Goal: Information Seeking & Learning: Learn about a topic

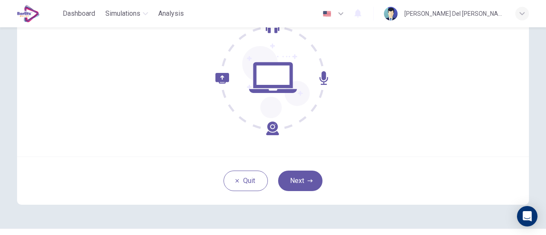
scroll to position [100, 0]
click at [289, 176] on button "Next" at bounding box center [300, 180] width 44 height 20
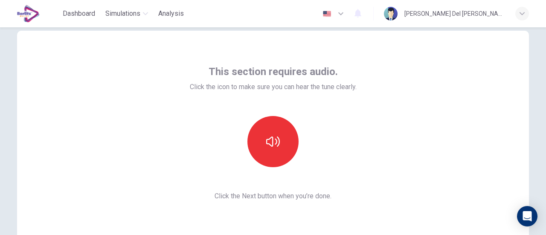
scroll to position [25, 0]
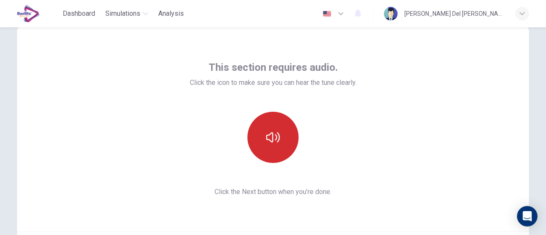
click at [266, 137] on icon "button" at bounding box center [273, 137] width 14 height 14
click at [269, 144] on button "button" at bounding box center [272, 137] width 51 height 51
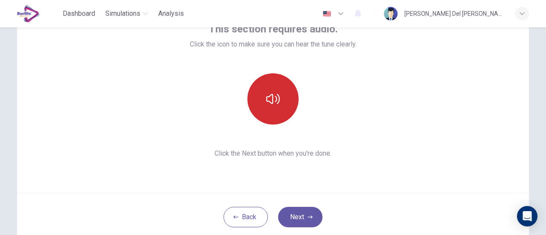
scroll to position [68, 0]
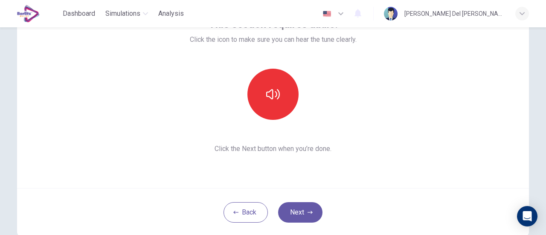
click at [224, 157] on div "This section requires audio. Click the icon to make sure you can hear the tune …" at bounding box center [273, 85] width 512 height 205
click at [223, 153] on span "Click the Next button when you’re done." at bounding box center [273, 149] width 167 height 10
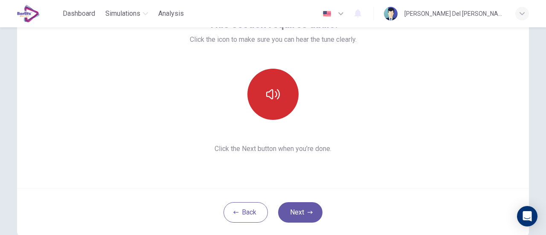
click at [259, 101] on button "button" at bounding box center [272, 94] width 51 height 51
click at [270, 87] on button "button" at bounding box center [272, 94] width 51 height 51
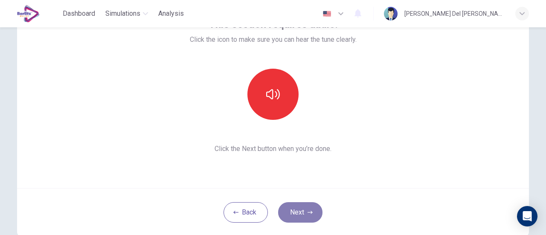
click at [301, 209] on button "Next" at bounding box center [300, 212] width 44 height 20
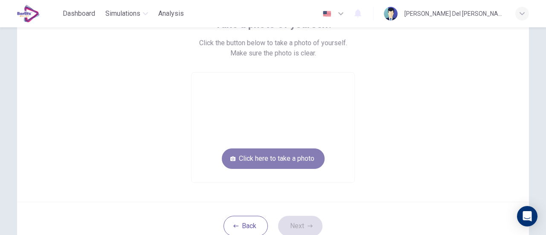
click at [290, 162] on button "Click here to take a photo" at bounding box center [273, 158] width 103 height 20
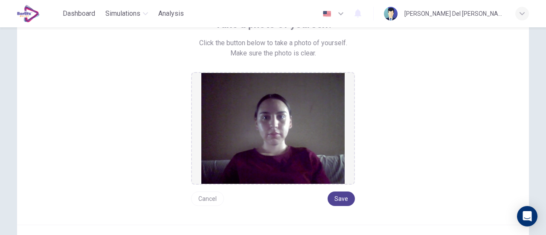
click at [345, 204] on button "Save" at bounding box center [341, 198] width 27 height 14
click at [333, 198] on button "Save" at bounding box center [341, 198] width 27 height 14
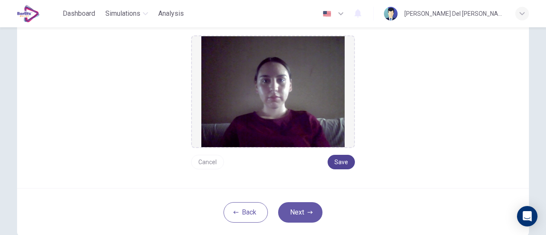
scroll to position [133, 0]
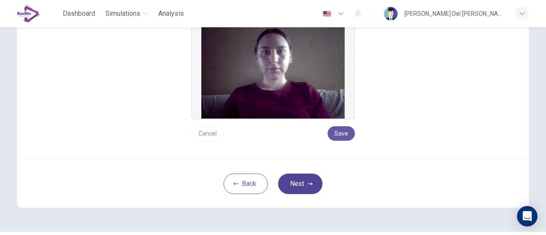
click at [307, 185] on icon "button" at bounding box center [309, 183] width 5 height 5
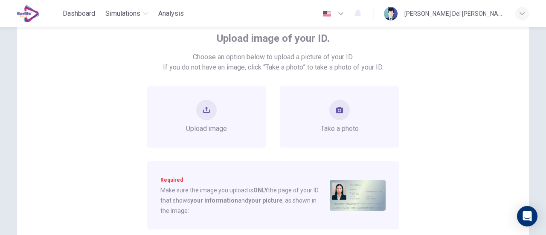
scroll to position [57, 0]
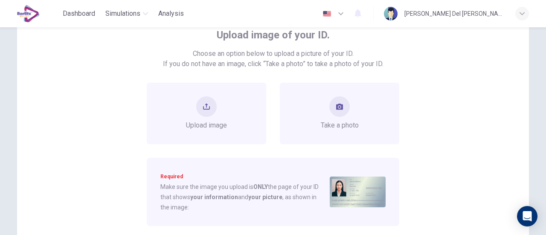
click at [252, 58] on span "Choose an option below to upload a picture of your ID." at bounding box center [273, 54] width 161 height 10
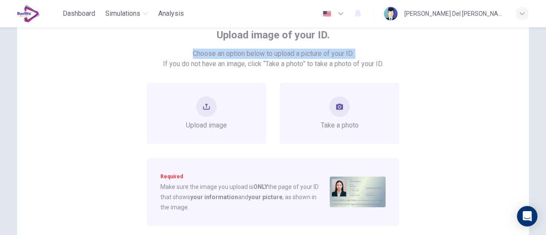
click at [252, 58] on span "Choose an option below to upload a picture of your ID." at bounding box center [273, 54] width 161 height 10
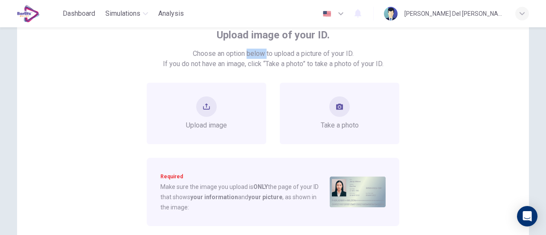
click at [252, 58] on span "Choose an option below to upload a picture of your ID." at bounding box center [273, 54] width 161 height 10
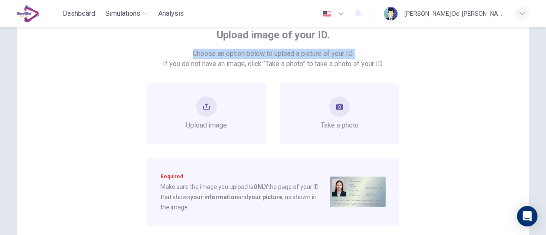
click at [252, 58] on span "Choose an option below to upload a picture of your ID." at bounding box center [273, 54] width 161 height 10
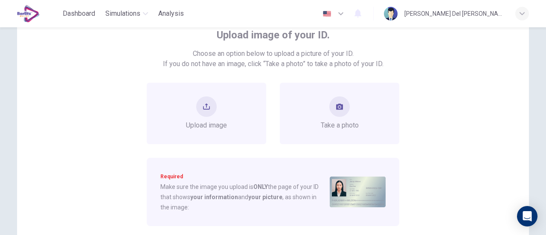
click at [326, 64] on span "If you do not have an image, click “Take a photo” to take a photo of your ID." at bounding box center [273, 64] width 220 height 10
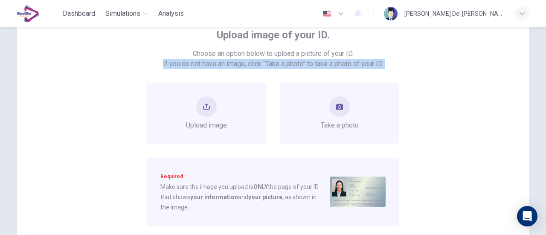
click at [326, 64] on span "If you do not have an image, click “Take a photo” to take a photo of your ID." at bounding box center [273, 64] width 220 height 10
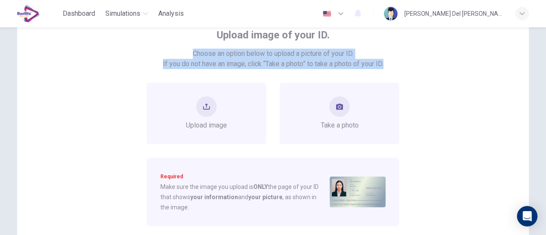
copy div "Choose an option below to upload a picture of your ID. If you do not have an im…"
click at [336, 111] on button "take photo" at bounding box center [339, 106] width 20 height 20
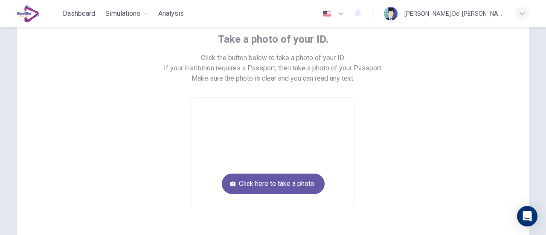
scroll to position [46, 0]
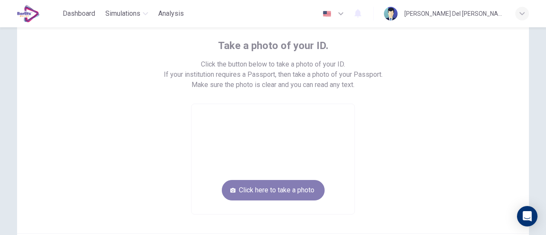
click at [290, 194] on button "Click here to take a photo" at bounding box center [273, 190] width 103 height 20
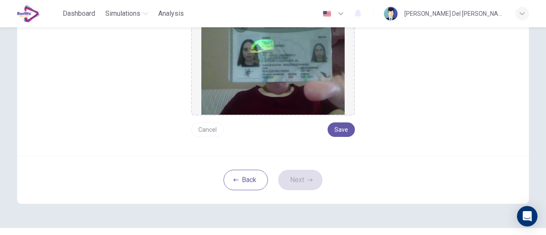
scroll to position [148, 0]
click at [0, 142] on div "Take a photo of your ID. Click the button below to take a photo of your ID. If …" at bounding box center [273, 131] width 546 height 208
click at [204, 134] on button "Cancel" at bounding box center [207, 129] width 33 height 14
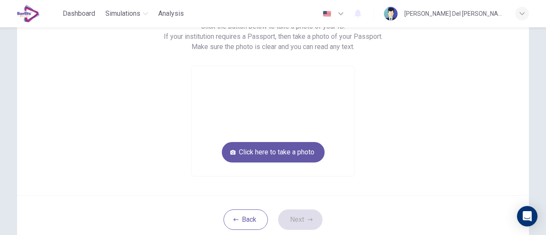
scroll to position [79, 0]
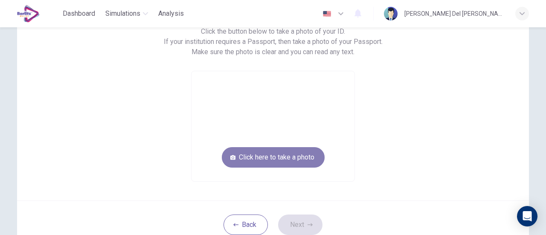
click at [297, 152] on button "Click here to take a photo" at bounding box center [273, 157] width 103 height 20
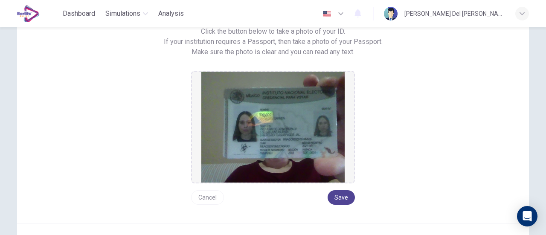
click at [348, 203] on button "Save" at bounding box center [341, 197] width 27 height 14
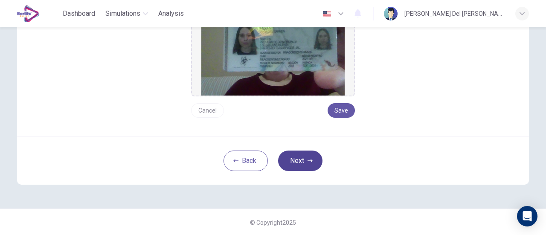
click at [303, 159] on button "Next" at bounding box center [300, 161] width 44 height 20
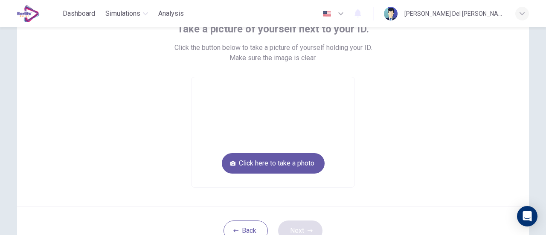
scroll to position [66, 0]
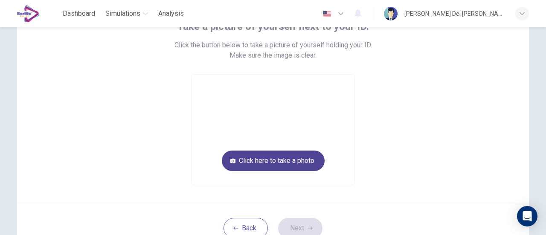
click at [293, 162] on button "Click here to take a photo" at bounding box center [273, 161] width 103 height 20
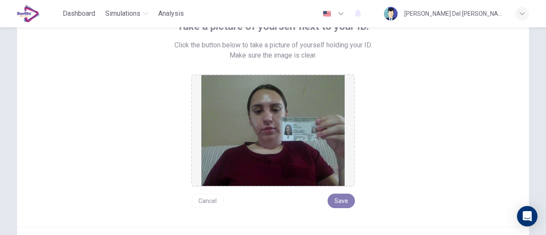
click at [342, 204] on button "Save" at bounding box center [341, 201] width 27 height 14
click at [0, 127] on div "Take a picture of yourself next to your ID. Click the button below to take a pi…" at bounding box center [273, 131] width 546 height 208
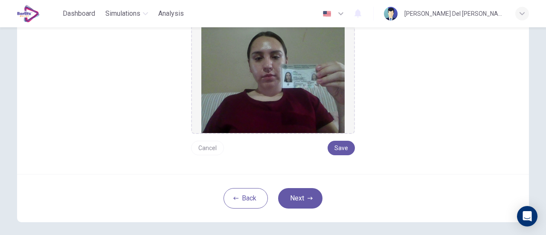
scroll to position [140, 0]
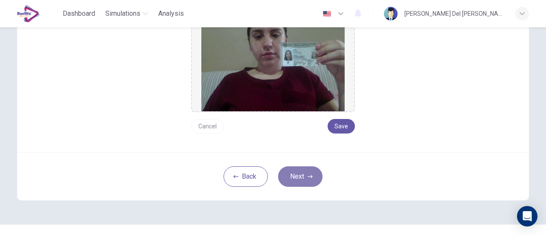
click at [284, 166] on button "Next" at bounding box center [300, 176] width 44 height 20
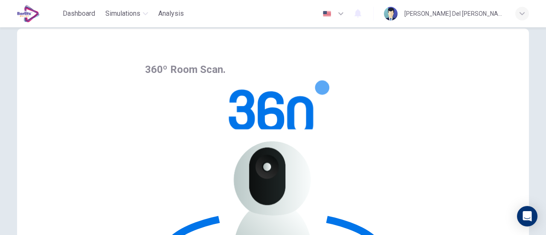
scroll to position [22, 0]
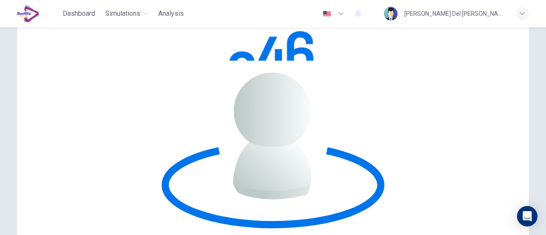
scroll to position [120, 0]
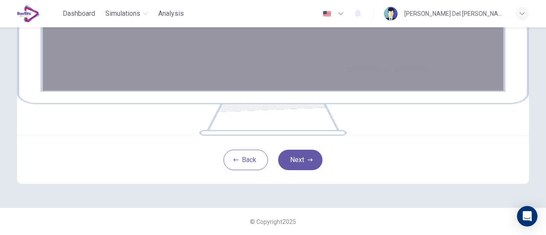
scroll to position [208, 0]
click at [304, 166] on button "Next" at bounding box center [300, 160] width 44 height 20
click at [313, 161] on button "Next" at bounding box center [300, 160] width 44 height 20
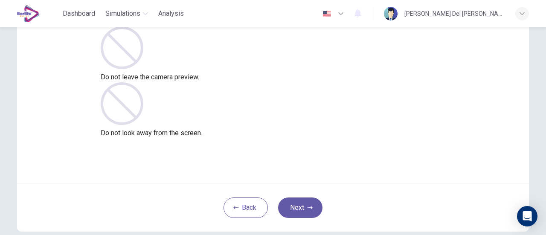
scroll to position [70, 0]
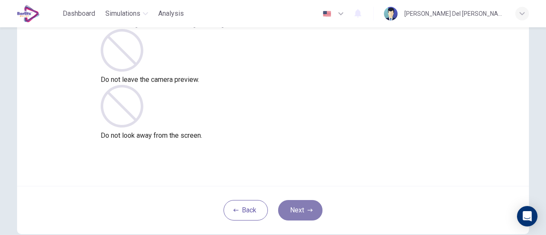
click at [301, 207] on button "Next" at bounding box center [300, 210] width 44 height 20
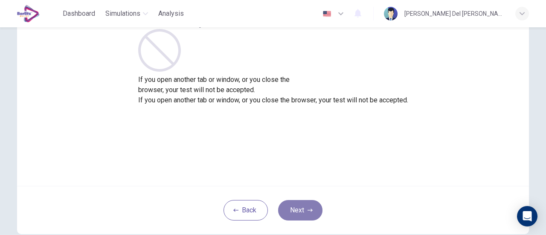
click at [301, 207] on button "Next" at bounding box center [300, 210] width 44 height 20
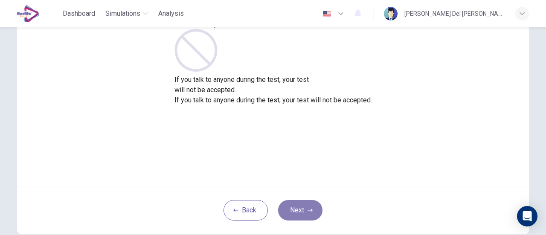
click at [301, 207] on button "Next" at bounding box center [300, 210] width 44 height 20
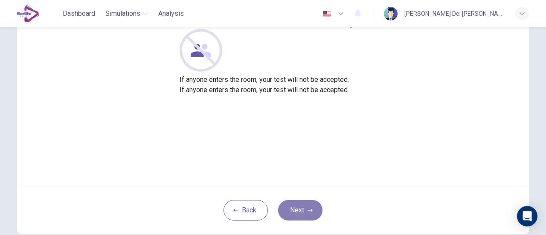
click at [301, 207] on button "Next" at bounding box center [300, 210] width 44 height 20
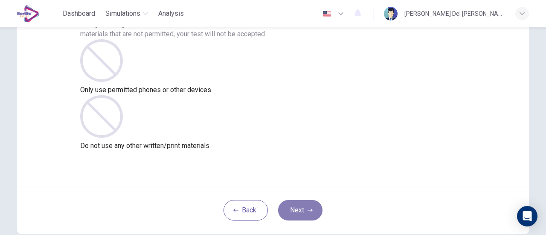
click at [301, 207] on button "Next" at bounding box center [300, 210] width 44 height 20
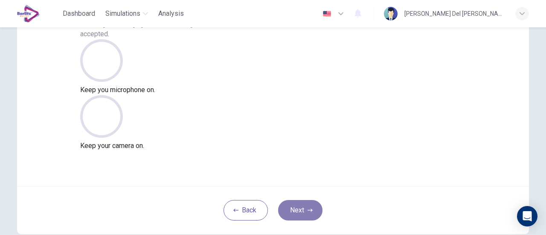
click at [301, 207] on button "Next" at bounding box center [300, 210] width 44 height 20
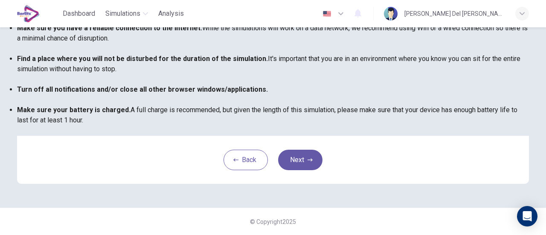
scroll to position [239, 0]
click at [312, 168] on button "Next" at bounding box center [300, 160] width 44 height 20
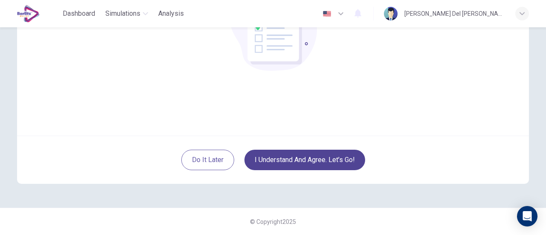
scroll to position [120, 0]
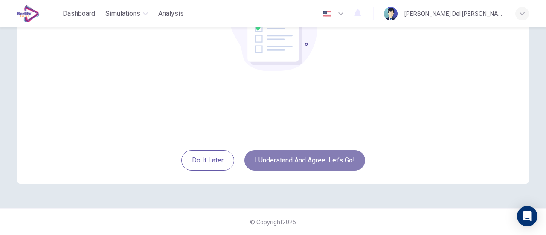
click at [327, 164] on button "I understand and agree. Let’s go!" at bounding box center [304, 160] width 121 height 20
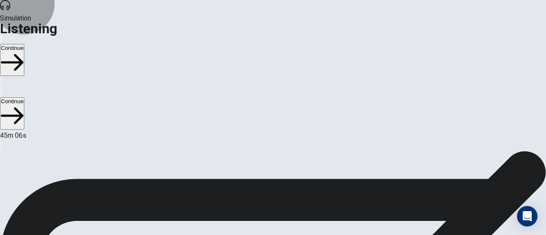
click at [24, 44] on button "Continue" at bounding box center [12, 60] width 24 height 32
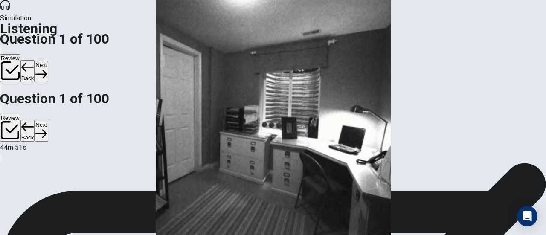
click at [256, 144] on img at bounding box center [273, 117] width 546 height 235
click at [35, 60] on button "Back" at bounding box center [27, 71] width 14 height 22
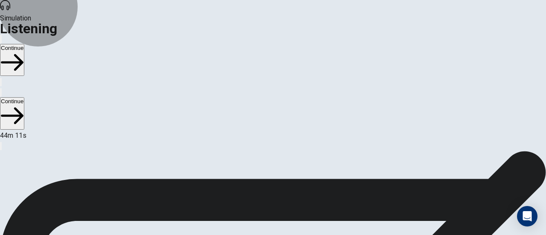
click at [24, 44] on button "Continue" at bounding box center [12, 60] width 24 height 32
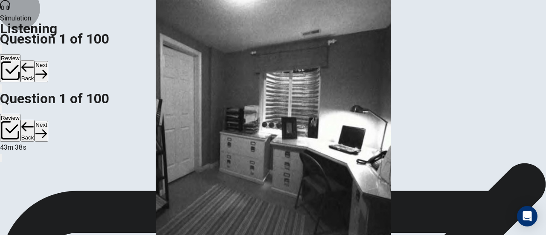
click at [48, 61] on button "Next" at bounding box center [41, 71] width 13 height 21
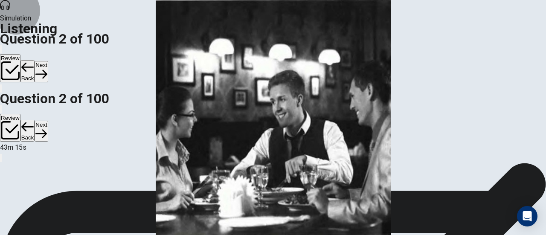
click at [48, 61] on button "Next" at bounding box center [41, 71] width 13 height 21
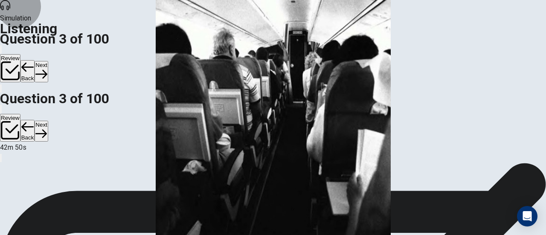
click at [48, 61] on button "Next" at bounding box center [41, 71] width 13 height 21
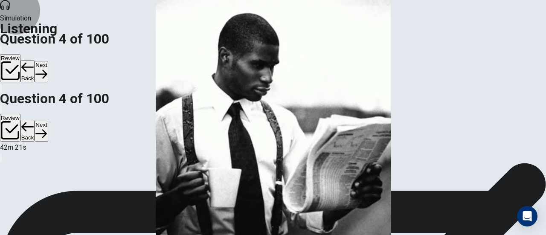
click at [48, 61] on button "Next" at bounding box center [41, 71] width 13 height 21
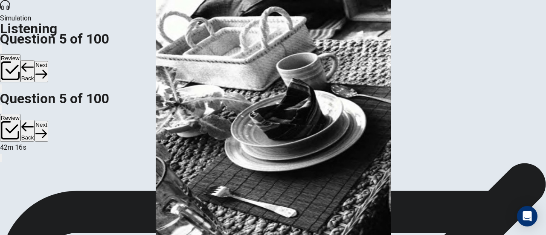
scroll to position [14, 0]
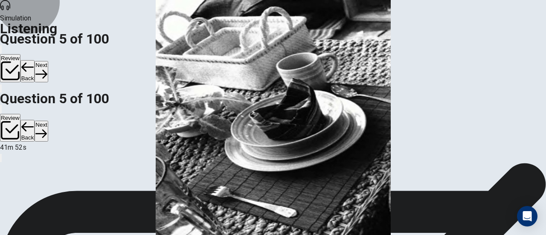
click at [48, 61] on button "Next" at bounding box center [41, 71] width 13 height 21
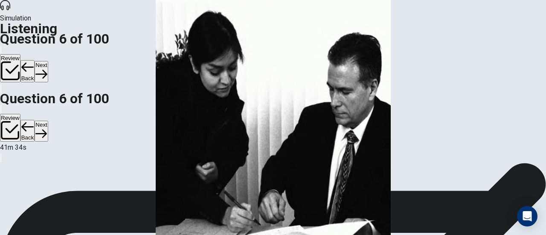
scroll to position [19, 0]
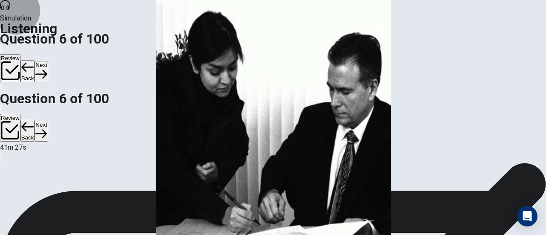
click at [48, 61] on button "Next" at bounding box center [41, 71] width 13 height 21
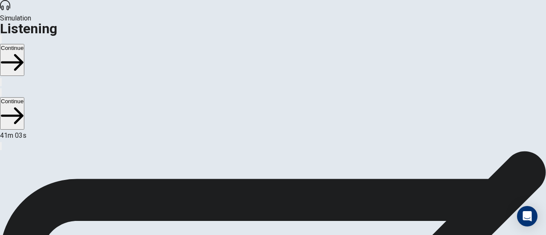
scroll to position [10, 0]
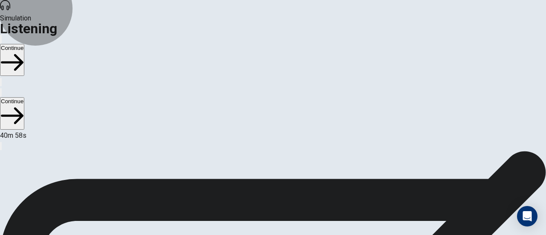
click at [24, 44] on button "Continue" at bounding box center [12, 60] width 24 height 32
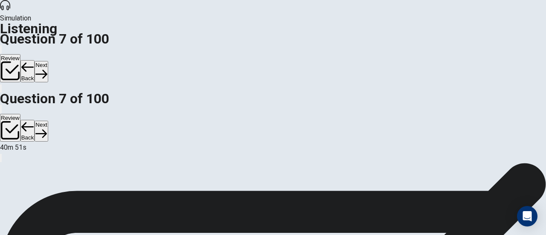
scroll to position [12, 0]
click at [35, 60] on button "Back" at bounding box center [27, 71] width 14 height 22
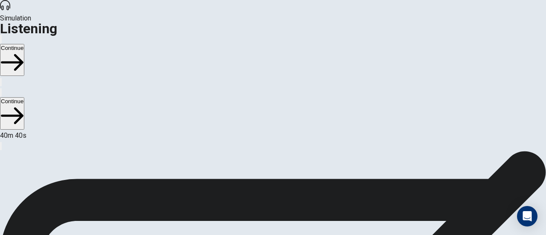
scroll to position [27, 0]
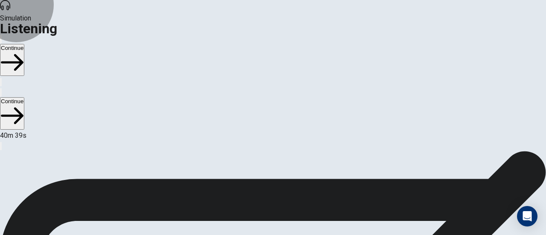
click at [24, 44] on button "Continue" at bounding box center [12, 60] width 24 height 32
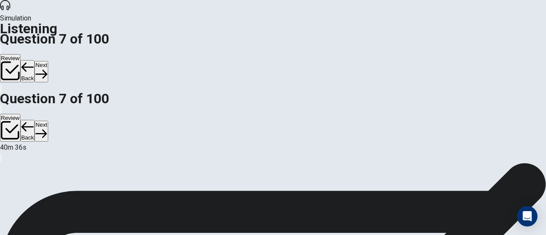
click at [48, 61] on button "Next" at bounding box center [41, 71] width 13 height 21
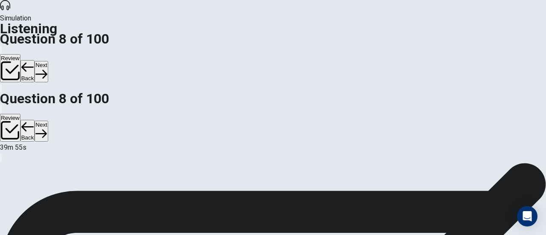
drag, startPoint x: 471, startPoint y: 5, endPoint x: 467, endPoint y: 12, distance: 8.4
click at [467, 12] on div "Simulation Listening Question 8 of 100 Review Back Next" at bounding box center [273, 46] width 546 height 93
click at [48, 61] on button "Next" at bounding box center [41, 71] width 13 height 21
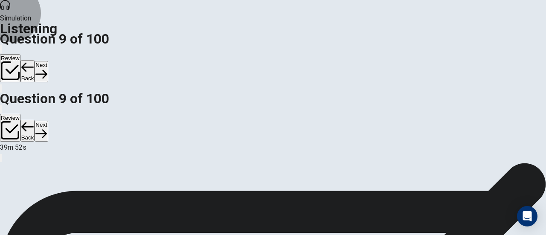
click at [48, 61] on button "Next" at bounding box center [41, 71] width 13 height 21
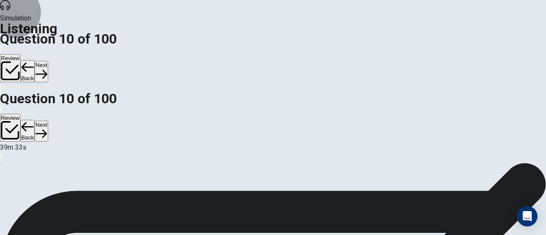
click at [48, 61] on button "Next" at bounding box center [41, 71] width 13 height 21
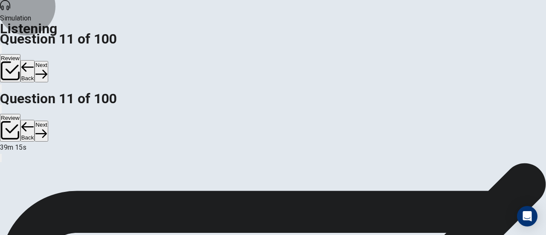
click at [47, 68] on icon "button" at bounding box center [41, 74] width 12 height 12
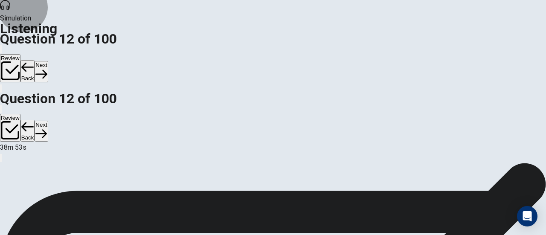
click at [48, 61] on button "Next" at bounding box center [41, 71] width 13 height 21
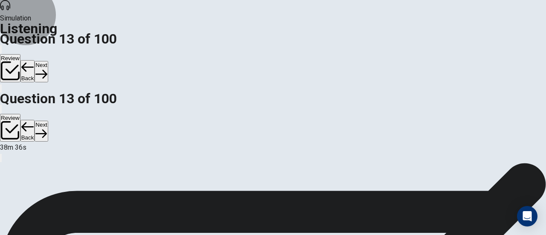
click at [48, 61] on button "Next" at bounding box center [41, 71] width 13 height 21
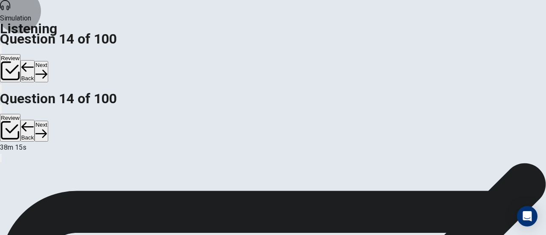
click at [48, 61] on button "Next" at bounding box center [41, 71] width 13 height 21
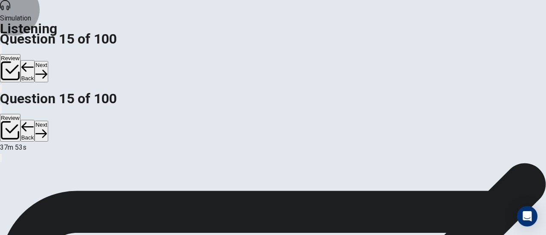
click at [48, 61] on button "Next" at bounding box center [41, 71] width 13 height 21
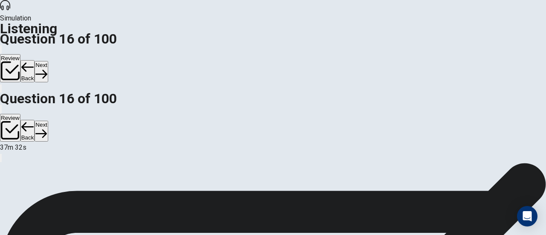
click at [48, 61] on button "Next" at bounding box center [41, 71] width 13 height 21
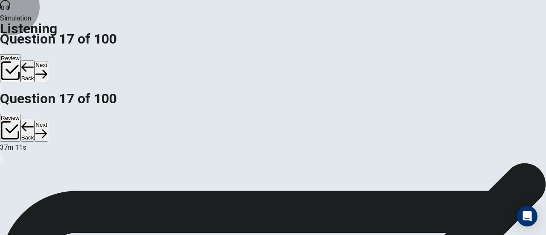
click at [48, 61] on button "Next" at bounding box center [41, 71] width 13 height 21
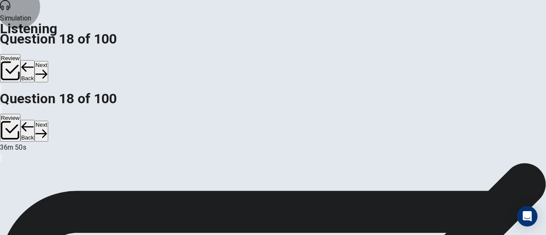
click at [48, 61] on button "Next" at bounding box center [41, 71] width 13 height 21
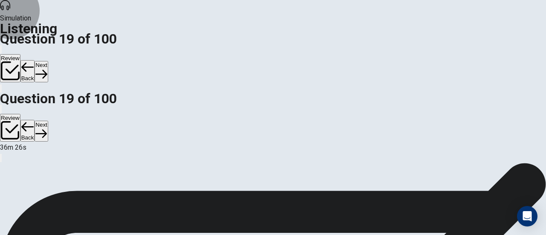
click at [48, 61] on button "Next" at bounding box center [41, 71] width 13 height 21
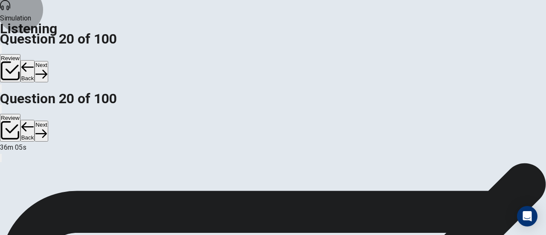
click at [48, 61] on button "Next" at bounding box center [41, 71] width 13 height 21
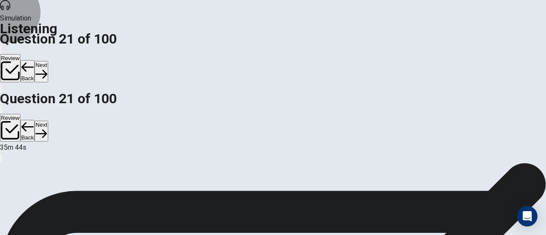
click at [48, 61] on button "Next" at bounding box center [41, 71] width 13 height 21
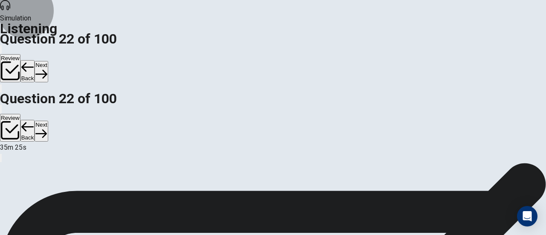
click at [47, 68] on icon "button" at bounding box center [41, 74] width 12 height 12
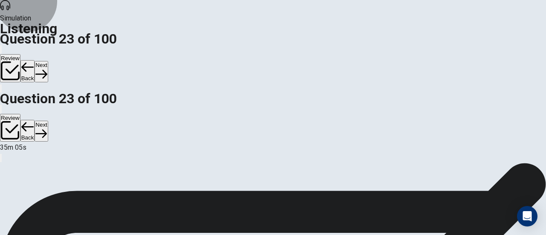
click at [48, 61] on button "Next" at bounding box center [41, 71] width 13 height 21
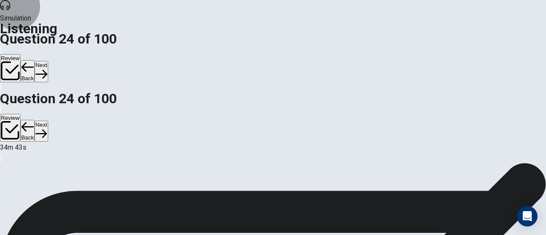
click at [48, 61] on button "Next" at bounding box center [41, 71] width 13 height 21
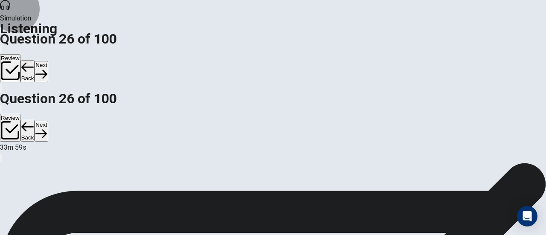
click at [48, 61] on button "Next" at bounding box center [41, 71] width 13 height 21
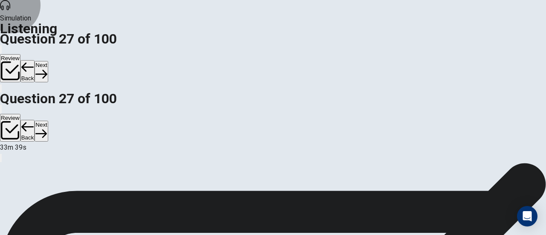
click at [48, 61] on button "Next" at bounding box center [41, 71] width 13 height 21
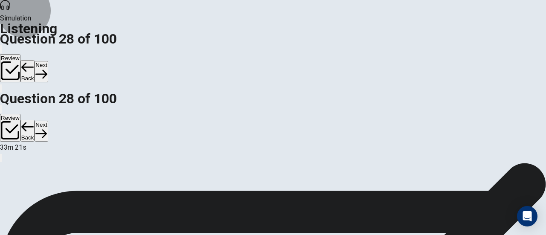
click at [48, 61] on button "Next" at bounding box center [41, 71] width 13 height 21
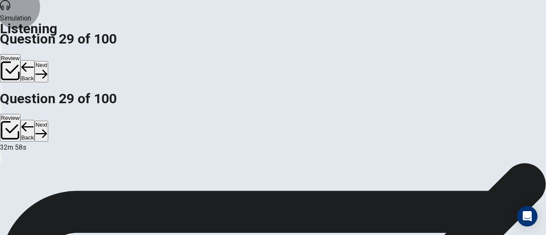
click at [48, 61] on button "Next" at bounding box center [41, 71] width 13 height 21
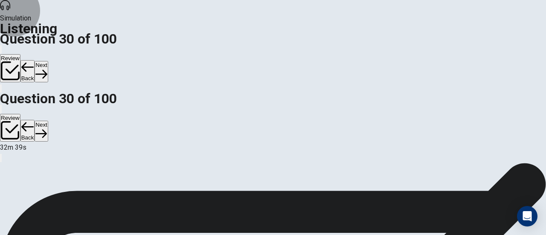
click at [48, 61] on button "Next" at bounding box center [41, 71] width 13 height 21
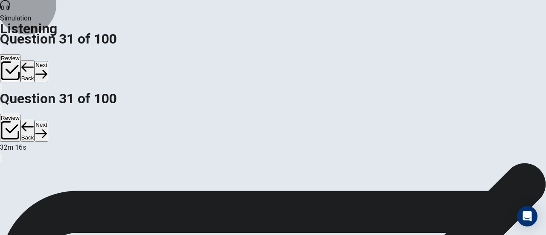
click at [48, 61] on button "Next" at bounding box center [41, 71] width 13 height 21
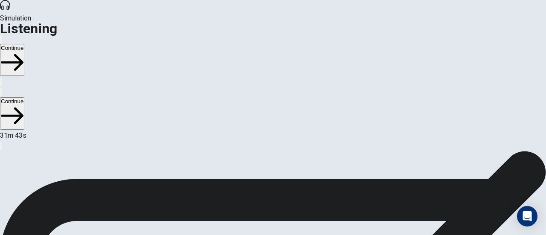
scroll to position [0, 0]
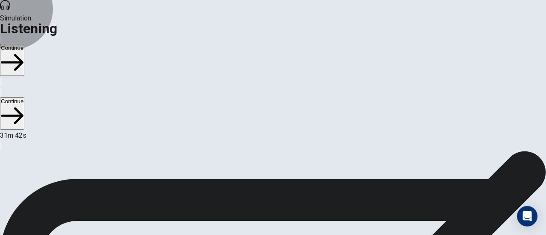
click at [24, 44] on button "Continue" at bounding box center [12, 60] width 24 height 32
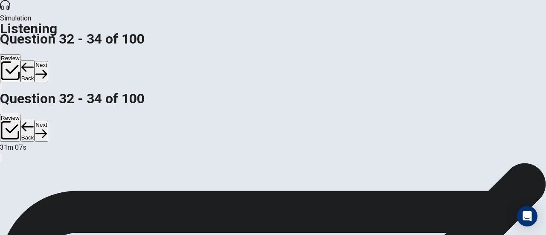
scroll to position [85, 0]
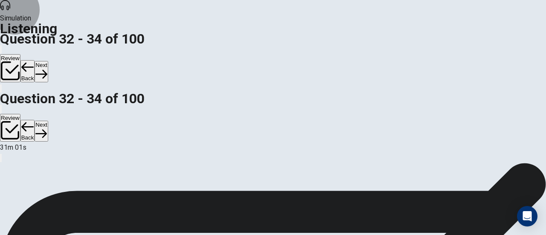
click at [48, 61] on button "Next" at bounding box center [41, 71] width 13 height 21
click at [35, 60] on button "Back" at bounding box center [27, 71] width 14 height 22
click at [48, 61] on button "Next" at bounding box center [41, 71] width 13 height 21
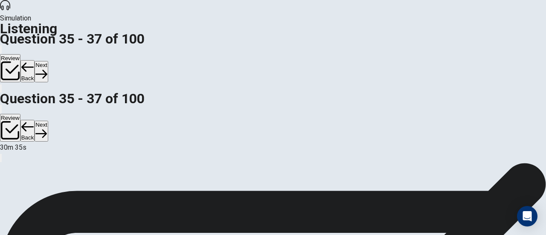
scroll to position [0, 0]
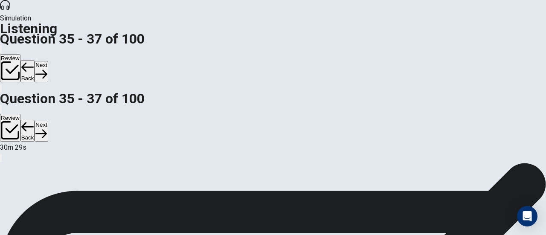
scroll to position [85, 0]
click at [48, 61] on button "Next" at bounding box center [41, 71] width 13 height 21
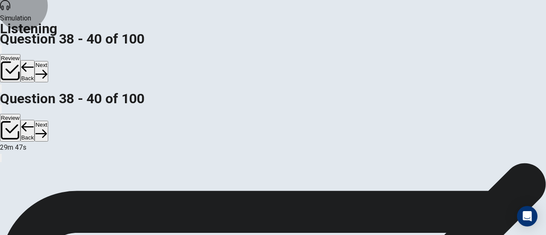
click at [35, 60] on button "Back" at bounding box center [27, 71] width 14 height 22
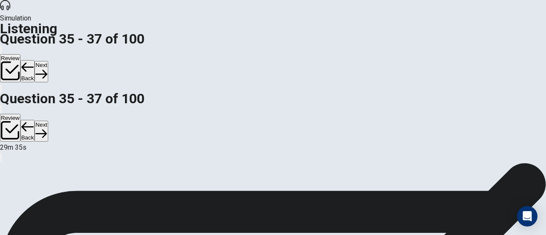
scroll to position [85, 0]
click at [48, 61] on button "Next" at bounding box center [41, 71] width 13 height 21
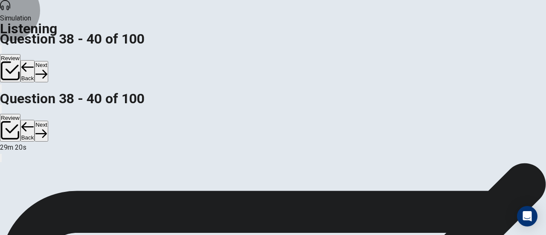
click at [34, 61] on icon "button" at bounding box center [27, 67] width 13 height 13
click at [48, 61] on button "Next" at bounding box center [41, 71] width 13 height 21
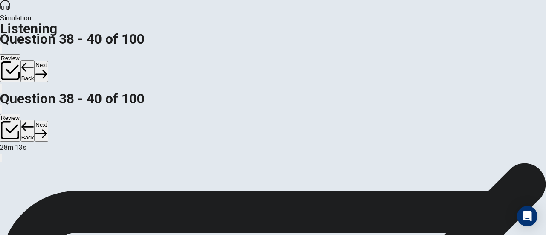
scroll to position [153, 0]
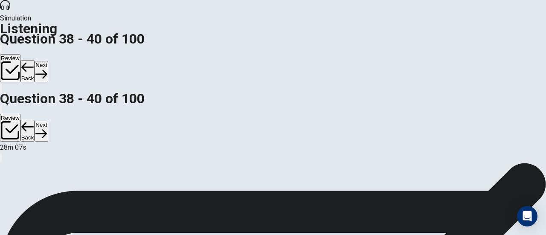
click at [48, 61] on button "Next" at bounding box center [41, 71] width 13 height 21
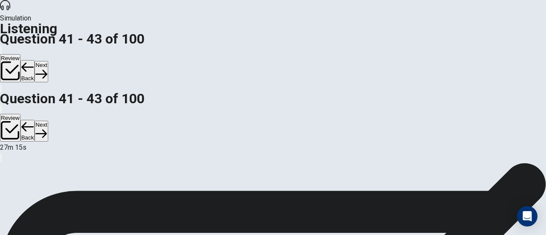
scroll to position [85, 0]
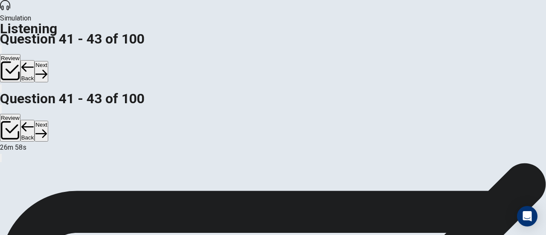
scroll to position [164, 0]
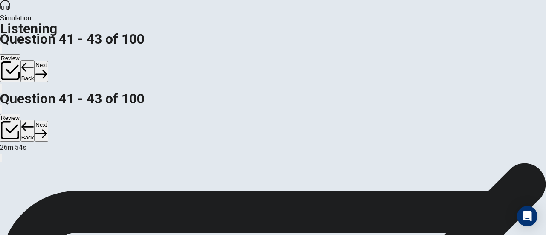
click at [48, 61] on button "Next" at bounding box center [41, 71] width 13 height 21
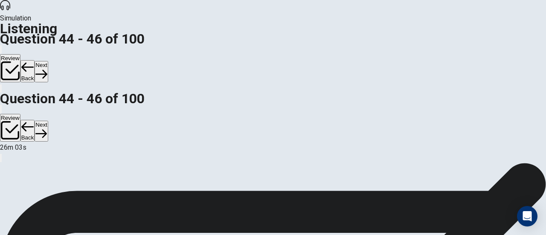
scroll to position [52, 0]
click at [48, 61] on button "Next" at bounding box center [41, 71] width 13 height 21
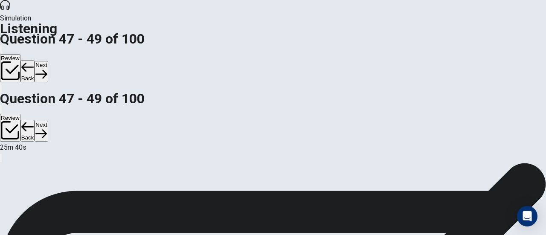
scroll to position [0, 0]
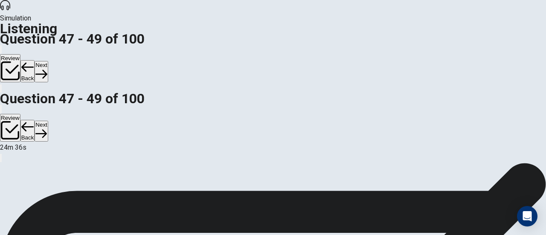
scroll to position [161, 0]
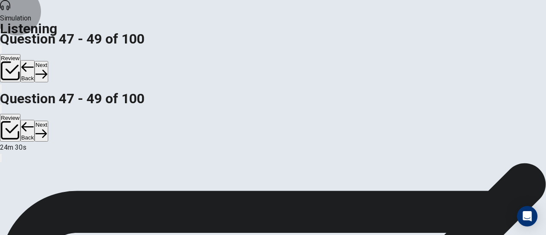
click at [48, 61] on button "Next" at bounding box center [41, 71] width 13 height 21
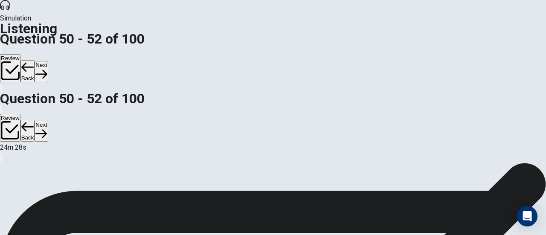
scroll to position [0, 0]
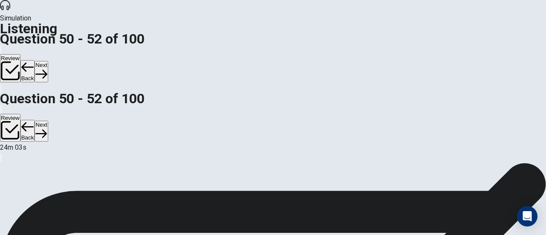
scroll to position [48, 0]
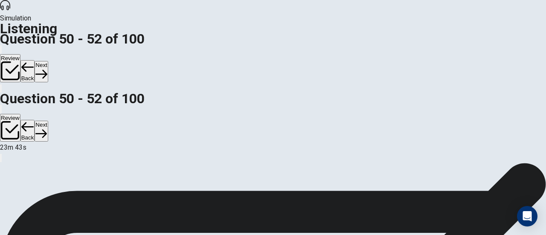
click at [48, 61] on button "Next" at bounding box center [41, 71] width 13 height 21
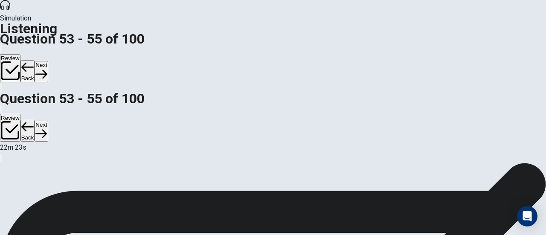
click at [48, 61] on button "Next" at bounding box center [41, 71] width 13 height 21
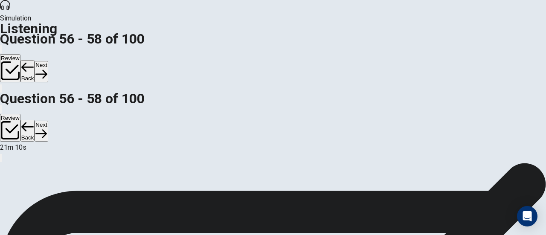
scroll to position [85, 0]
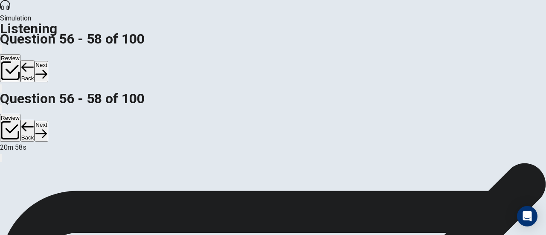
click at [47, 68] on icon "button" at bounding box center [41, 74] width 12 height 12
click at [35, 60] on button "Back" at bounding box center [27, 71] width 14 height 22
click at [48, 61] on button "Next" at bounding box center [41, 71] width 13 height 21
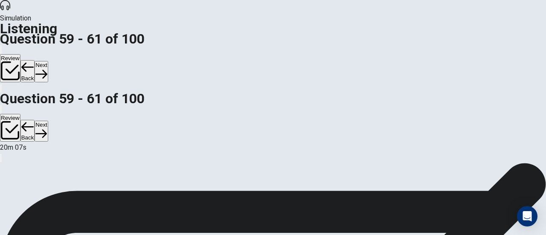
scroll to position [96, 0]
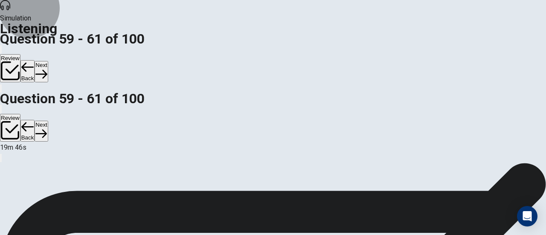
click at [47, 70] on icon "button" at bounding box center [41, 74] width 12 height 9
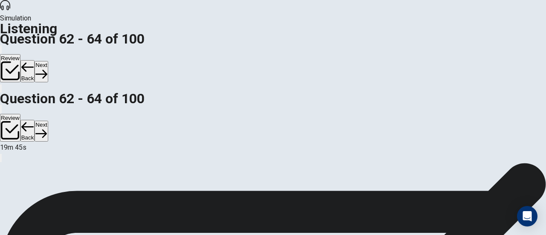
scroll to position [0, 0]
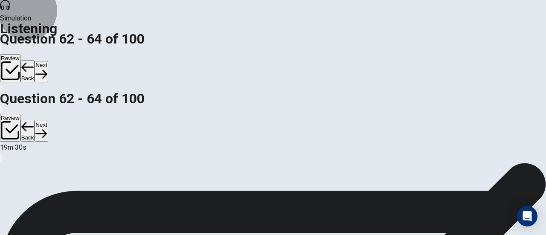
click at [35, 60] on button "Back" at bounding box center [27, 71] width 14 height 22
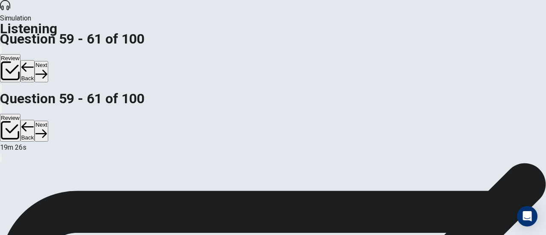
scroll to position [171, 0]
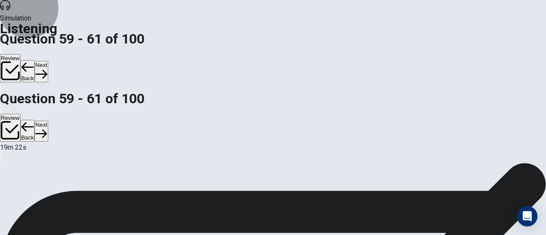
click at [35, 60] on button "Back" at bounding box center [27, 71] width 14 height 22
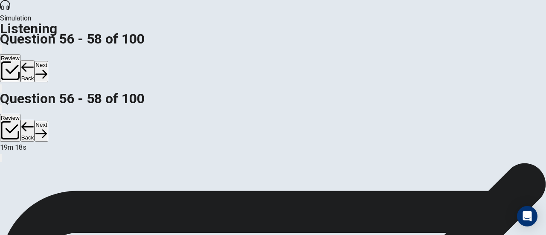
scroll to position [85, 0]
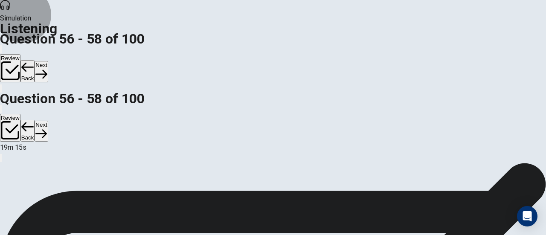
click at [48, 61] on button "Next" at bounding box center [41, 71] width 13 height 21
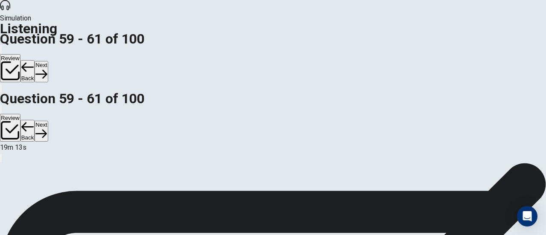
scroll to position [0, 0]
click at [48, 61] on button "Next" at bounding box center [41, 71] width 13 height 21
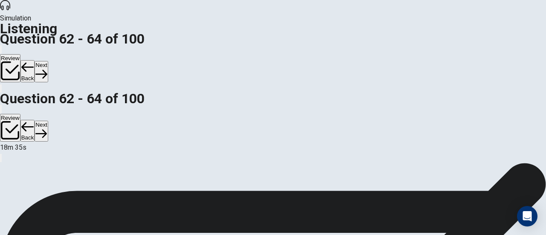
click at [48, 61] on button "Next" at bounding box center [41, 71] width 13 height 21
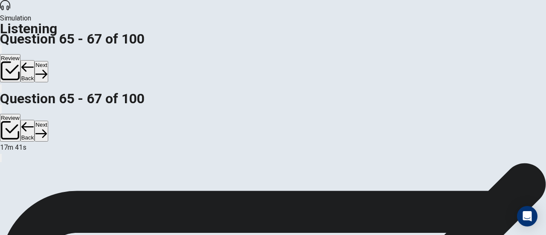
scroll to position [144, 0]
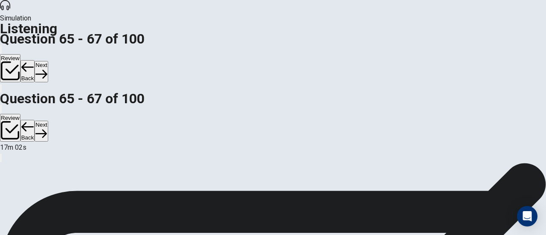
click at [48, 61] on button "Next" at bounding box center [41, 71] width 13 height 21
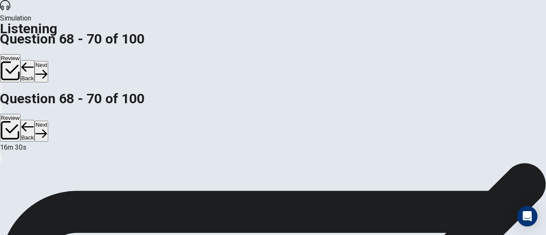
scroll to position [47, 0]
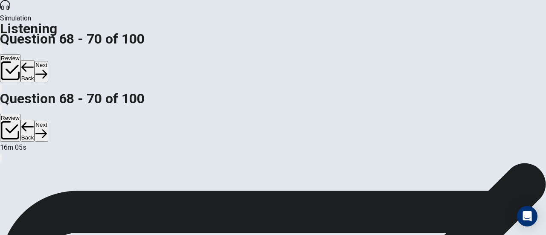
click at [48, 61] on button "Next" at bounding box center [41, 71] width 13 height 21
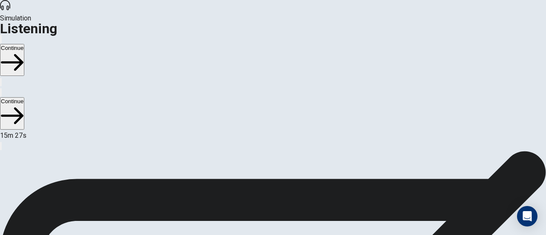
scroll to position [16, 0]
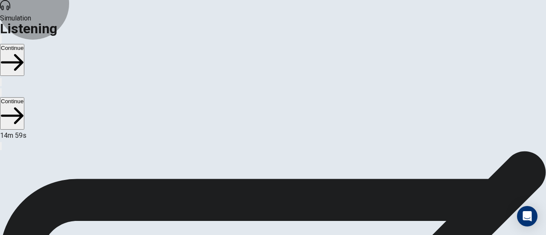
click at [24, 44] on button "Continue" at bounding box center [12, 60] width 24 height 32
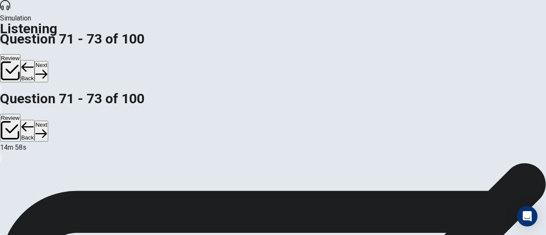
scroll to position [0, 0]
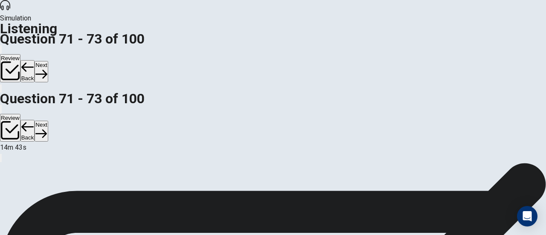
scroll to position [54, 0]
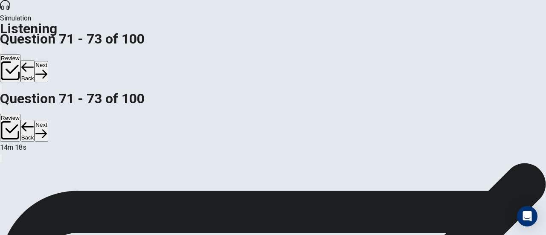
scroll to position [85, 0]
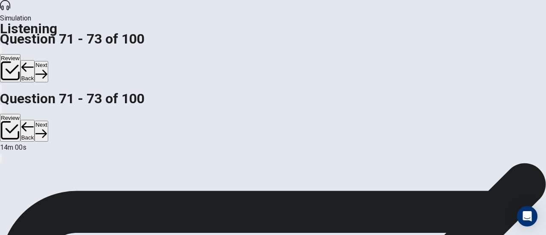
scroll to position [5, 0]
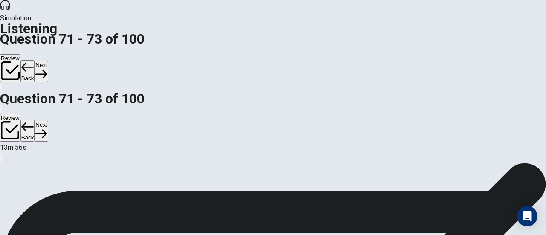
click at [48, 61] on button "Next" at bounding box center [41, 71] width 13 height 21
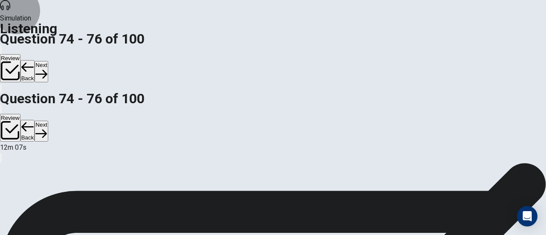
click at [48, 61] on button "Next" at bounding box center [41, 71] width 13 height 21
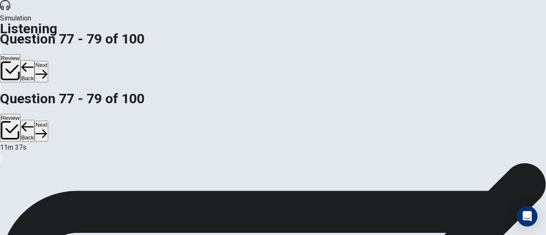
scroll to position [61, 0]
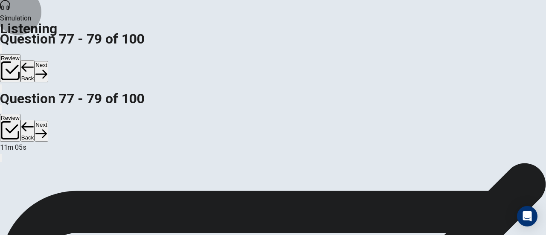
click at [48, 61] on button "Next" at bounding box center [41, 71] width 13 height 21
click at [35, 60] on button "Back" at bounding box center [27, 71] width 14 height 22
click at [48, 61] on button "Next" at bounding box center [41, 71] width 13 height 21
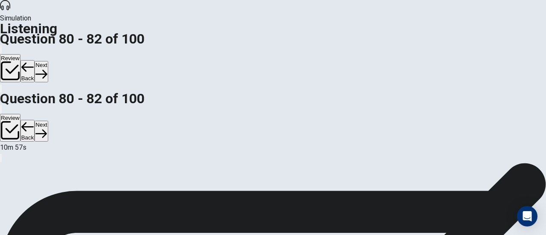
scroll to position [18, 0]
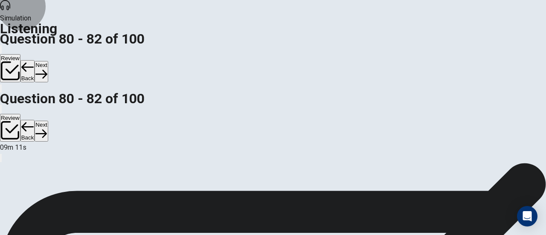
click at [48, 61] on button "Next" at bounding box center [41, 71] width 13 height 21
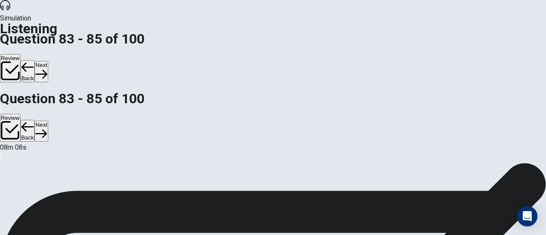
click at [48, 61] on button "Next" at bounding box center [41, 71] width 13 height 21
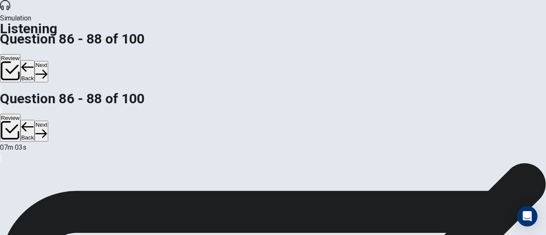
scroll to position [121, 0]
click at [48, 61] on button "Next" at bounding box center [41, 71] width 13 height 21
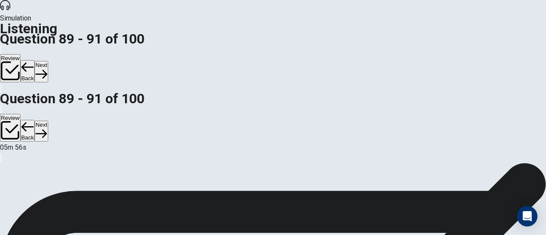
scroll to position [18, 0]
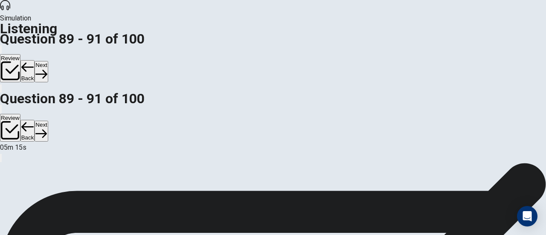
click at [48, 61] on button "Next" at bounding box center [41, 71] width 13 height 21
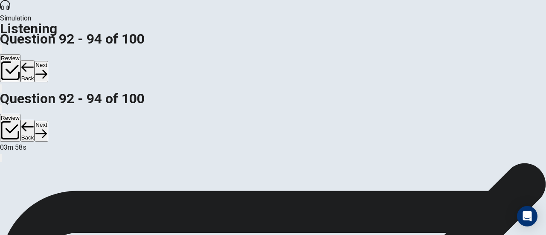
scroll to position [43, 0]
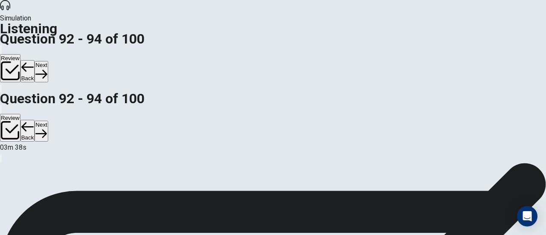
click at [48, 61] on button "Next" at bounding box center [41, 71] width 13 height 21
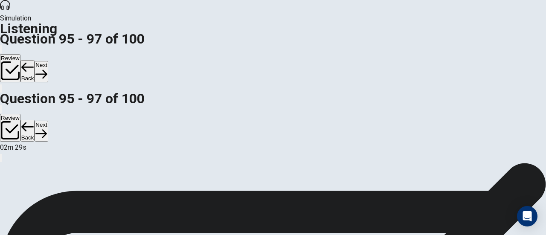
scroll to position [85, 0]
click at [47, 68] on icon "button" at bounding box center [41, 74] width 12 height 12
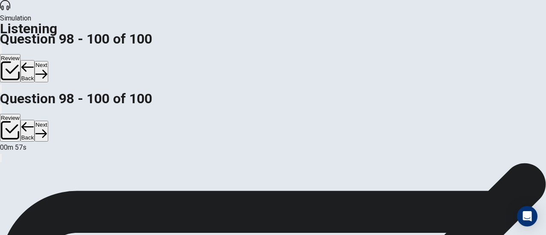
scroll to position [10, 0]
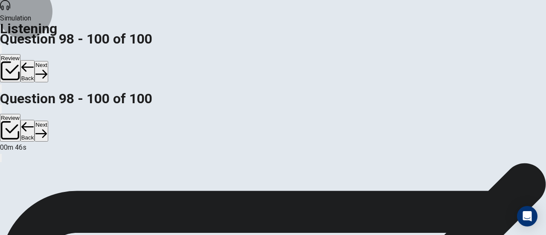
click at [48, 61] on button "Next" at bounding box center [41, 71] width 13 height 21
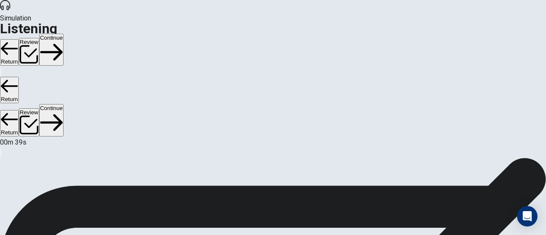
scroll to position [107, 0]
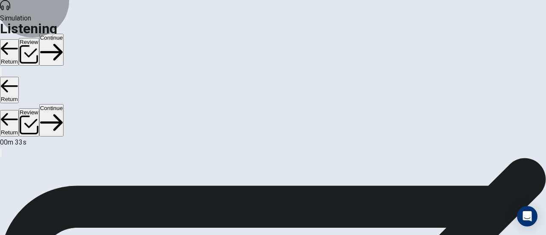
click at [64, 34] on button "Continue" at bounding box center [51, 50] width 24 height 32
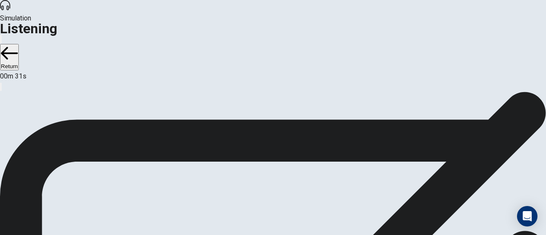
scroll to position [96, 0]
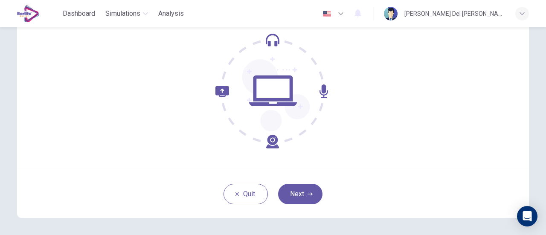
scroll to position [120, 0]
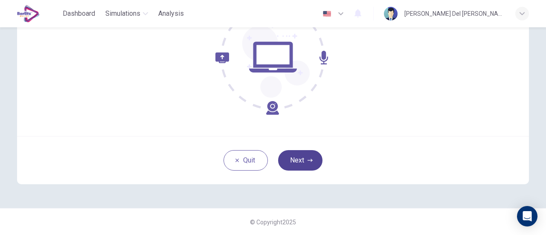
click at [287, 161] on button "Next" at bounding box center [300, 160] width 44 height 20
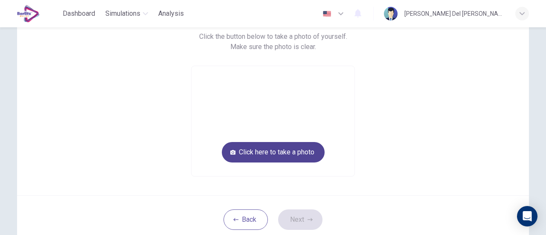
scroll to position [73, 0]
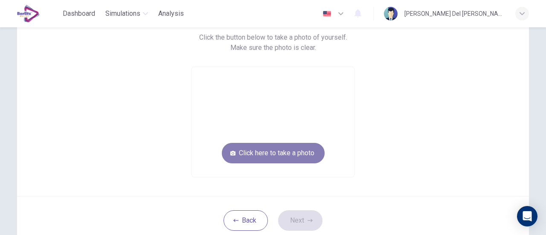
click at [285, 154] on button "Click here to take a photo" at bounding box center [273, 153] width 103 height 20
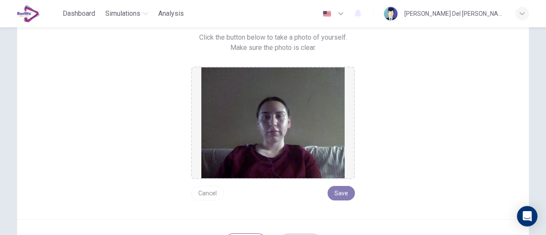
click at [339, 196] on button "Save" at bounding box center [341, 193] width 27 height 14
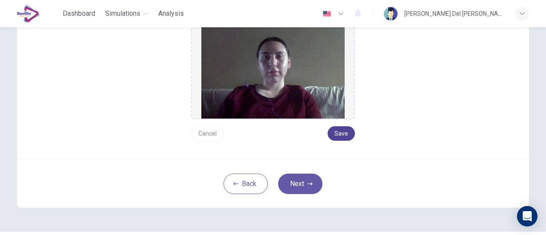
scroll to position [153, 0]
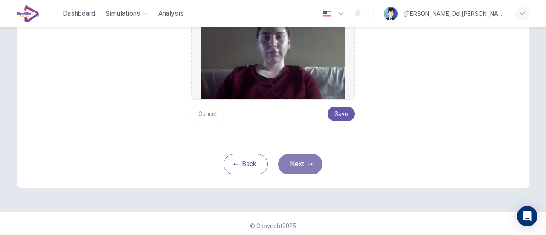
click at [302, 157] on button "Next" at bounding box center [300, 164] width 44 height 20
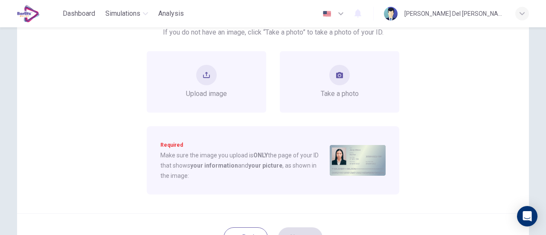
scroll to position [87, 0]
click at [332, 71] on button "take photo" at bounding box center [339, 77] width 20 height 20
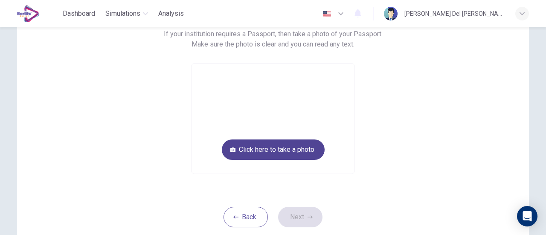
click at [291, 147] on button "Click here to take a photo" at bounding box center [273, 149] width 103 height 20
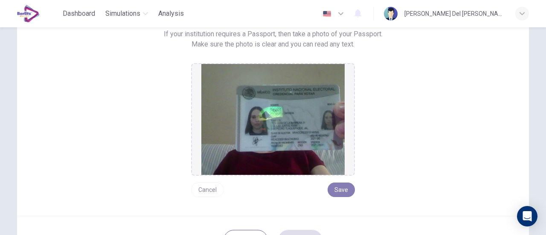
click at [333, 185] on button "Save" at bounding box center [341, 190] width 27 height 14
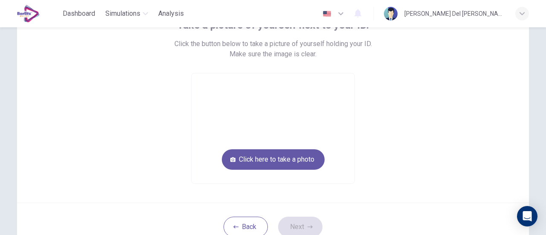
scroll to position [66, 0]
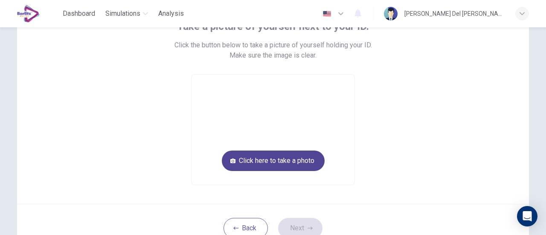
drag, startPoint x: 386, startPoint y: 167, endPoint x: 310, endPoint y: 158, distance: 76.9
click at [310, 158] on div "Take a picture of yourself next to your ID. Click the button below to take a pi…" at bounding box center [273, 102] width 386 height 165
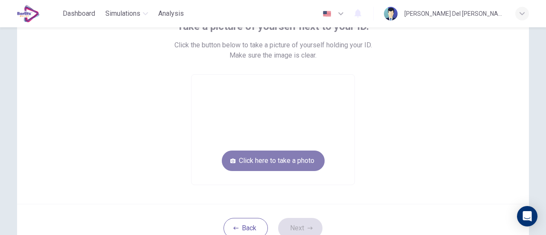
click at [310, 158] on button "Click here to take a photo" at bounding box center [273, 161] width 103 height 20
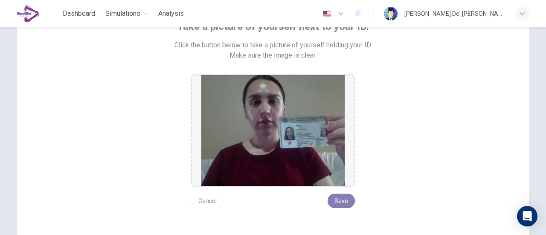
click at [343, 203] on button "Save" at bounding box center [341, 201] width 27 height 14
click at [0, 107] on div "Take a picture of yourself next to your ID. Click the button below to take a pi…" at bounding box center [273, 131] width 546 height 208
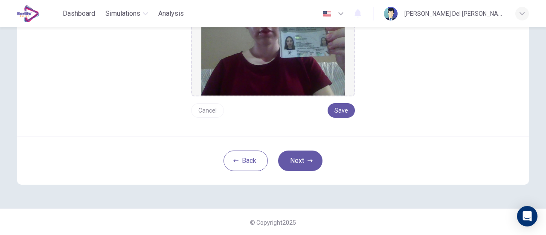
click at [473, 46] on div "Take a picture of yourself next to your ID. Click the button below to take a pi…" at bounding box center [273, 15] width 512 height 241
click at [301, 161] on button "Next" at bounding box center [300, 161] width 44 height 20
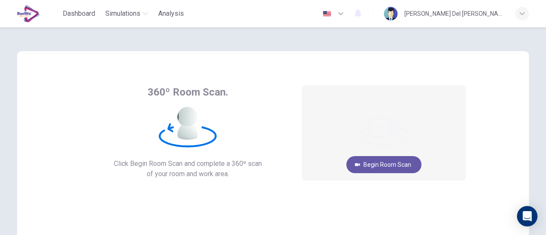
scroll to position [1, 0]
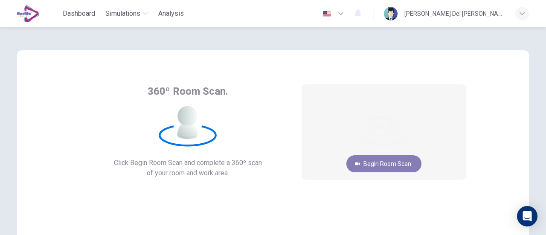
click at [385, 162] on button "Begin Room Scan" at bounding box center [383, 163] width 75 height 17
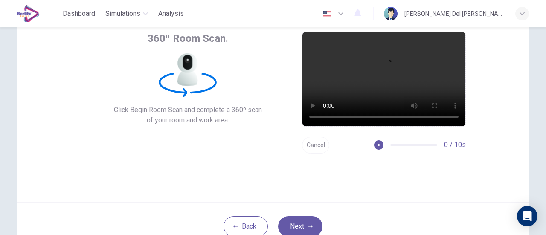
scroll to position [120, 0]
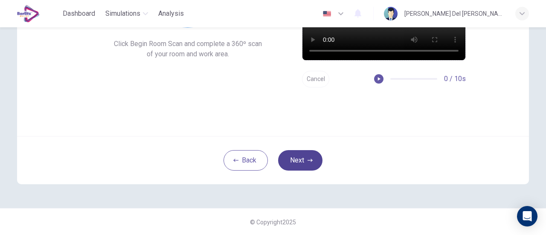
click at [297, 163] on button "Next" at bounding box center [300, 160] width 44 height 20
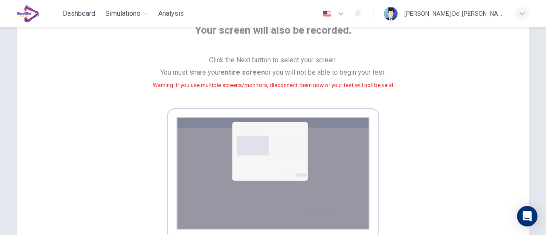
scroll to position [208, 0]
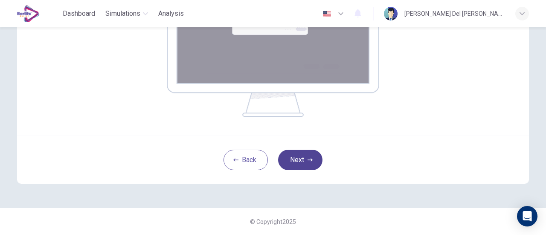
click at [305, 165] on button "Next" at bounding box center [300, 160] width 44 height 20
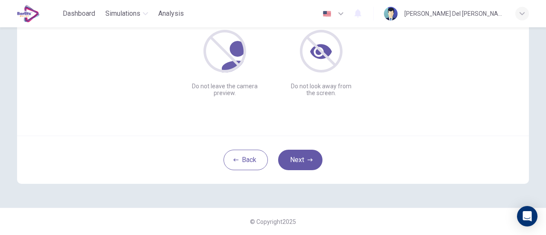
scroll to position [120, 0]
click at [310, 162] on button "Next" at bounding box center [300, 160] width 44 height 20
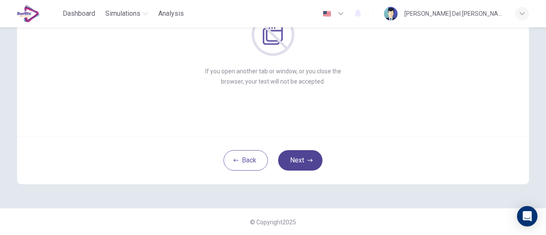
scroll to position [90, 0]
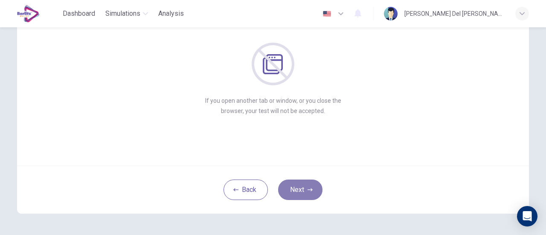
click at [294, 184] on button "Next" at bounding box center [300, 190] width 44 height 20
click at [305, 198] on button "Next" at bounding box center [300, 190] width 44 height 20
click at [297, 189] on button "Next" at bounding box center [300, 190] width 44 height 20
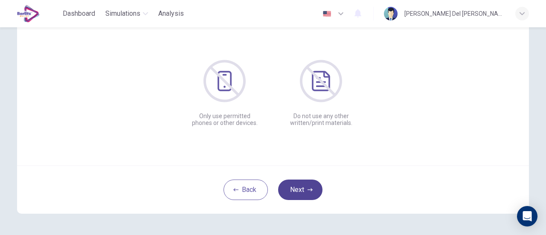
click at [297, 189] on button "Next" at bounding box center [300, 190] width 44 height 20
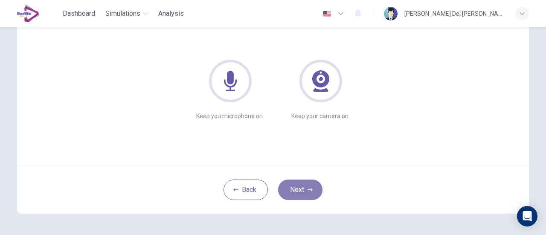
click at [297, 189] on button "Next" at bounding box center [300, 190] width 44 height 20
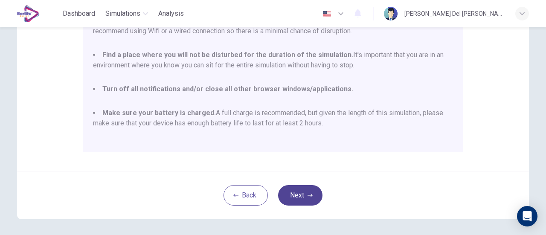
scroll to position [22, 0]
click at [305, 187] on button "Next" at bounding box center [300, 195] width 44 height 20
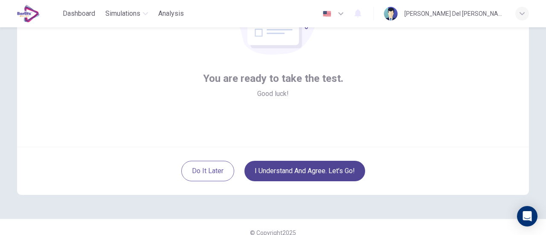
scroll to position [108, 0]
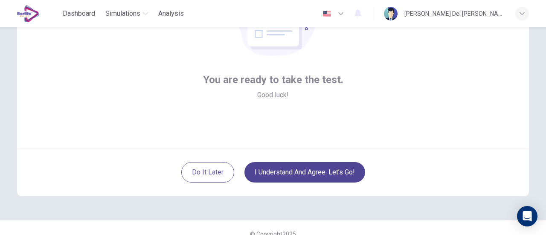
click at [343, 179] on button "I understand and agree. Let’s go!" at bounding box center [304, 172] width 121 height 20
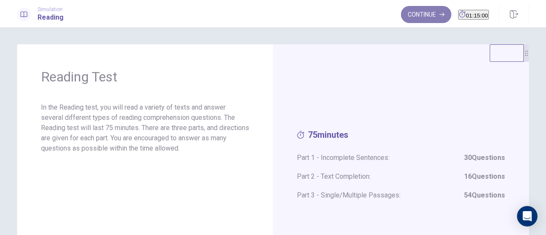
click at [404, 13] on button "Continue" at bounding box center [426, 14] width 50 height 17
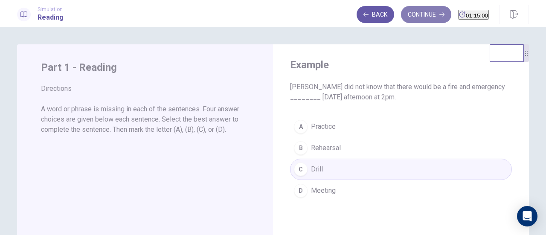
click at [401, 12] on button "Continue" at bounding box center [426, 14] width 50 height 17
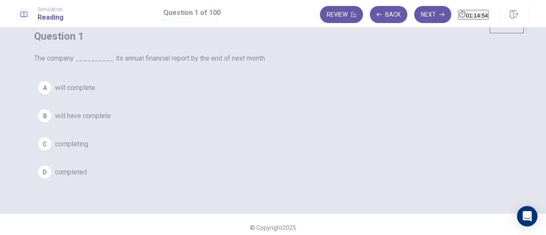
scroll to position [27, 0]
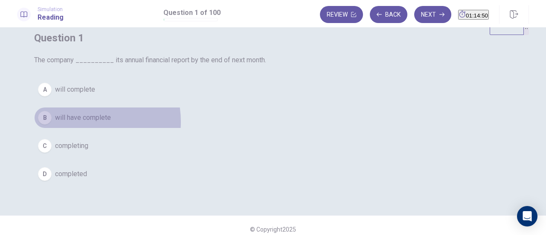
click at [111, 123] on span "will have complete" at bounding box center [83, 118] width 56 height 10
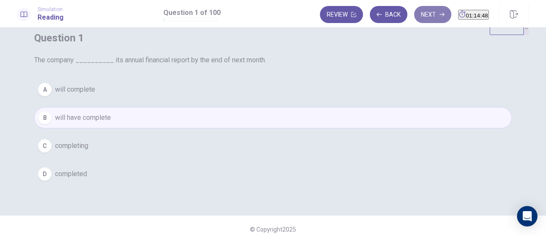
click at [415, 15] on button "Next" at bounding box center [432, 14] width 37 height 17
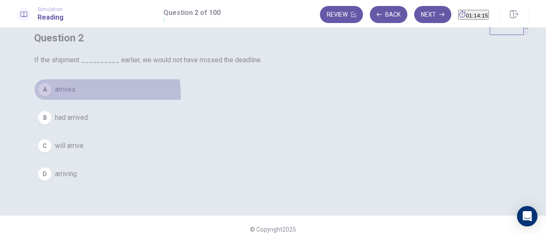
click at [228, 100] on button "A arrives" at bounding box center [273, 89] width 478 height 21
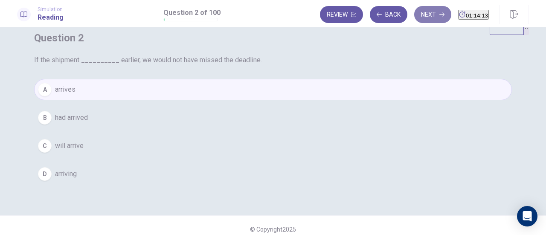
click at [417, 16] on button "Next" at bounding box center [432, 14] width 37 height 17
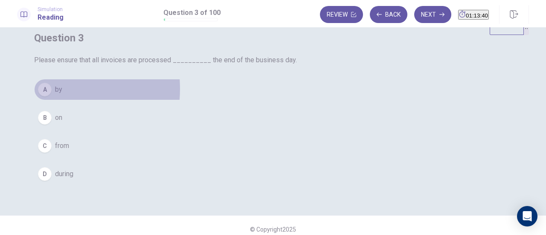
click at [52, 96] on div "A" at bounding box center [45, 90] width 14 height 14
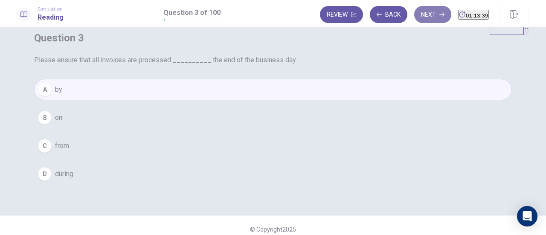
click at [422, 14] on button "Next" at bounding box center [432, 14] width 37 height 17
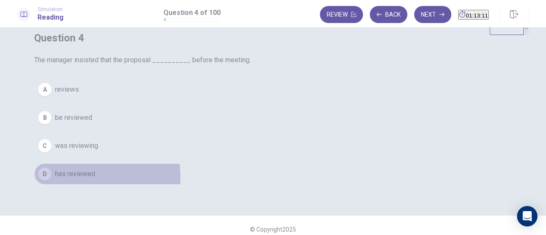
click at [52, 181] on div "D" at bounding box center [45, 174] width 14 height 14
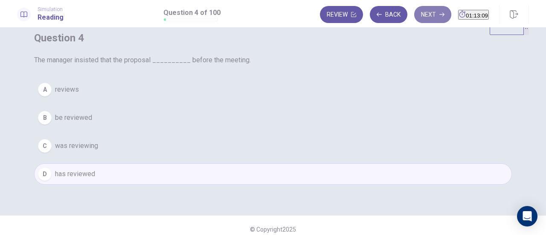
click at [419, 18] on button "Next" at bounding box center [432, 14] width 37 height 17
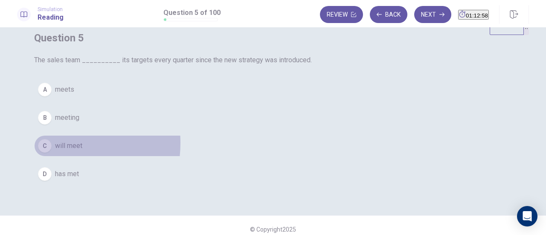
click at [52, 153] on div "C" at bounding box center [45, 146] width 14 height 14
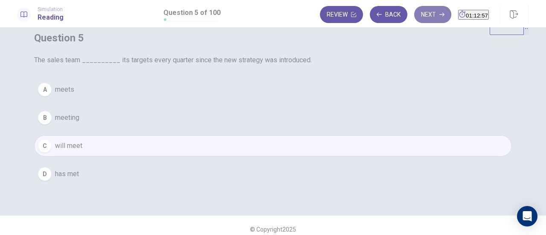
click at [414, 10] on button "Next" at bounding box center [432, 14] width 37 height 17
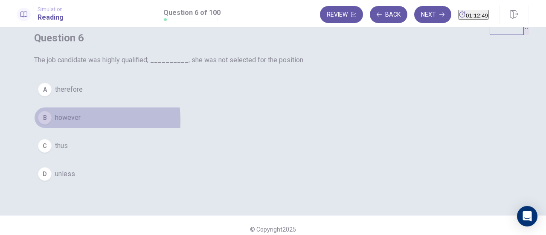
click at [81, 123] on span "however" at bounding box center [68, 118] width 26 height 10
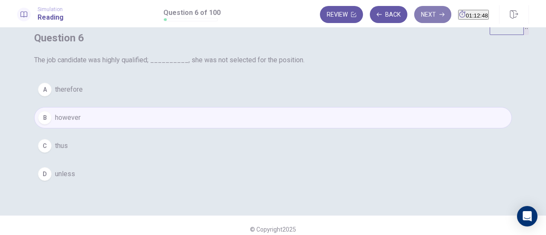
click at [421, 17] on button "Next" at bounding box center [432, 14] width 37 height 17
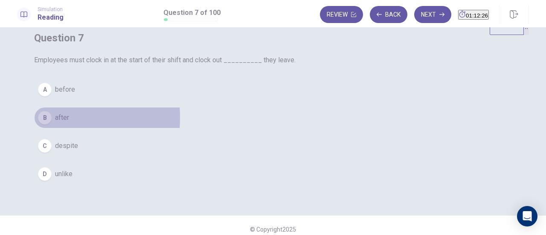
click at [52, 125] on div "B" at bounding box center [45, 118] width 14 height 14
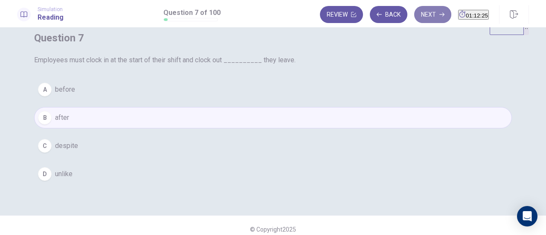
click at [419, 17] on button "Next" at bounding box center [432, 14] width 37 height 17
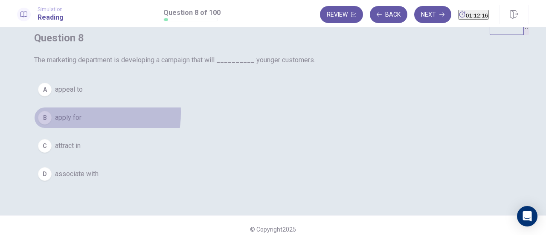
click at [81, 123] on span "apply for" at bounding box center [68, 118] width 26 height 10
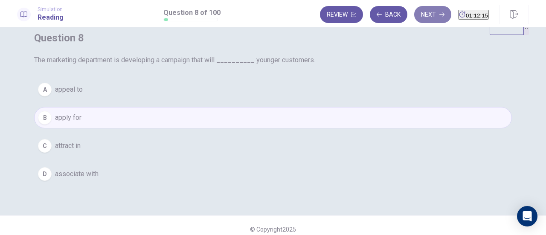
click at [414, 17] on button "Next" at bounding box center [432, 14] width 37 height 17
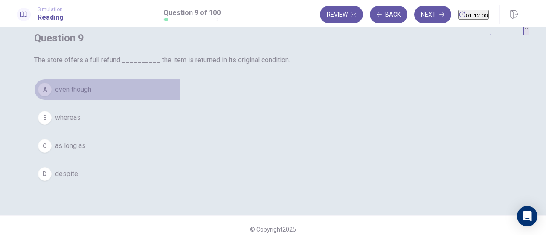
click at [91, 95] on span "even though" at bounding box center [73, 89] width 36 height 10
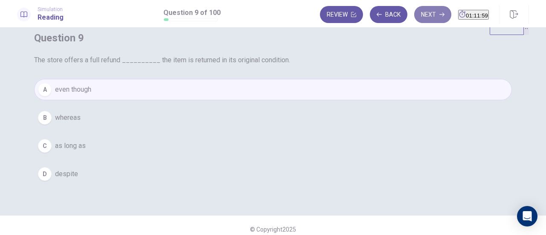
click at [416, 17] on button "Next" at bounding box center [432, 14] width 37 height 17
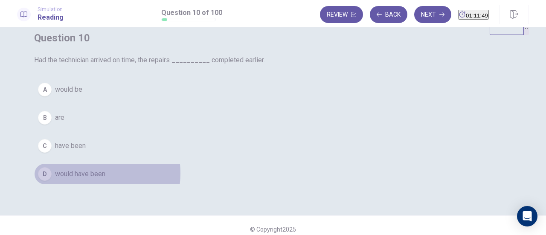
click at [105, 179] on span "would have been" at bounding box center [80, 174] width 50 height 10
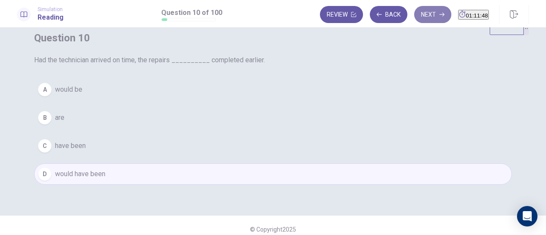
click at [419, 17] on button "Next" at bounding box center [432, 14] width 37 height 17
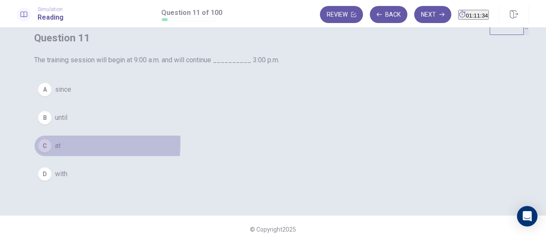
click at [216, 157] on button "C at" at bounding box center [273, 145] width 478 height 21
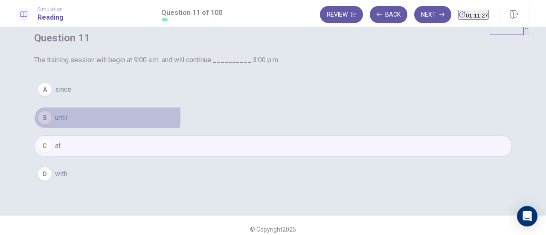
click at [67, 123] on span "until" at bounding box center [61, 118] width 12 height 10
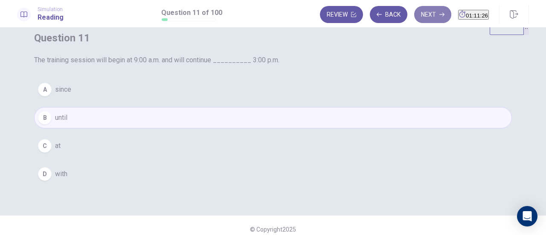
click at [415, 17] on button "Next" at bounding box center [432, 14] width 37 height 17
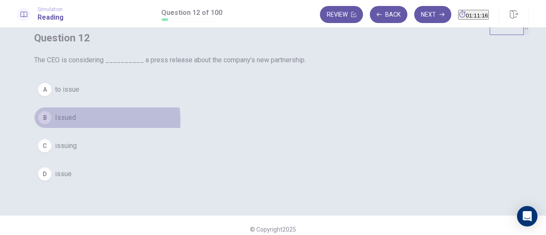
click at [240, 128] on button "B Issued" at bounding box center [273, 117] width 478 height 21
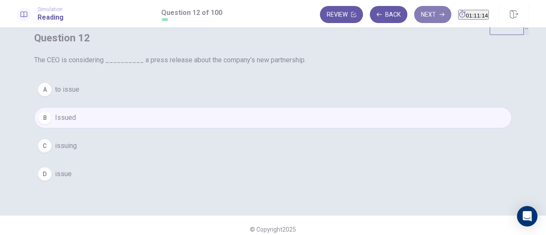
click at [415, 21] on button "Next" at bounding box center [432, 14] width 37 height 17
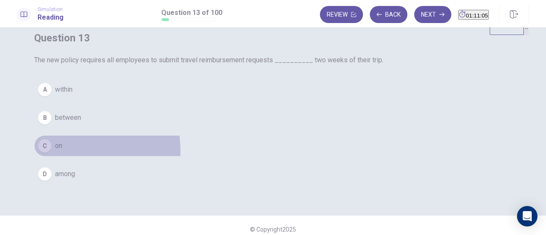
click at [217, 157] on button "C on" at bounding box center [273, 145] width 478 height 21
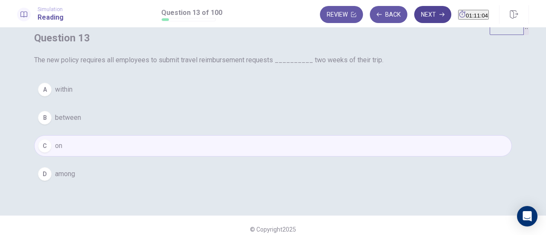
click at [416, 19] on button "Next" at bounding box center [432, 14] width 37 height 17
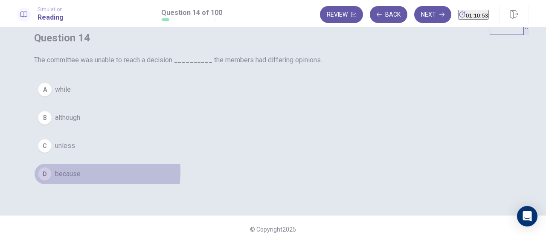
click at [81, 179] on span "because" at bounding box center [68, 174] width 26 height 10
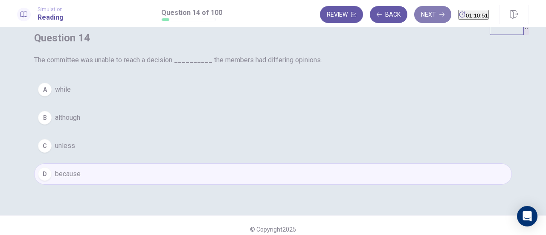
click at [422, 15] on button "Next" at bounding box center [432, 14] width 37 height 17
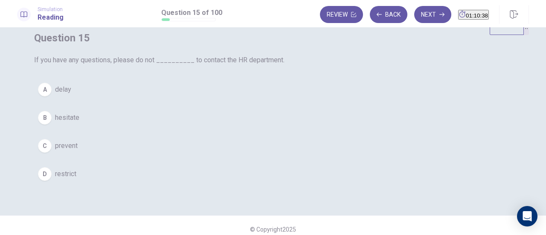
click at [71, 95] on span "delay" at bounding box center [63, 89] width 16 height 10
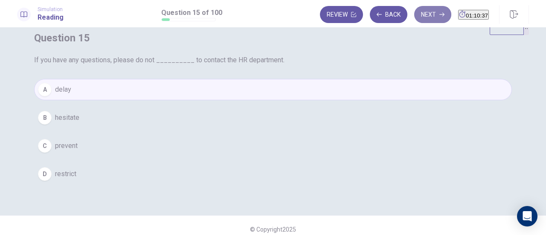
click at [414, 14] on button "Next" at bounding box center [432, 14] width 37 height 17
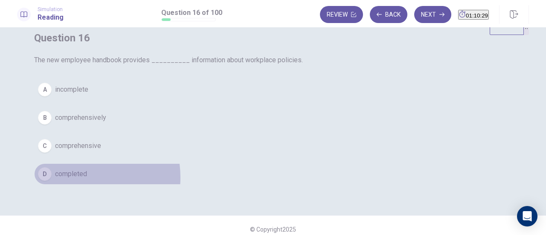
click at [87, 179] on span "completed" at bounding box center [71, 174] width 32 height 10
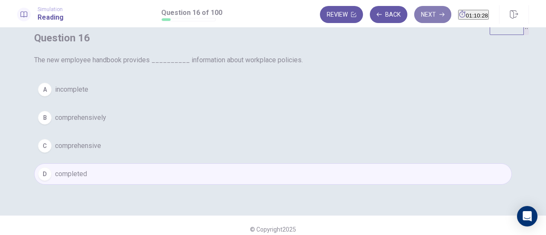
click at [422, 17] on button "Next" at bounding box center [432, 14] width 37 height 17
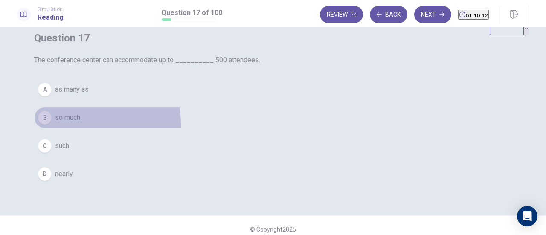
click at [229, 128] on button "B so much" at bounding box center [273, 117] width 478 height 21
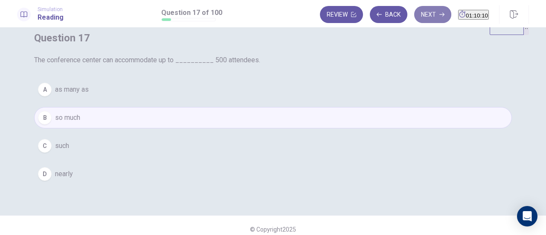
click at [416, 12] on button "Next" at bounding box center [432, 14] width 37 height 17
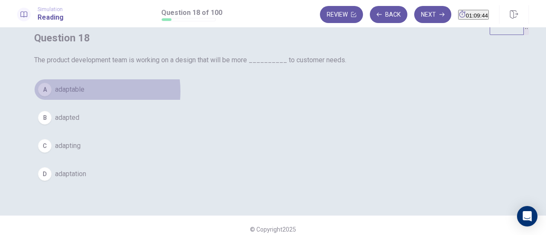
click at [84, 95] on span "adaptable" at bounding box center [69, 89] width 29 height 10
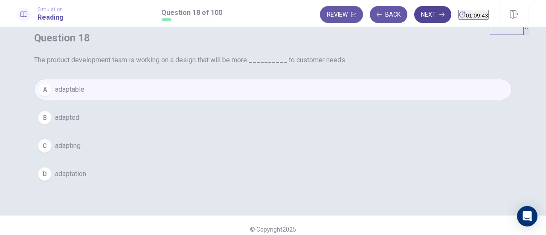
click at [420, 13] on button "Next" at bounding box center [432, 14] width 37 height 17
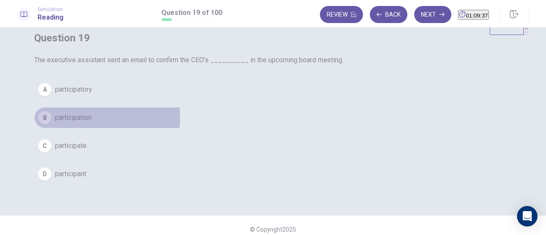
click at [92, 123] on span "participation" at bounding box center [73, 118] width 37 height 10
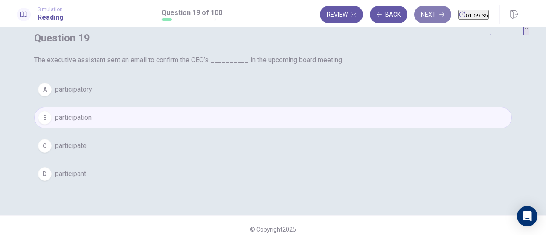
click at [414, 16] on button "Next" at bounding box center [432, 14] width 37 height 17
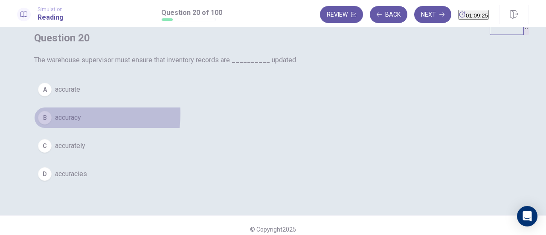
click at [81, 123] on span "accuracy" at bounding box center [68, 118] width 26 height 10
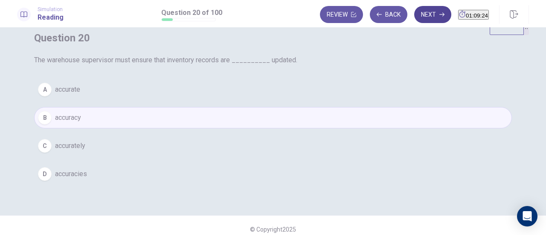
click at [414, 17] on button "Next" at bounding box center [432, 14] width 37 height 17
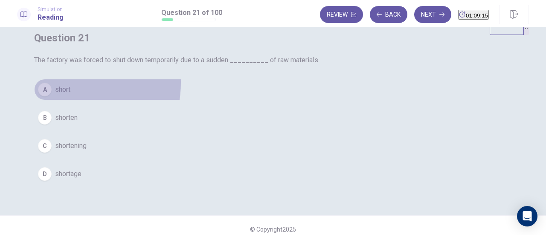
click at [229, 100] on button "A short" at bounding box center [273, 89] width 478 height 21
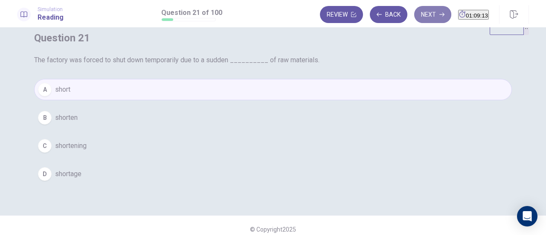
click at [414, 15] on button "Next" at bounding box center [432, 14] width 37 height 17
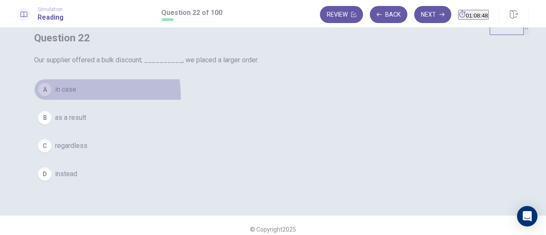
click at [235, 100] on button "A in case" at bounding box center [273, 89] width 478 height 21
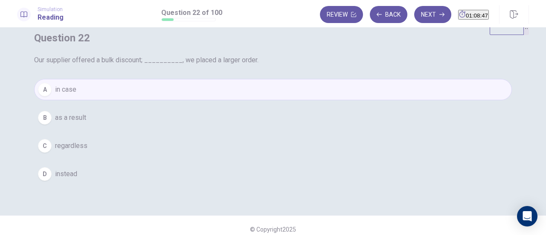
click at [86, 123] on span "as a result" at bounding box center [70, 118] width 31 height 10
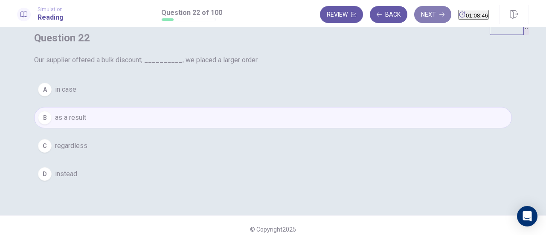
click at [415, 9] on button "Next" at bounding box center [432, 14] width 37 height 17
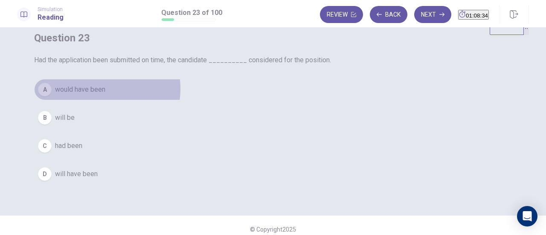
click at [105, 95] on span "would have been" at bounding box center [80, 89] width 50 height 10
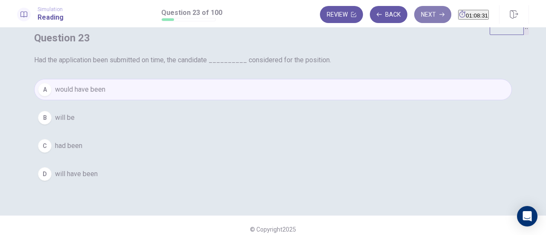
click at [415, 14] on button "Next" at bounding box center [432, 14] width 37 height 17
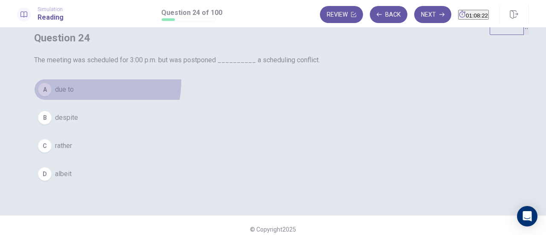
click at [230, 100] on button "A due to" at bounding box center [273, 89] width 478 height 21
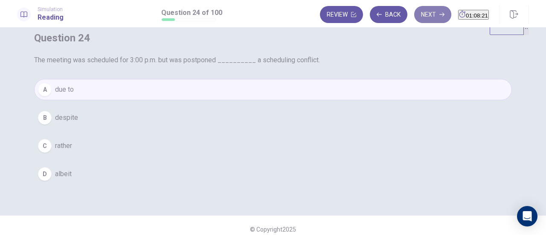
click at [414, 15] on button "Next" at bounding box center [432, 14] width 37 height 17
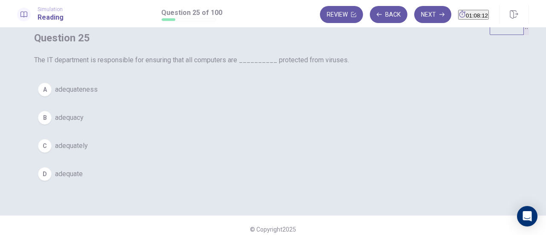
click at [243, 157] on button "C adequately" at bounding box center [273, 145] width 478 height 21
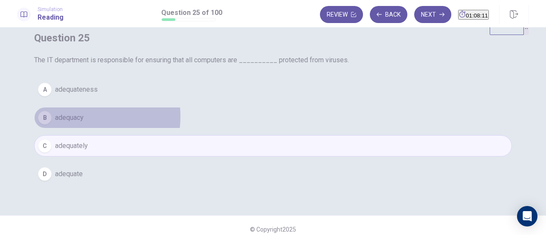
click at [84, 123] on span "adequacy" at bounding box center [69, 118] width 29 height 10
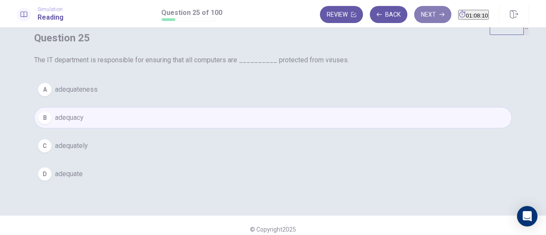
click at [414, 8] on button "Next" at bounding box center [432, 14] width 37 height 17
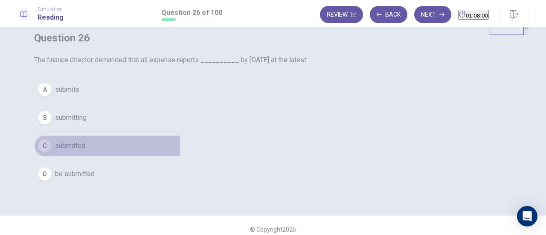
click at [85, 151] on span "submitted" at bounding box center [70, 146] width 30 height 10
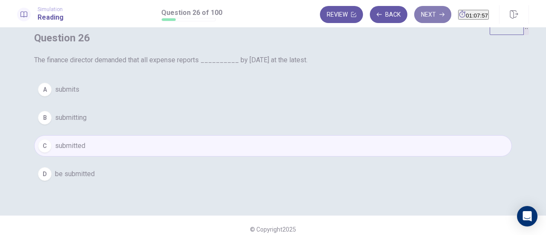
click at [414, 15] on button "Next" at bounding box center [432, 14] width 37 height 17
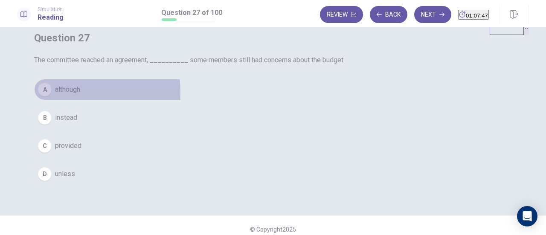
click at [80, 95] on span "although" at bounding box center [67, 89] width 25 height 10
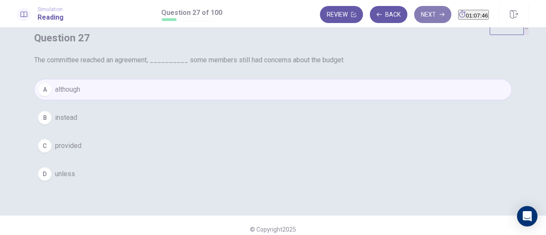
click at [414, 9] on button "Next" at bounding box center [432, 14] width 37 height 17
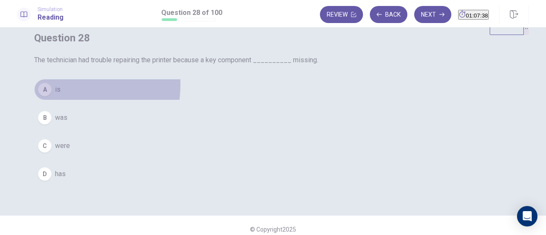
click at [219, 100] on button "A is" at bounding box center [273, 89] width 478 height 21
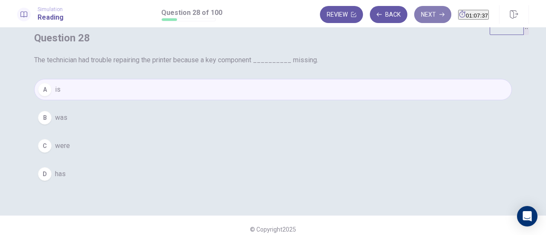
click at [417, 16] on button "Next" at bounding box center [432, 14] width 37 height 17
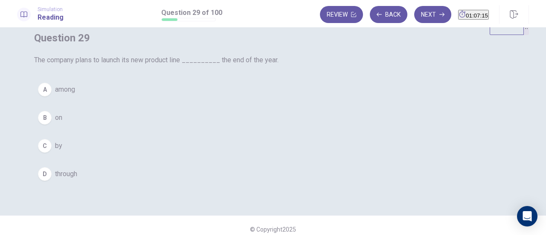
click at [52, 125] on div "B" at bounding box center [45, 118] width 14 height 14
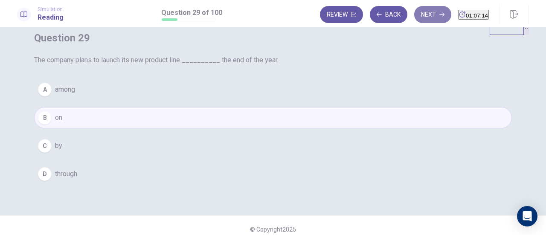
click at [414, 13] on button "Next" at bounding box center [432, 14] width 37 height 17
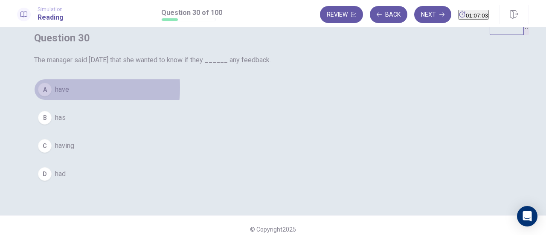
click at [52, 96] on div "A" at bounding box center [45, 90] width 14 height 14
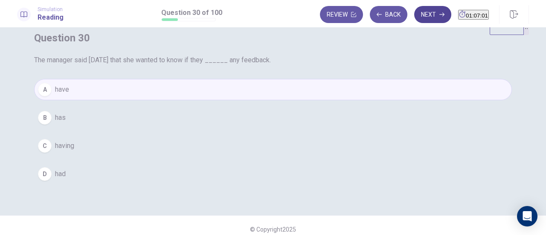
click at [417, 8] on button "Next" at bounding box center [432, 14] width 37 height 17
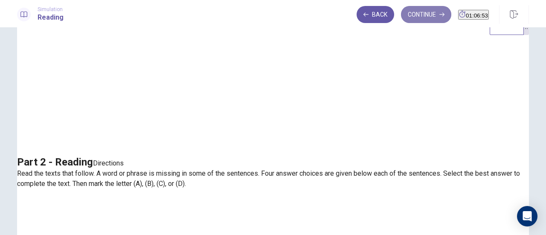
click at [414, 12] on button "Continue" at bounding box center [426, 14] width 50 height 17
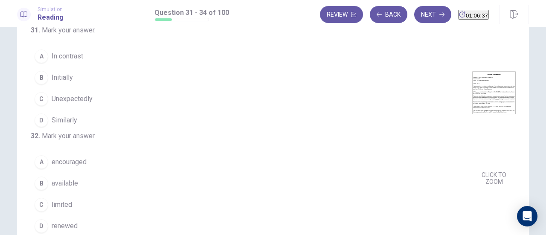
scroll to position [37, 0]
click at [40, 80] on div "B" at bounding box center [42, 77] width 14 height 14
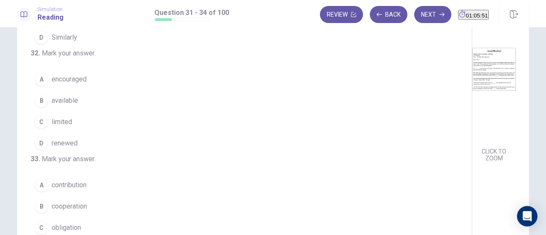
scroll to position [61, 0]
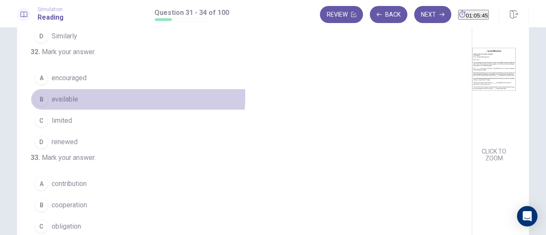
click at [40, 106] on div "B" at bounding box center [42, 100] width 14 height 14
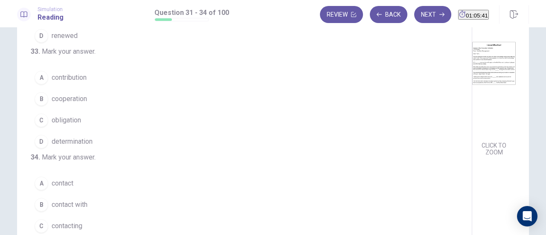
scroll to position [66, 0]
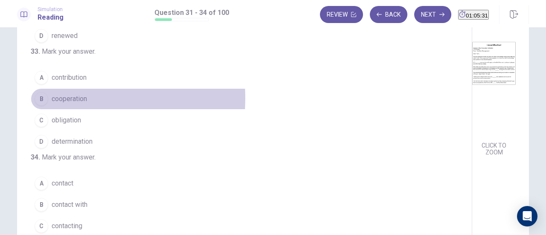
click at [43, 106] on div "B" at bounding box center [42, 99] width 14 height 14
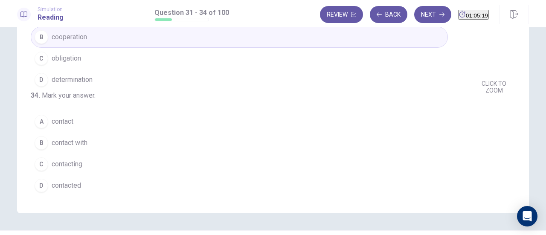
scroll to position [127, 0]
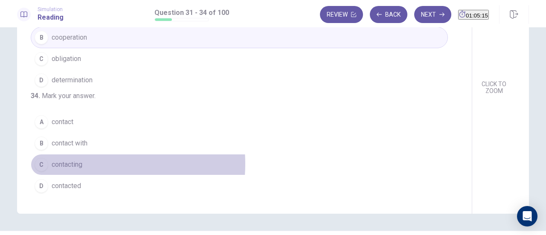
click at [79, 164] on span "contacting" at bounding box center [67, 164] width 31 height 10
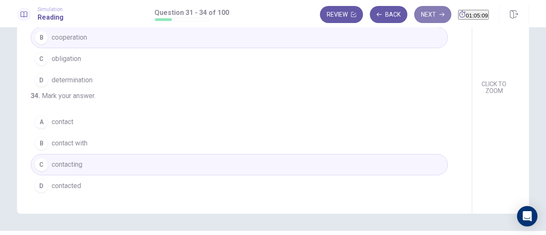
click at [421, 14] on button "Next" at bounding box center [432, 14] width 37 height 17
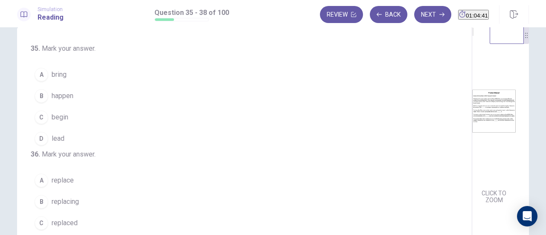
scroll to position [18, 0]
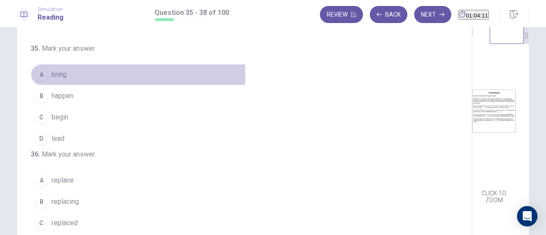
click at [41, 75] on div "A" at bounding box center [42, 75] width 14 height 14
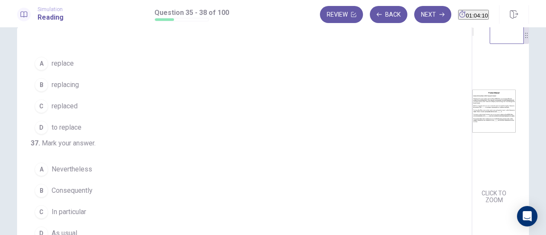
scroll to position [116, 0]
click at [71, 90] on span "replacing" at bounding box center [65, 85] width 27 height 10
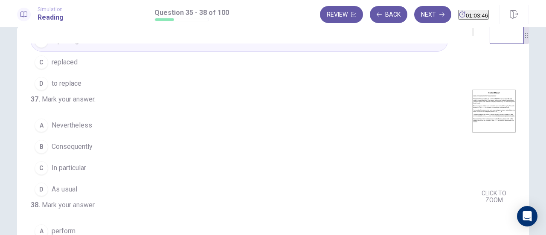
scroll to position [207, 0]
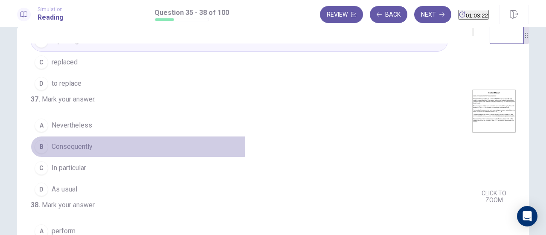
click at [70, 142] on span "Consequently" at bounding box center [72, 147] width 41 height 10
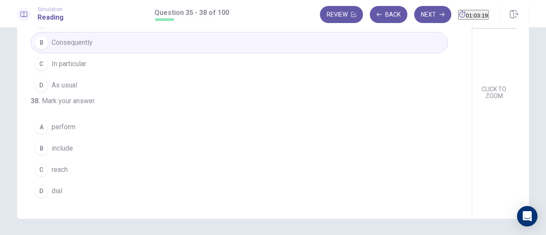
scroll to position [110, 0]
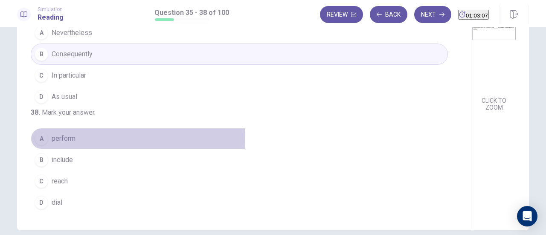
click at [52, 137] on span "perform" at bounding box center [64, 138] width 24 height 10
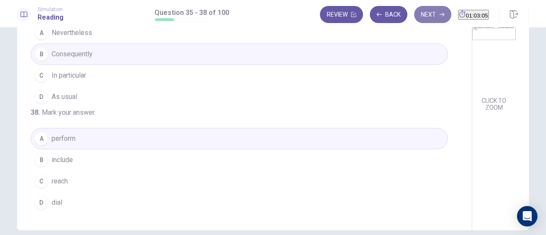
click at [424, 17] on button "Next" at bounding box center [432, 14] width 37 height 17
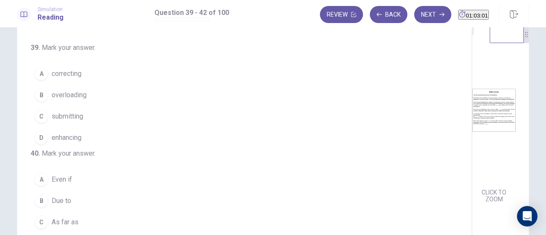
scroll to position [19, 0]
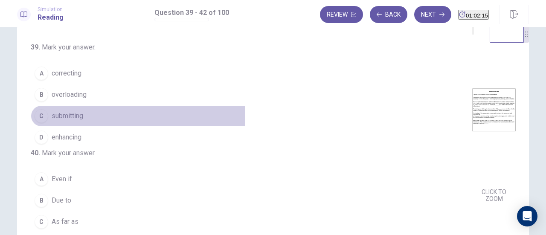
click at [55, 117] on span "submitting" at bounding box center [68, 116] width 32 height 10
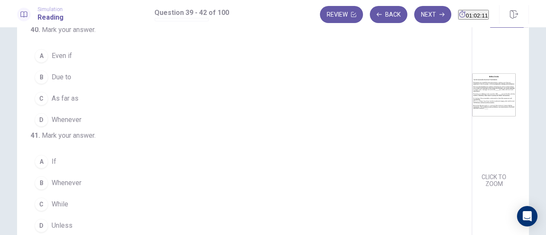
scroll to position [34, 0]
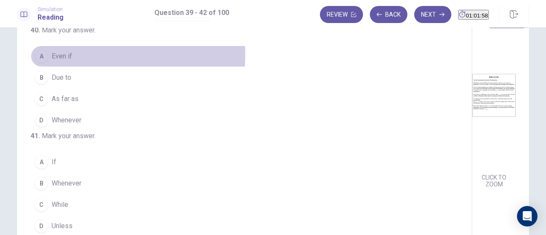
click at [56, 61] on span "Even if" at bounding box center [62, 56] width 20 height 10
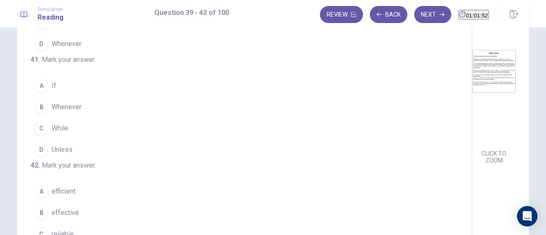
scroll to position [58, 0]
click at [39, 92] on div "A" at bounding box center [42, 85] width 14 height 14
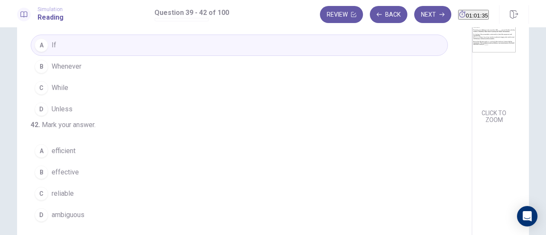
scroll to position [113, 0]
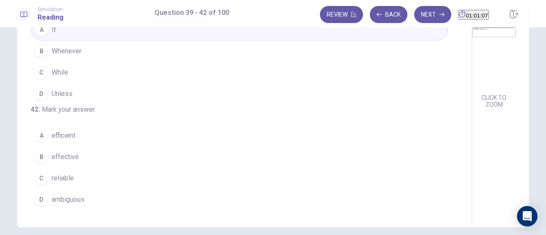
click at [61, 156] on span "effective" at bounding box center [65, 157] width 27 height 10
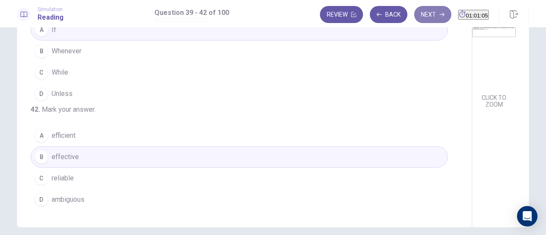
click at [420, 12] on button "Next" at bounding box center [432, 14] width 37 height 17
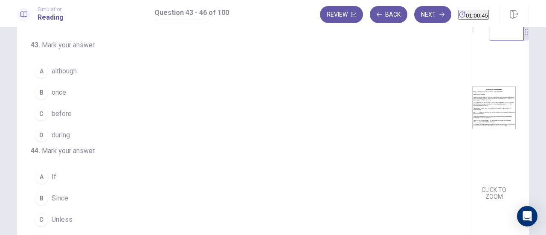
scroll to position [20, 0]
click at [57, 113] on span "before" at bounding box center [62, 115] width 20 height 10
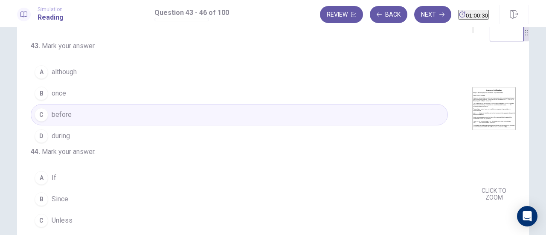
click at [472, 135] on div "CLICK TO ZOOM" at bounding box center [493, 118] width 43 height 169
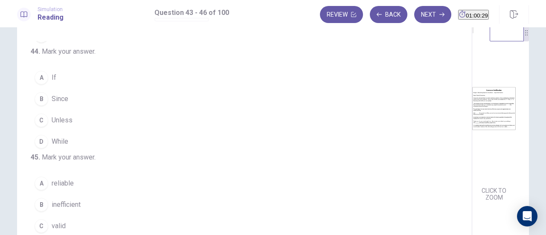
scroll to position [106, 0]
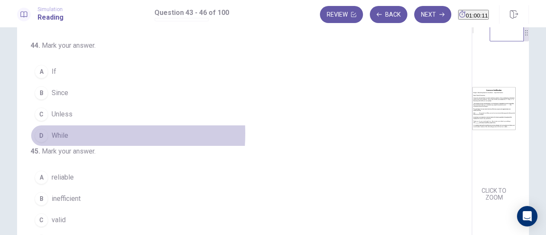
click at [55, 141] on span "While" at bounding box center [60, 135] width 17 height 10
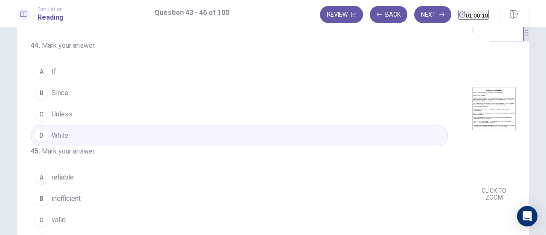
click at [472, 157] on div "CLICK TO ZOOM" at bounding box center [493, 118] width 43 height 169
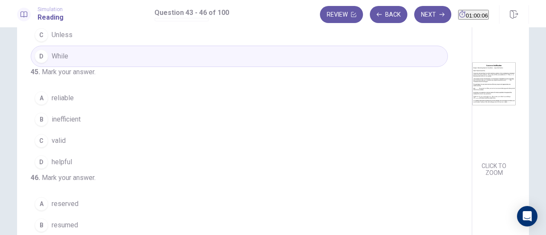
scroll to position [46, 0]
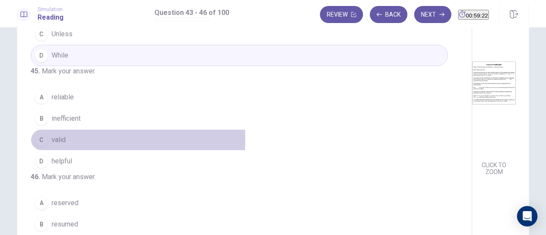
click at [54, 135] on span "valid" at bounding box center [59, 140] width 14 height 10
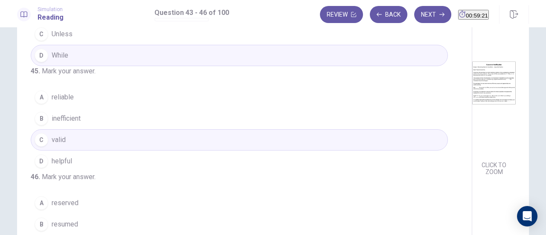
click at [472, 133] on div "CLICK TO ZOOM" at bounding box center [493, 93] width 43 height 169
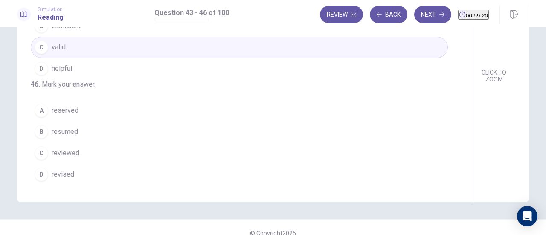
scroll to position [140, 0]
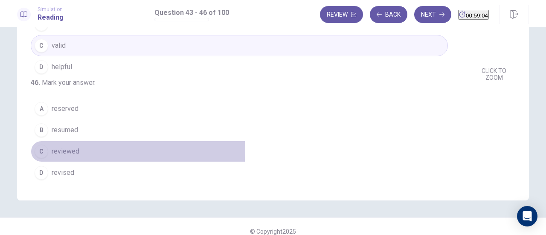
click at [72, 151] on span "reviewed" at bounding box center [66, 151] width 28 height 10
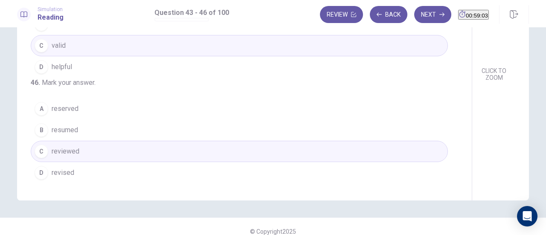
click at [348, 208] on div "43 . Mark your answer. A although B once C before D during 44 . Mark your answe…" at bounding box center [273, 131] width 546 height 208
click at [420, 20] on button "Next" at bounding box center [432, 14] width 37 height 17
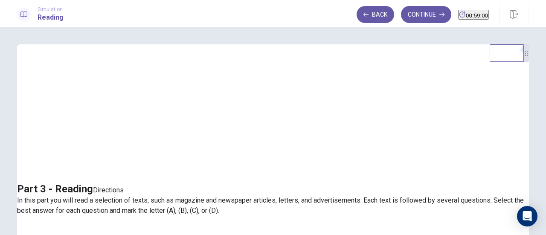
scroll to position [0, 0]
click at [414, 17] on button "Continue" at bounding box center [426, 14] width 50 height 17
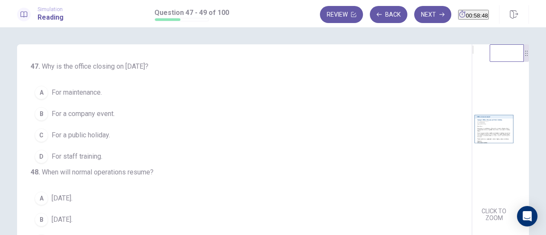
click at [472, 132] on img at bounding box center [493, 129] width 43 height 149
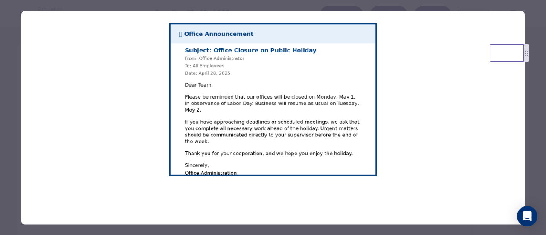
click at [529, 123] on div at bounding box center [273, 117] width 546 height 235
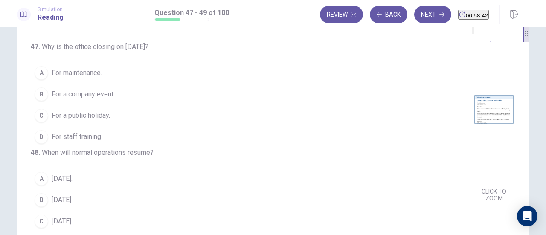
scroll to position [8, 0]
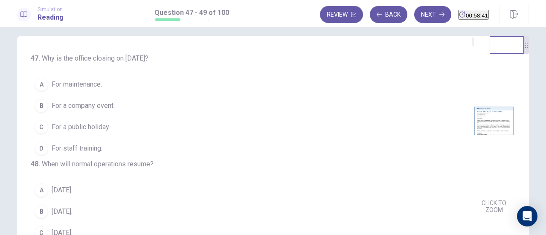
click at [472, 161] on img at bounding box center [493, 120] width 43 height 149
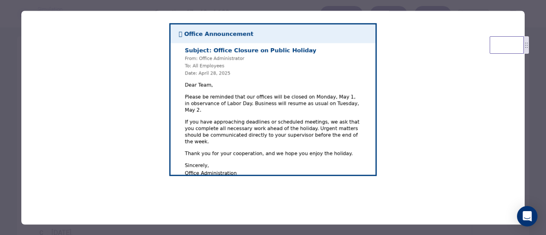
click at [529, 143] on div at bounding box center [273, 117] width 546 height 235
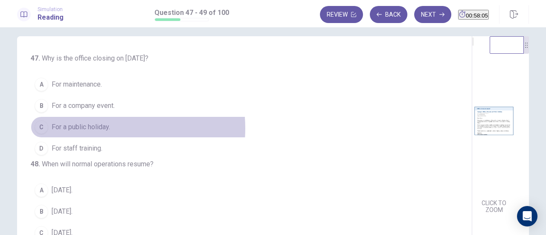
click at [90, 128] on span "For a public holiday." at bounding box center [81, 127] width 58 height 10
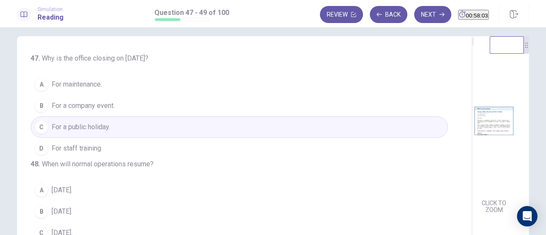
click at [472, 110] on div "CLICK TO ZOOM" at bounding box center [493, 130] width 43 height 169
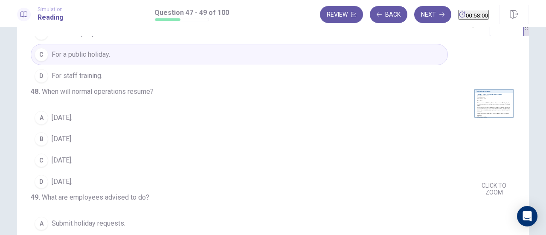
scroll to position [55, 0]
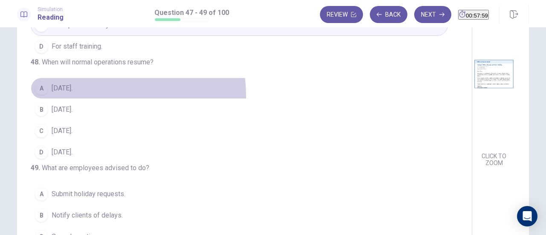
click at [54, 83] on button "A May 2." at bounding box center [239, 88] width 417 height 21
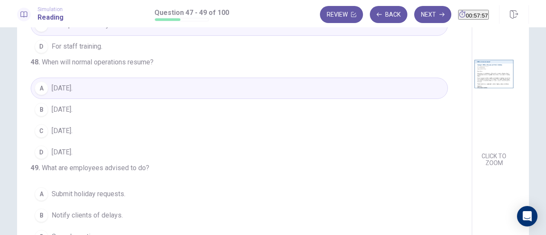
click at [472, 106] on div "CLICK TO ZOOM" at bounding box center [500, 79] width 57 height 180
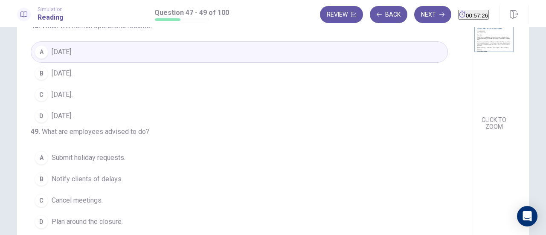
scroll to position [92, 0]
click at [100, 157] on span "Submit holiday requests." at bounding box center [89, 157] width 74 height 10
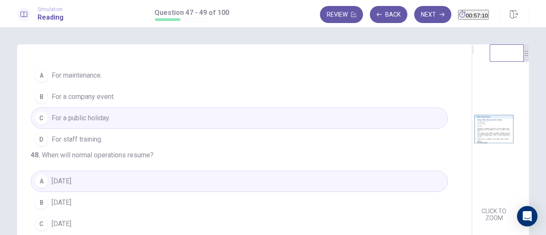
scroll to position [0, 0]
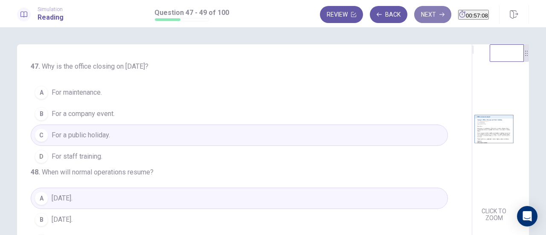
click at [418, 14] on button "Next" at bounding box center [432, 14] width 37 height 17
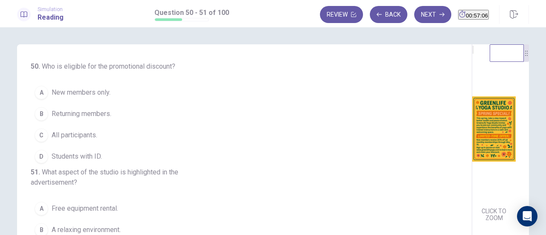
click at [472, 130] on img at bounding box center [493, 129] width 43 height 149
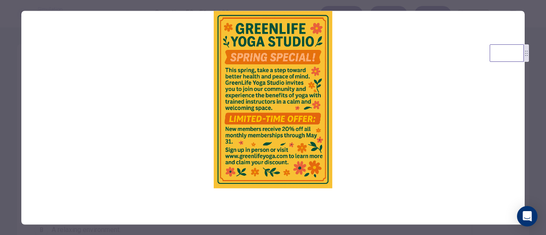
click at [527, 133] on div at bounding box center [273, 117] width 546 height 235
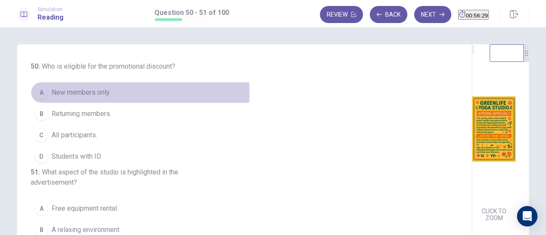
click at [95, 92] on span "New members only." at bounding box center [81, 92] width 59 height 10
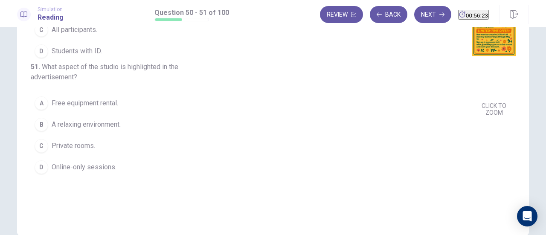
scroll to position [115, 0]
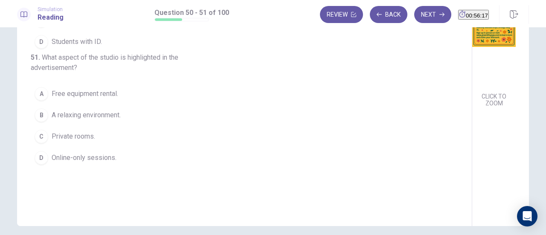
click at [55, 120] on span "A relaxing environment." at bounding box center [86, 115] width 69 height 10
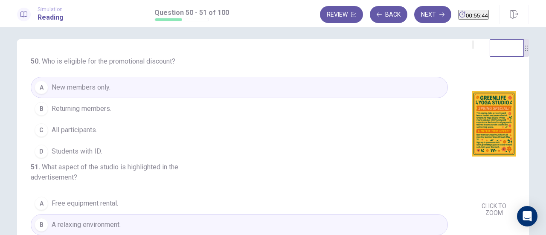
scroll to position [0, 0]
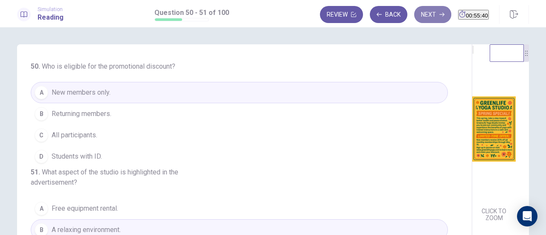
click at [420, 11] on button "Next" at bounding box center [432, 14] width 37 height 17
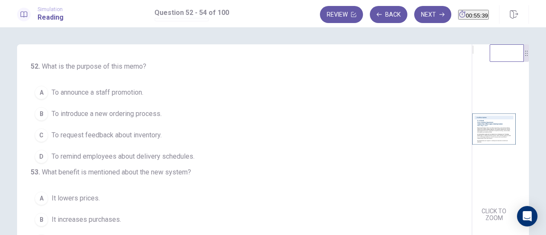
click at [472, 120] on img at bounding box center [493, 129] width 43 height 149
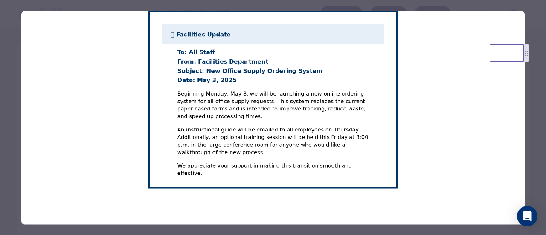
click at [528, 126] on div at bounding box center [273, 117] width 546 height 235
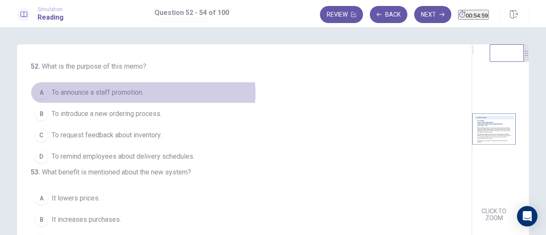
click at [141, 93] on span "To announce a staff promotion." at bounding box center [98, 92] width 92 height 10
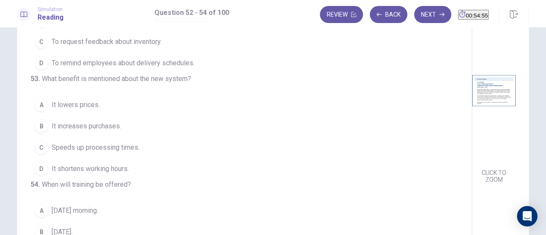
scroll to position [45, 0]
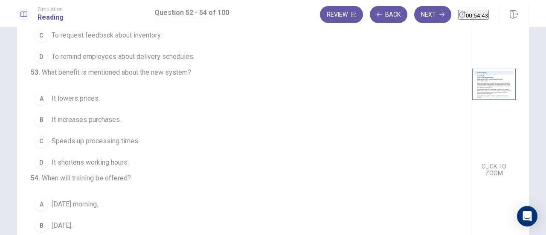
click at [100, 136] on span "Speeds up processing times." at bounding box center [96, 141] width 88 height 10
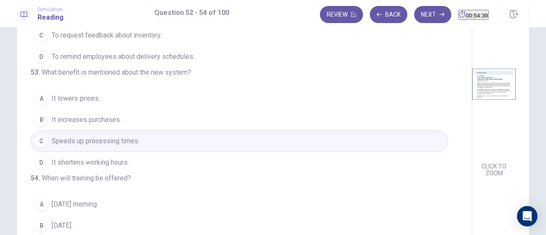
click at [472, 136] on div "CLICK TO ZOOM" at bounding box center [493, 94] width 43 height 169
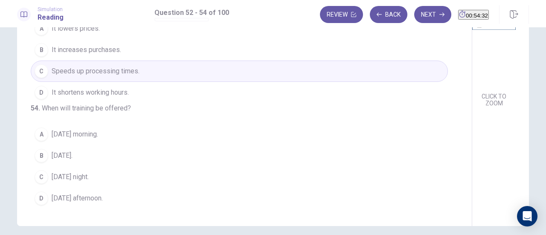
scroll to position [114, 0]
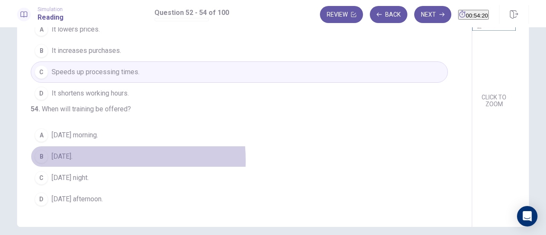
click at [72, 162] on span "Next Monday." at bounding box center [62, 156] width 21 height 10
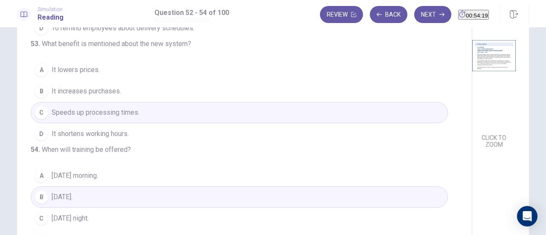
scroll to position [0, 0]
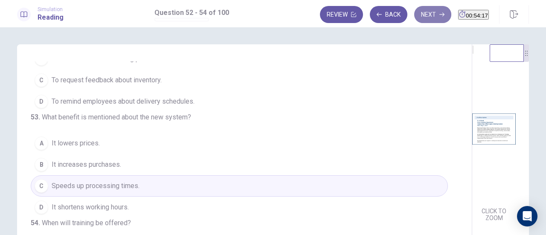
click at [417, 14] on button "Next" at bounding box center [432, 14] width 37 height 17
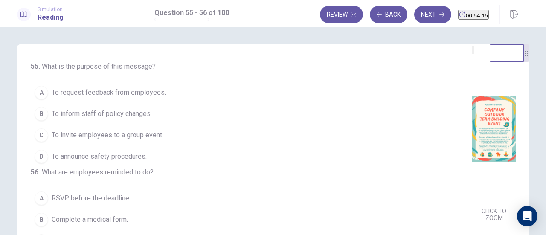
click at [472, 129] on img at bounding box center [493, 129] width 43 height 149
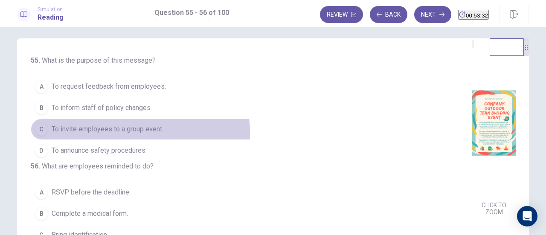
click at [135, 131] on span "To invite employees to a group event." at bounding box center [108, 129] width 112 height 10
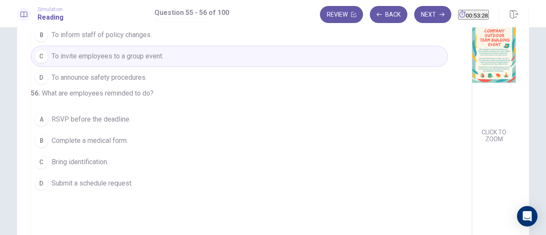
scroll to position [78, 0]
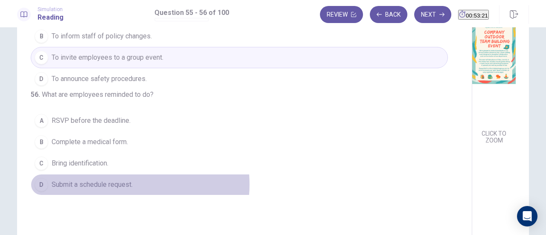
click at [119, 190] on span "Submit a schedule request." at bounding box center [92, 185] width 81 height 10
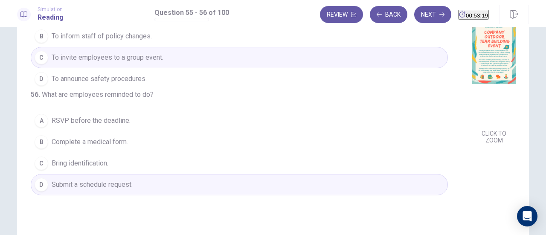
scroll to position [0, 0]
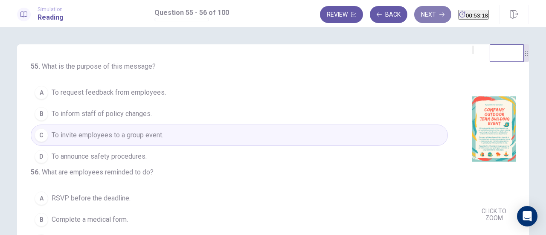
click at [414, 13] on button "Next" at bounding box center [432, 14] width 37 height 17
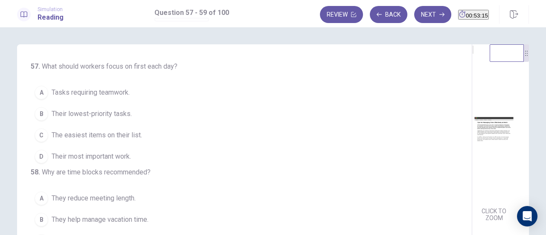
click at [472, 158] on img at bounding box center [493, 129] width 43 height 149
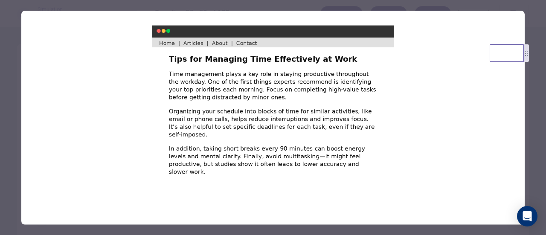
click at [536, 98] on div at bounding box center [273, 117] width 546 height 235
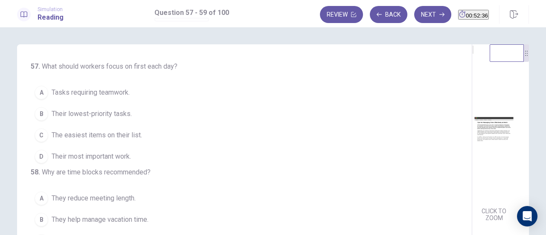
click at [108, 109] on span "Their lowest-priority tasks." at bounding box center [92, 114] width 80 height 10
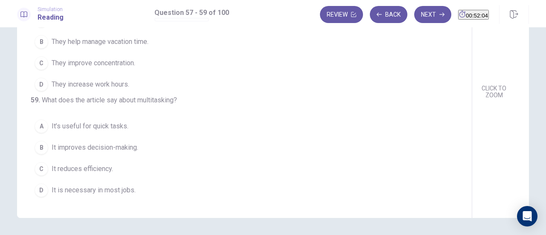
scroll to position [125, 0]
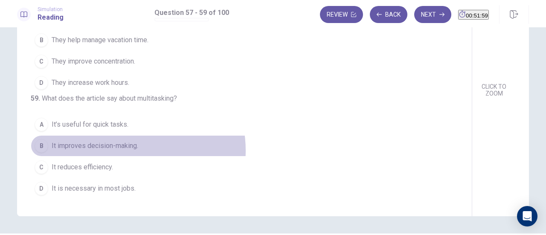
click at [122, 151] on span "It improves decision-making." at bounding box center [95, 146] width 87 height 10
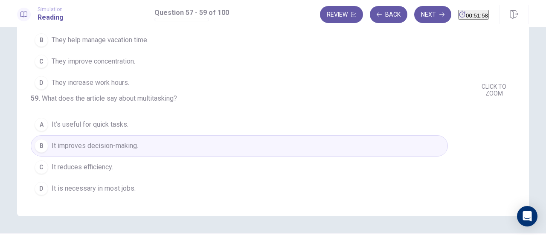
scroll to position [38, 0]
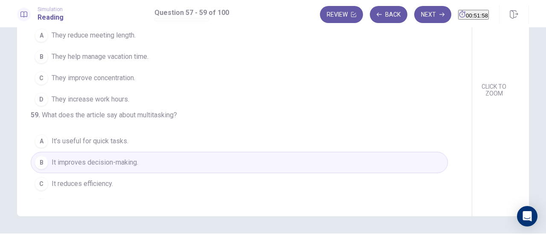
click at [61, 83] on span "They improve concentration." at bounding box center [94, 78] width 84 height 10
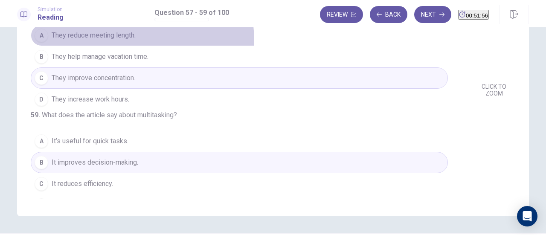
click at [140, 46] on button "A They reduce meeting length." at bounding box center [239, 35] width 417 height 21
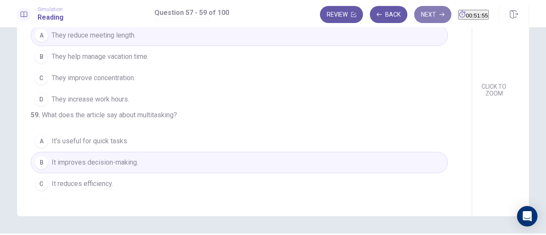
click at [414, 15] on button "Next" at bounding box center [432, 14] width 37 height 17
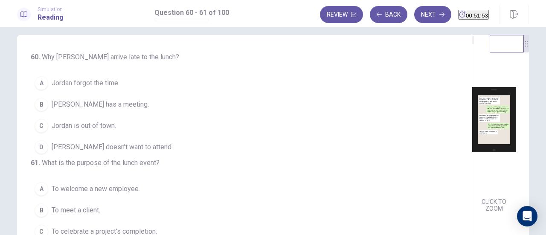
scroll to position [8, 0]
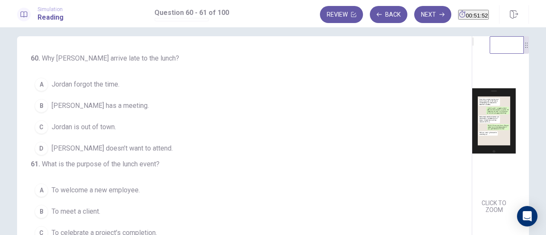
click at [472, 104] on img at bounding box center [493, 120] width 43 height 149
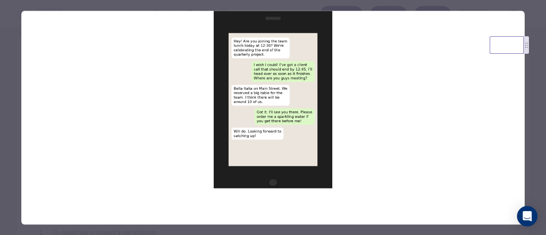
click at [529, 106] on div at bounding box center [273, 117] width 546 height 235
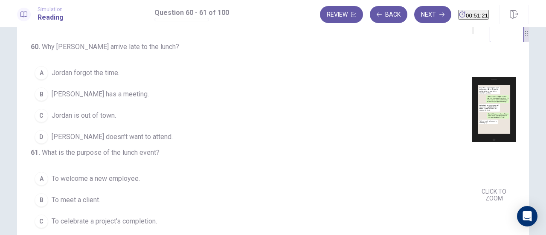
scroll to position [20, 0]
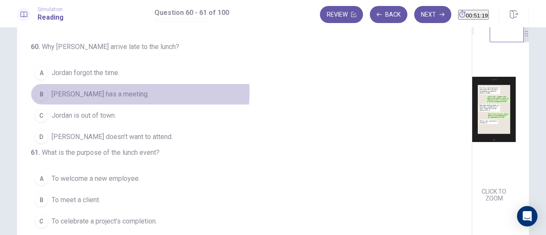
click at [104, 91] on span "Jordan has a meeting." at bounding box center [100, 94] width 97 height 10
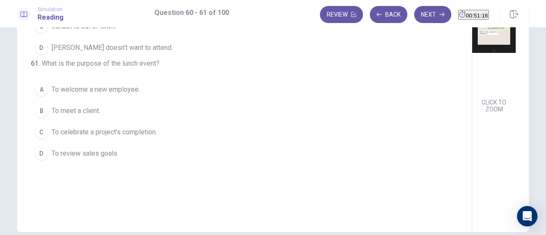
scroll to position [113, 0]
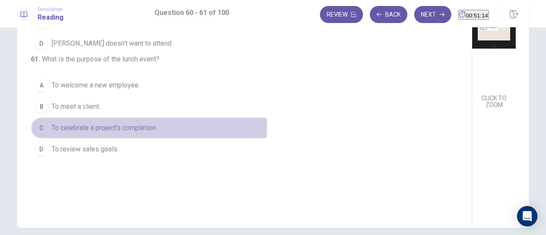
click at [146, 133] on span "To celebrate a project’s completion." at bounding box center [104, 128] width 105 height 10
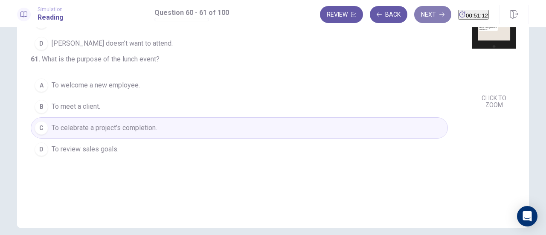
click at [415, 14] on button "Next" at bounding box center [432, 14] width 37 height 17
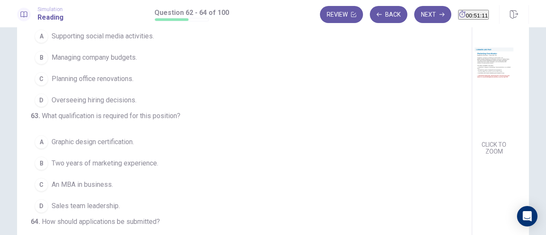
scroll to position [65, 0]
click at [472, 104] on img at bounding box center [493, 63] width 43 height 149
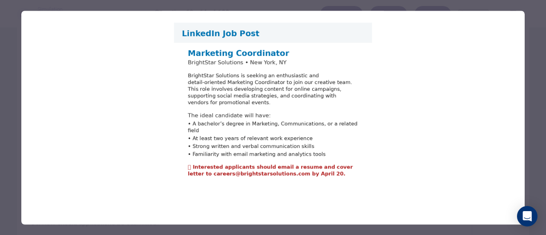
click at [533, 75] on div at bounding box center [273, 117] width 546 height 235
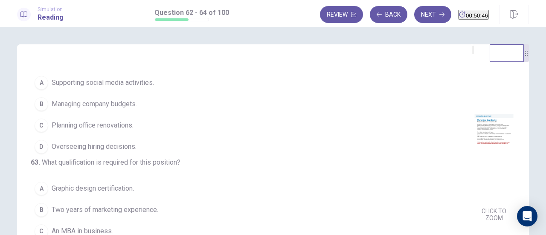
scroll to position [16, 0]
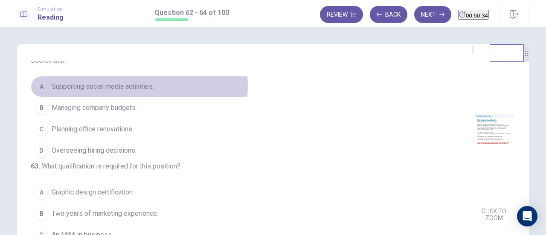
click at [137, 86] on span "Supporting social media activities." at bounding box center [103, 86] width 102 height 10
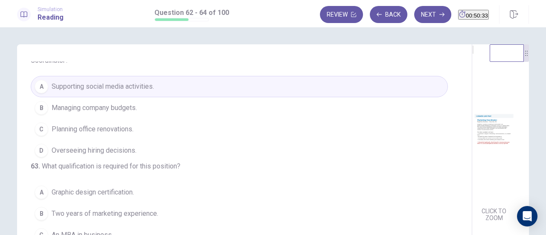
click at [472, 133] on div "CLICK TO ZOOM" at bounding box center [493, 139] width 43 height 169
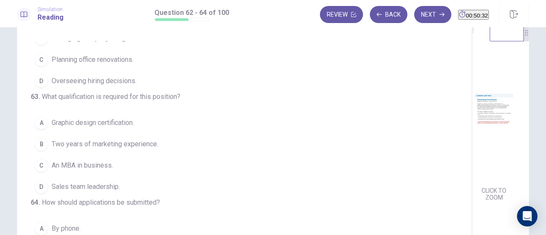
scroll to position [21, 0]
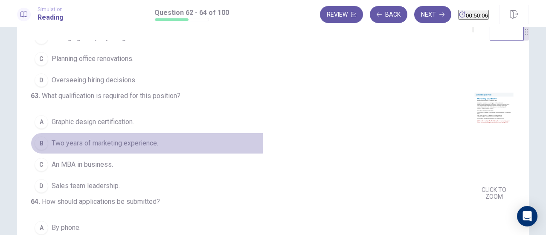
click at [145, 138] on span "Two years of marketing experience." at bounding box center [105, 143] width 107 height 10
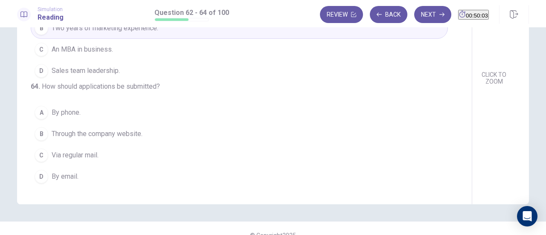
scroll to position [135, 0]
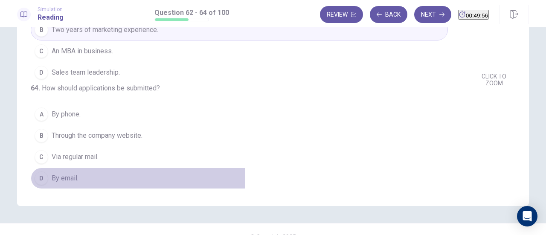
click at [69, 176] on span "By email." at bounding box center [65, 178] width 27 height 10
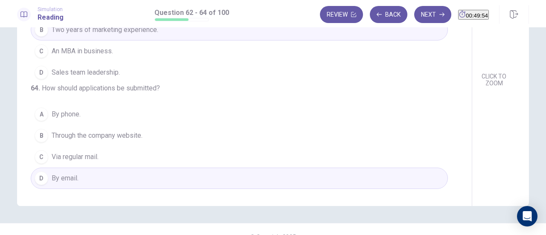
click at [419, 15] on button "Next" at bounding box center [432, 14] width 37 height 17
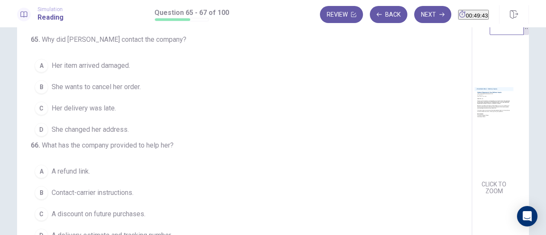
scroll to position [0, 0]
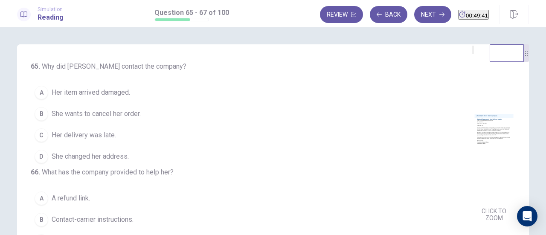
click at [472, 111] on img at bounding box center [493, 129] width 43 height 149
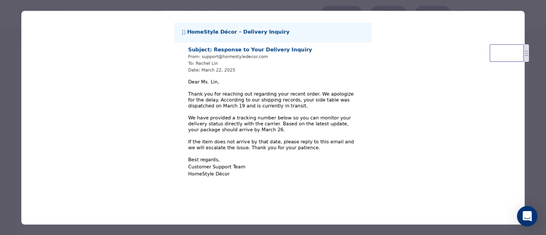
click at [537, 137] on div at bounding box center [273, 117] width 546 height 235
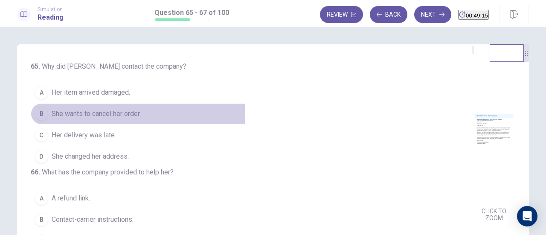
click at [133, 113] on span "She wants to cancel her order." at bounding box center [96, 114] width 89 height 10
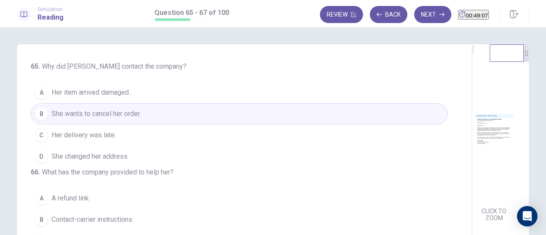
click at [139, 125] on button "C Her delivery was late." at bounding box center [239, 135] width 417 height 21
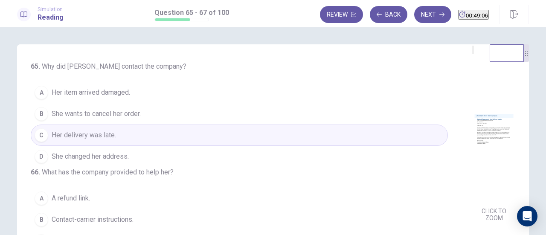
click at [472, 135] on div "CLICK TO ZOOM" at bounding box center [493, 139] width 43 height 169
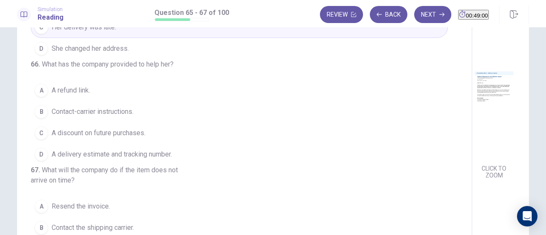
scroll to position [43, 0]
click at [137, 148] on span "A delivery estimate and tracking number." at bounding box center [112, 153] width 120 height 10
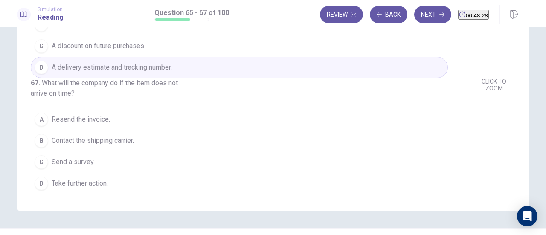
scroll to position [96, 0]
click at [107, 143] on span "Contact the shipping carrier." at bounding box center [93, 141] width 82 height 10
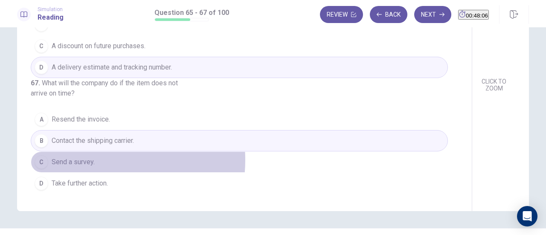
click at [90, 160] on span "Send a survey." at bounding box center [73, 162] width 43 height 10
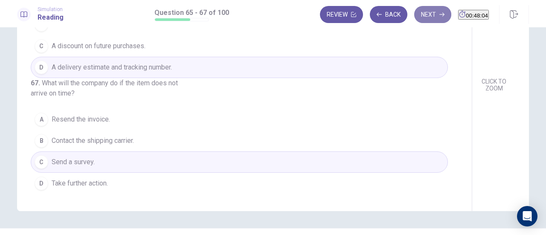
click at [414, 12] on button "Next" at bounding box center [432, 14] width 37 height 17
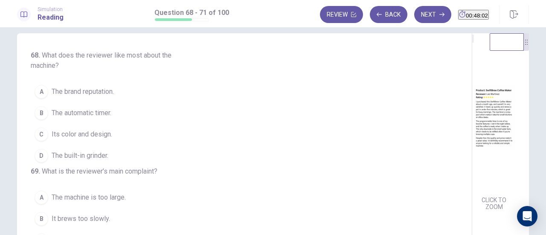
scroll to position [0, 0]
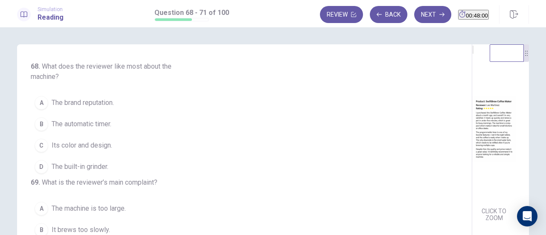
click at [472, 125] on img at bounding box center [493, 129] width 43 height 149
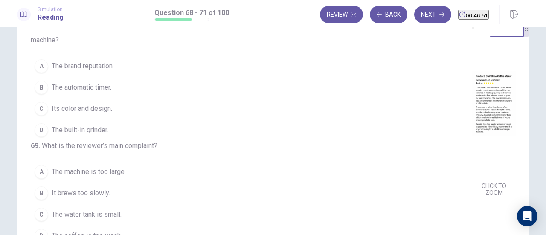
scroll to position [12, 0]
click at [38, 87] on div "B" at bounding box center [42, 87] width 14 height 14
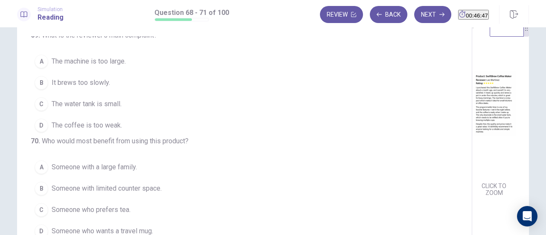
scroll to position [128, 0]
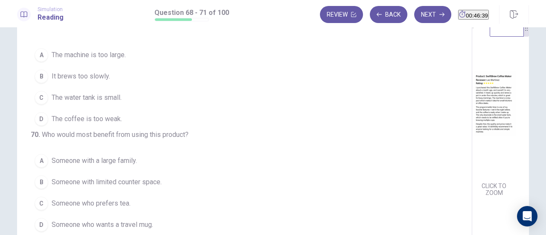
click at [67, 124] on span "The coffee is too weak." at bounding box center [87, 119] width 70 height 10
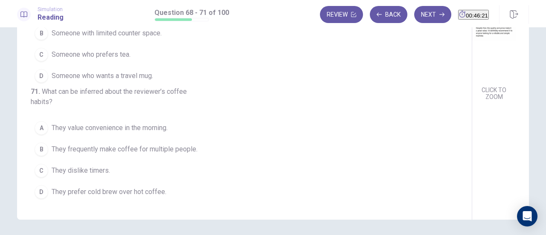
scroll to position [122, 0]
click at [52, 125] on span "They value convenience in the morning." at bounding box center [110, 127] width 116 height 10
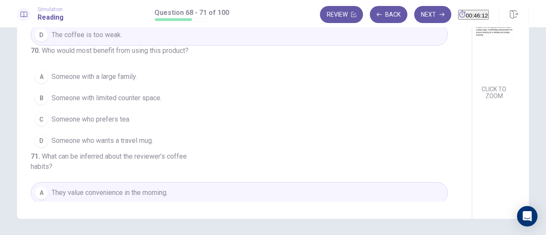
scroll to position [114, 0]
click at [60, 104] on span "Someone with limited counter space." at bounding box center [107, 99] width 110 height 10
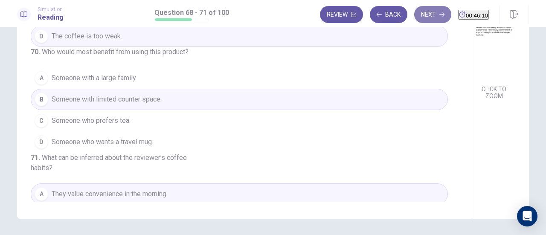
click at [414, 17] on button "Next" at bounding box center [432, 14] width 37 height 17
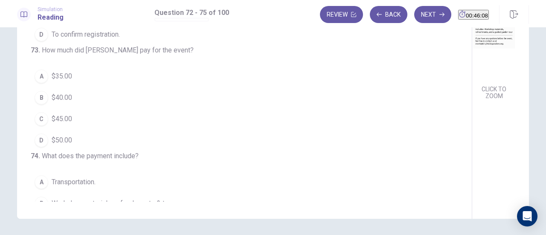
scroll to position [0, 0]
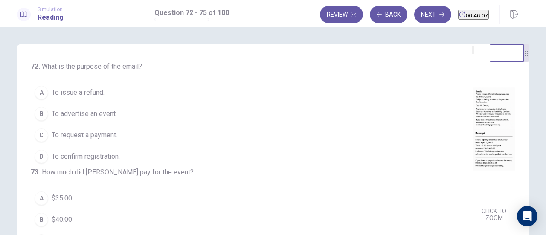
click at [472, 105] on img at bounding box center [493, 129] width 43 height 149
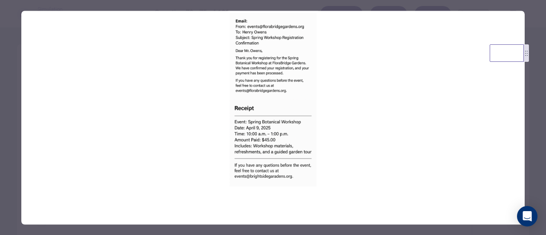
click at [520, 110] on img at bounding box center [272, 99] width 503 height 177
click at [534, 101] on div at bounding box center [273, 117] width 546 height 235
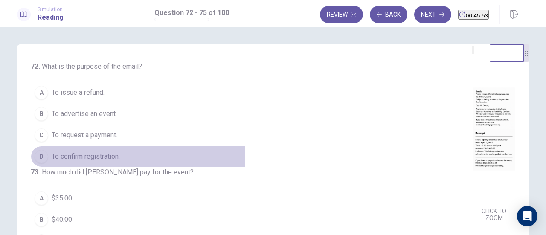
click at [79, 157] on span "To confirm registration." at bounding box center [86, 156] width 68 height 10
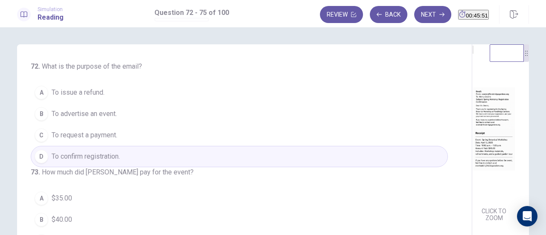
click at [472, 142] on div "CLICK TO ZOOM" at bounding box center [493, 139] width 43 height 169
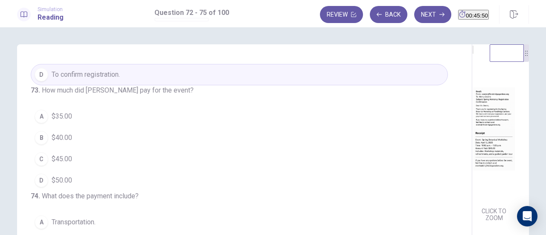
scroll to position [114, 0]
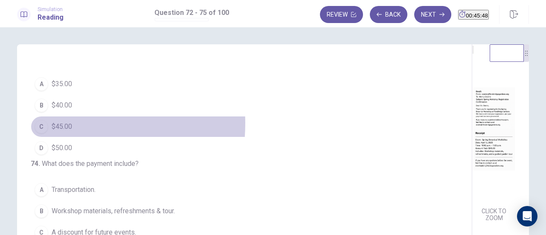
click at [52, 132] on span "$45.00" at bounding box center [62, 127] width 20 height 10
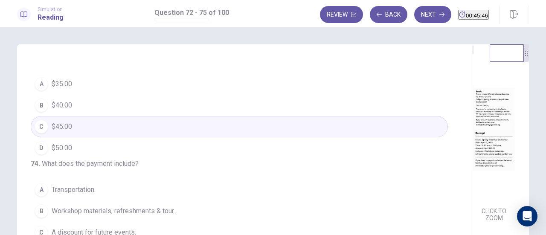
click at [472, 148] on div "CLICK TO ZOOM" at bounding box center [493, 139] width 43 height 169
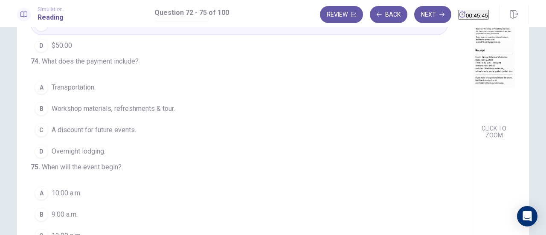
scroll to position [135, 0]
click at [472, 101] on img at bounding box center [493, 46] width 43 height 149
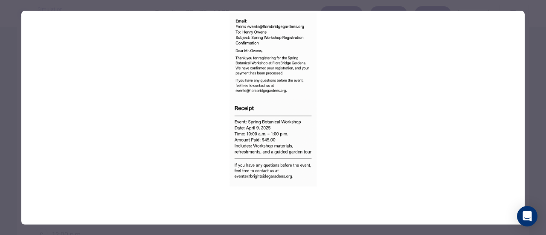
click at [535, 107] on div at bounding box center [273, 117] width 546 height 235
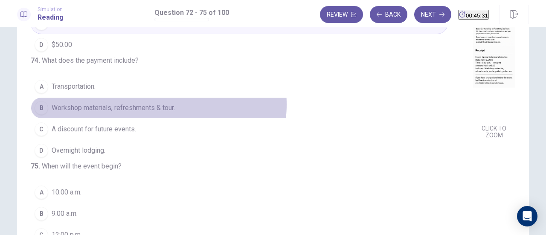
click at [156, 113] on span "Workshop materials, refreshments & tour." at bounding box center [113, 108] width 123 height 10
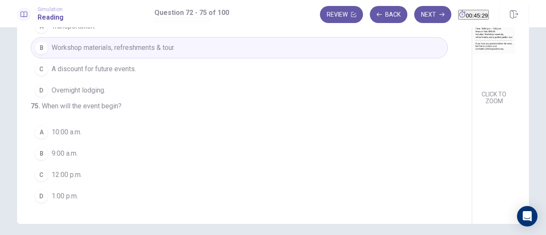
scroll to position [139, 0]
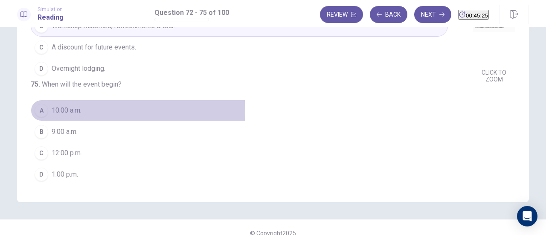
click at [72, 113] on span "10:00 a.m." at bounding box center [67, 110] width 30 height 10
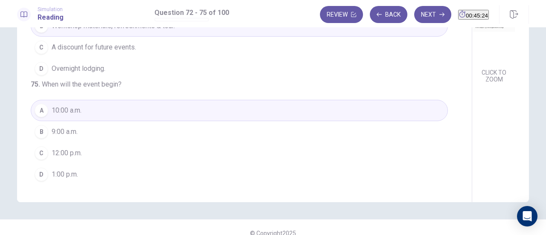
click at [430, 20] on button "Next" at bounding box center [432, 14] width 37 height 17
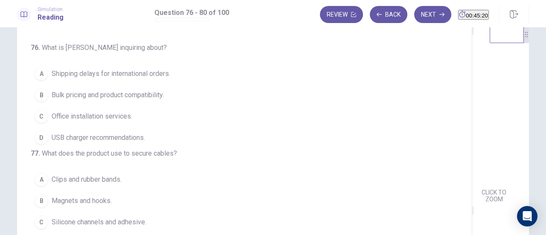
scroll to position [0, 0]
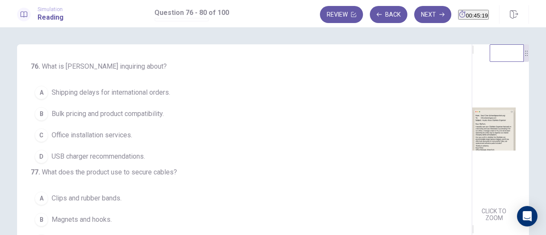
click at [472, 144] on img at bounding box center [493, 129] width 43 height 149
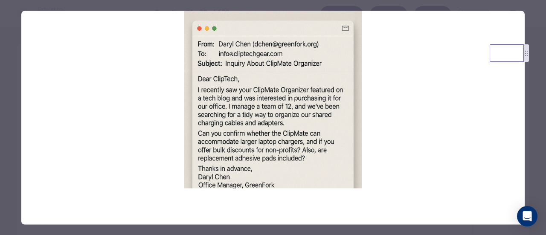
click at [536, 99] on div at bounding box center [273, 117] width 546 height 235
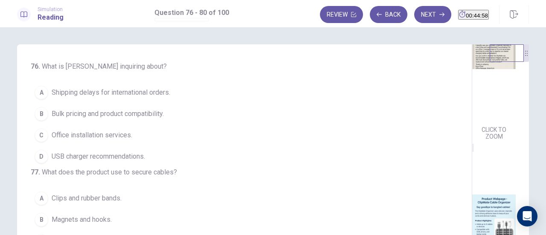
scroll to position [127, 0]
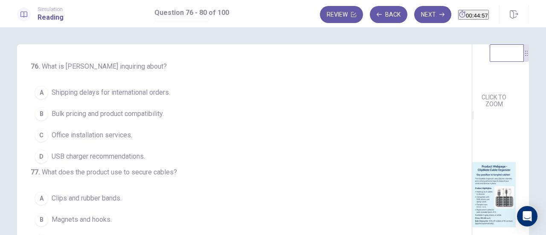
click at [472, 165] on img at bounding box center [493, 194] width 43 height 149
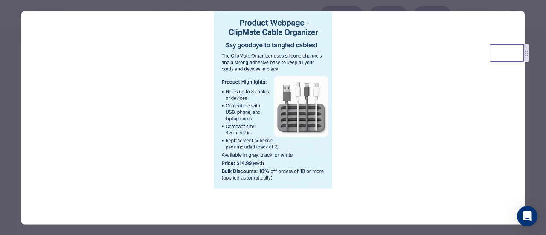
click at [539, 127] on div at bounding box center [273, 117] width 546 height 235
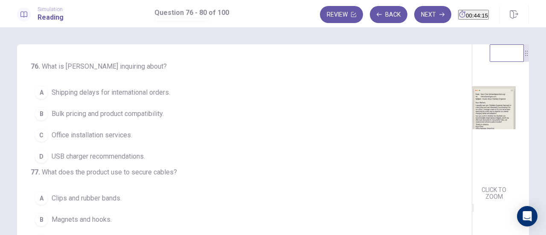
scroll to position [21, 0]
click at [115, 135] on span "Office installation services." at bounding box center [92, 135] width 81 height 10
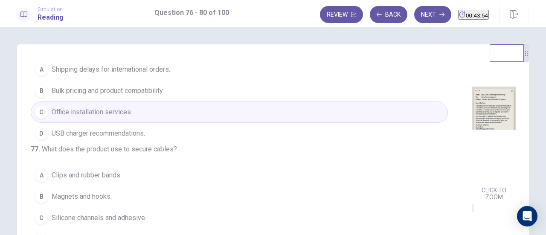
scroll to position [70, 0]
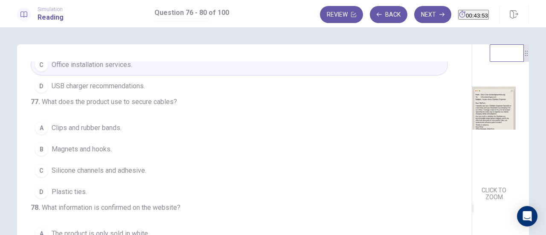
click at [472, 138] on div "CLICK TO ZOOM" at bounding box center [493, 118] width 43 height 169
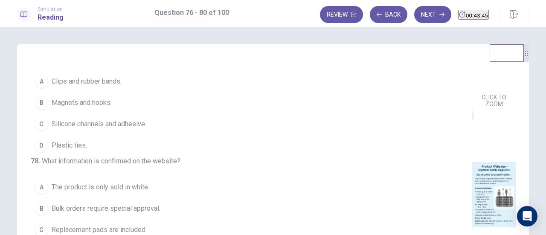
scroll to position [127, 0]
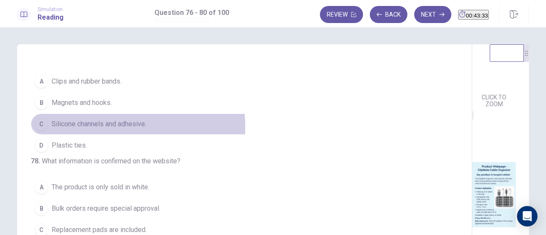
click at [101, 129] on span "Silicone channels and adhesive." at bounding box center [99, 124] width 95 height 10
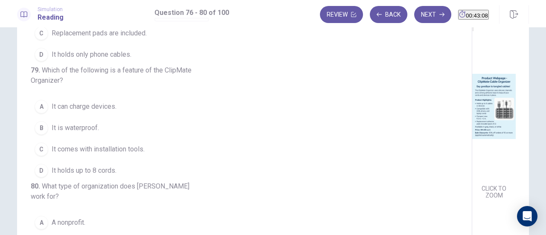
scroll to position [88, 0]
click at [137, 39] on span "Replacement pads are included." at bounding box center [99, 34] width 95 height 10
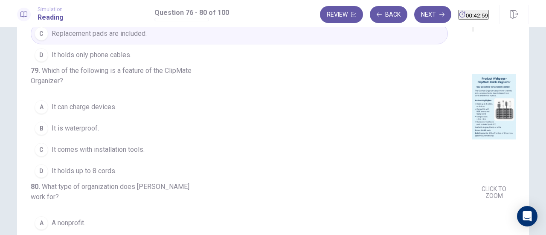
click at [472, 133] on div "CLICK TO ZOOM CLICK TO ZOOM" at bounding box center [500, 79] width 57 height 245
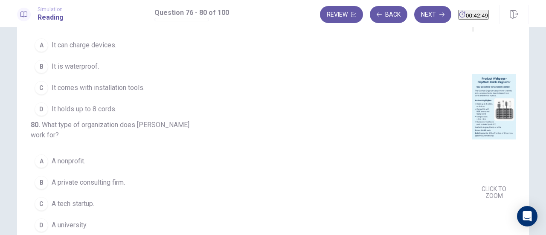
scroll to position [296, 0]
click at [72, 114] on span "It holds up to 8 cords." at bounding box center [84, 109] width 65 height 10
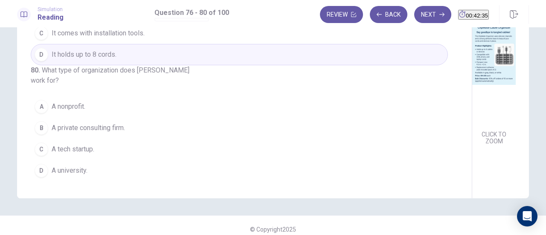
scroll to position [119, 0]
click at [35, 127] on div "B" at bounding box center [42, 128] width 14 height 14
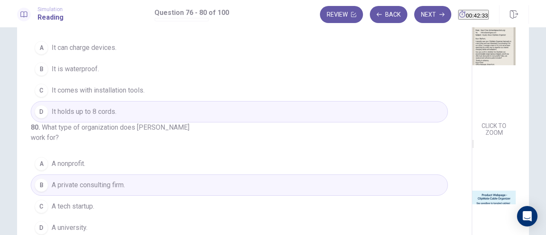
scroll to position [84, 0]
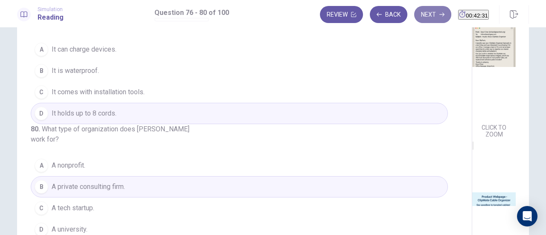
click at [418, 12] on button "Next" at bounding box center [432, 14] width 37 height 17
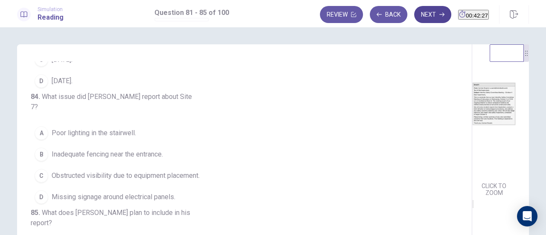
scroll to position [27, 0]
click at [472, 108] on img at bounding box center [493, 102] width 43 height 149
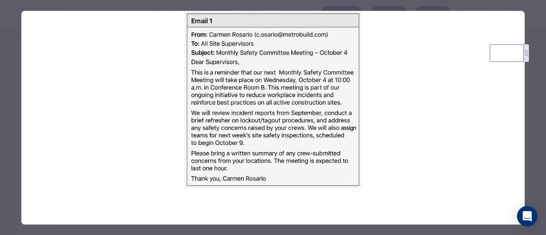
click at [541, 114] on div at bounding box center [273, 117] width 546 height 235
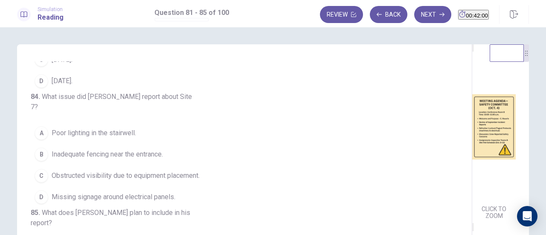
scroll to position [185, 0]
click at [472, 136] on img at bounding box center [493, 123] width 43 height 149
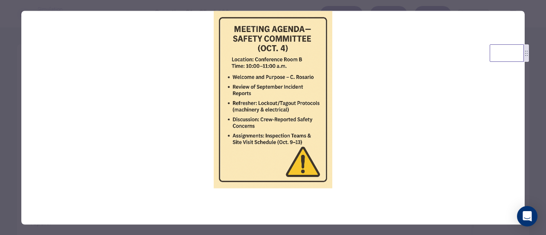
click at [536, 100] on div at bounding box center [273, 117] width 546 height 235
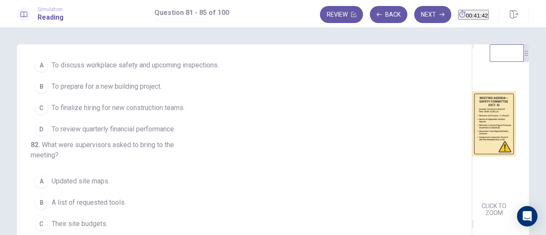
scroll to position [0, 0]
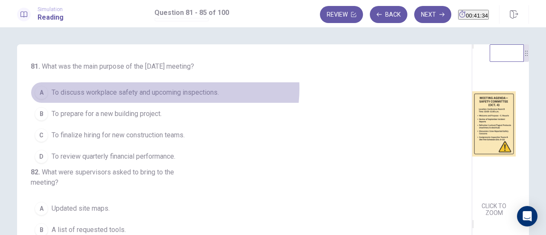
click at [162, 98] on span "To discuss workplace safety and upcoming inspections." at bounding box center [135, 92] width 167 height 10
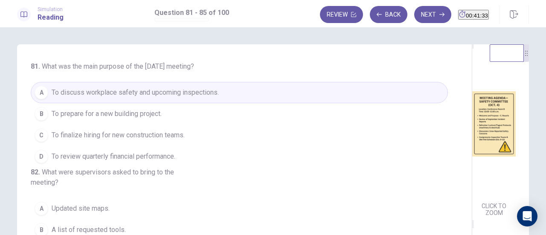
click at [472, 152] on div "CLICK TO ZOOM" at bounding box center [493, 133] width 43 height 169
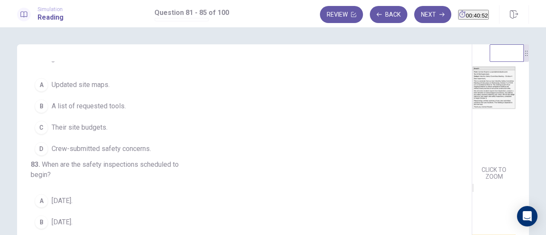
scroll to position [38, 0]
click at [36, 156] on div "D" at bounding box center [42, 149] width 14 height 14
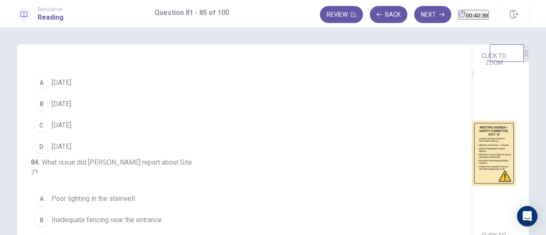
scroll to position [252, 0]
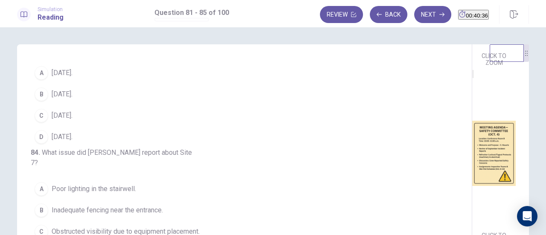
click at [35, 80] on div "A" at bounding box center [42, 73] width 14 height 14
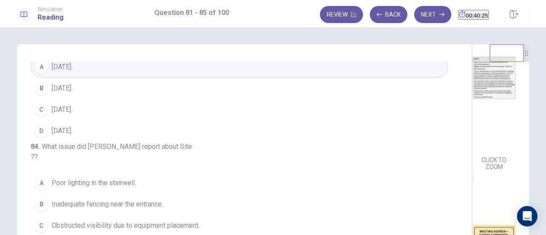
scroll to position [258, 0]
click at [48, 120] on button "C October 9." at bounding box center [239, 109] width 417 height 21
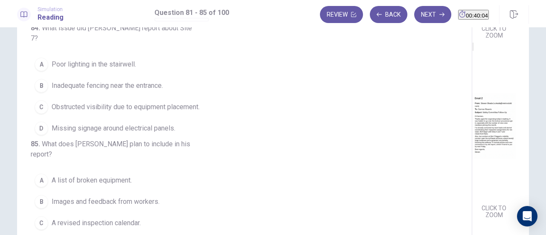
scroll to position [85, 0]
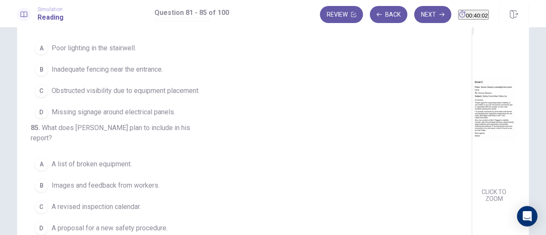
click at [472, 152] on img at bounding box center [493, 109] width 43 height 149
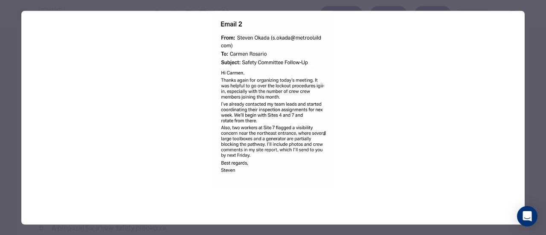
click at [533, 159] on div at bounding box center [273, 117] width 546 height 235
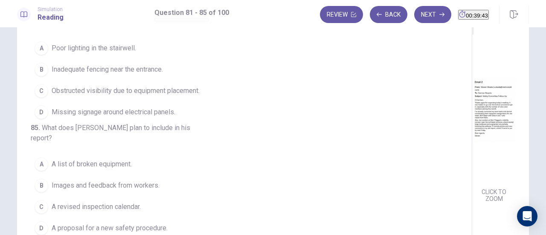
scroll to position [323, 0]
click at [59, 75] on span "Inadequate fencing near the entrance." at bounding box center [107, 69] width 111 height 10
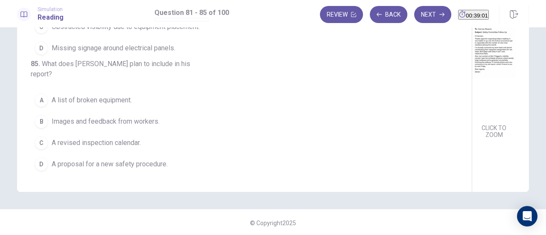
scroll to position [359, 0]
click at [73, 171] on button "D A proposal for a new safety procedure." at bounding box center [239, 164] width 417 height 21
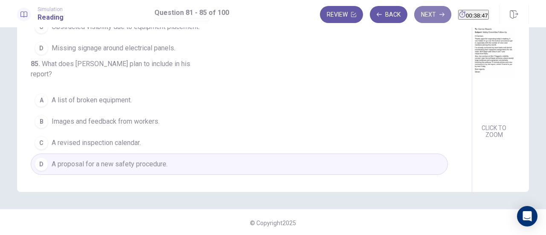
click at [414, 6] on button "Next" at bounding box center [432, 14] width 37 height 17
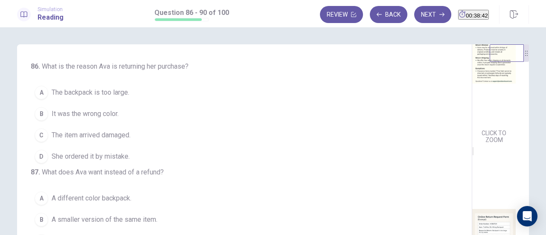
scroll to position [0, 0]
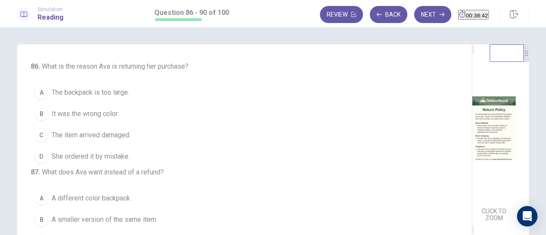
click at [472, 157] on img at bounding box center [493, 129] width 43 height 149
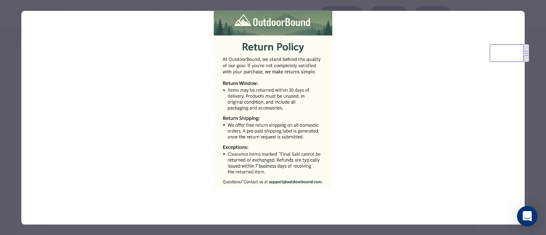
click at [532, 98] on div at bounding box center [273, 117] width 546 height 235
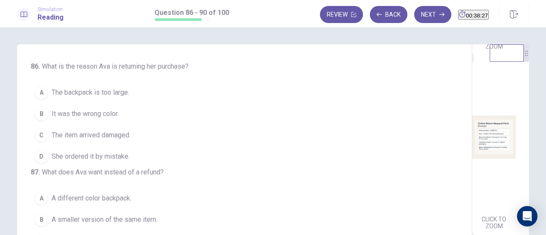
scroll to position [183, 0]
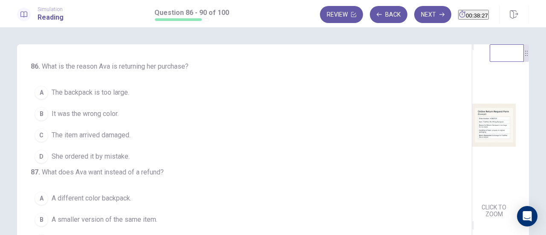
click at [472, 137] on img at bounding box center [493, 125] width 43 height 149
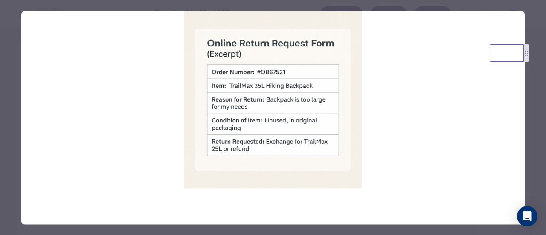
click at [532, 144] on div at bounding box center [273, 117] width 546 height 235
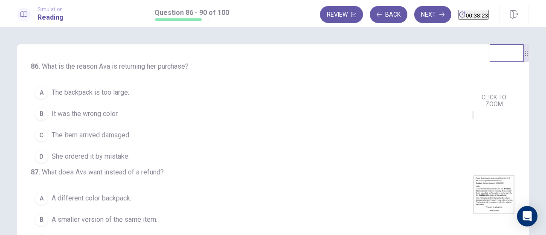
scroll to position [68, 0]
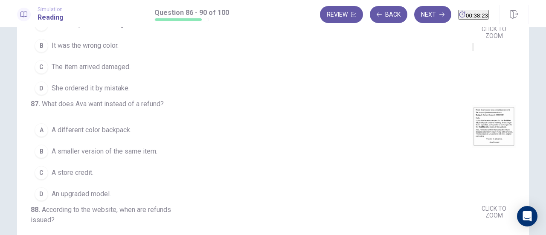
click at [472, 128] on img at bounding box center [493, 126] width 43 height 149
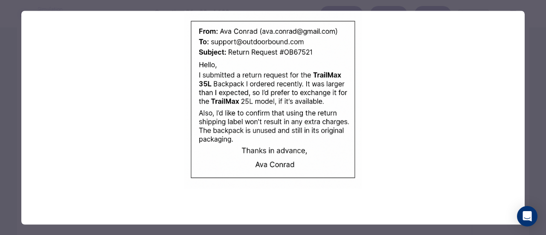
click at [530, 156] on div at bounding box center [273, 117] width 546 height 235
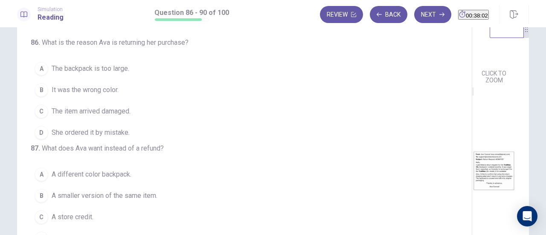
scroll to position [28, 0]
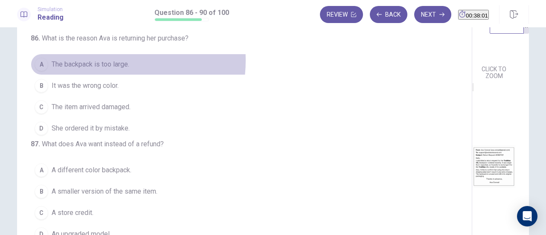
click at [107, 60] on span "The backpack is too large." at bounding box center [91, 64] width 78 height 10
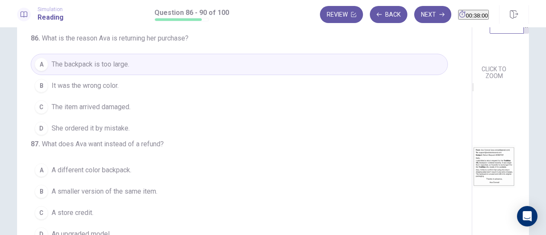
click at [472, 137] on div "CLICK TO ZOOM CLICK TO ZOOM CLICK TO ZOOM" at bounding box center [500, 138] width 57 height 245
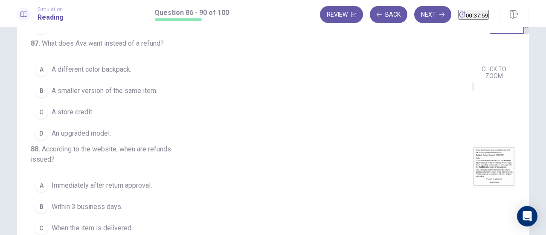
scroll to position [104, 0]
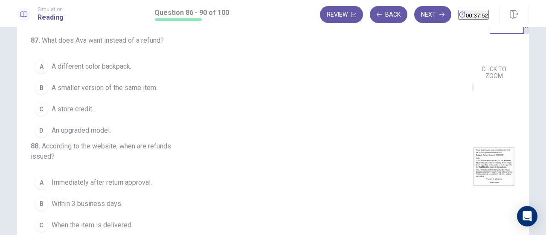
click at [151, 93] on span "A smaller version of the same item." at bounding box center [105, 88] width 106 height 10
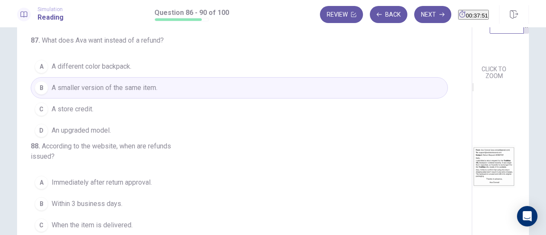
click at [472, 138] on div "CLICK TO ZOOM" at bounding box center [493, 176] width 43 height 169
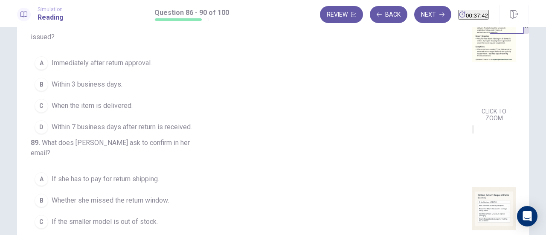
scroll to position [71, 0]
click at [141, 132] on span "Within 7 business days after return is received." at bounding box center [122, 127] width 140 height 10
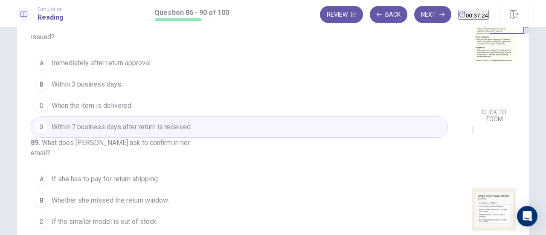
click at [472, 200] on div "CLICK TO ZOOM" at bounding box center [493, 219] width 43 height 169
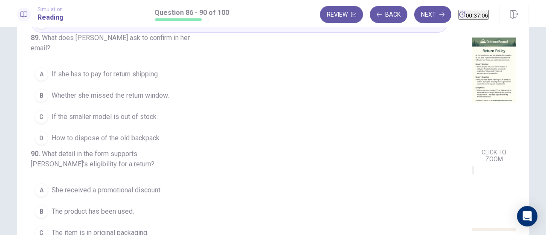
scroll to position [59, 0]
click at [58, 119] on button "C If the smaller model is out of stock." at bounding box center [239, 116] width 417 height 21
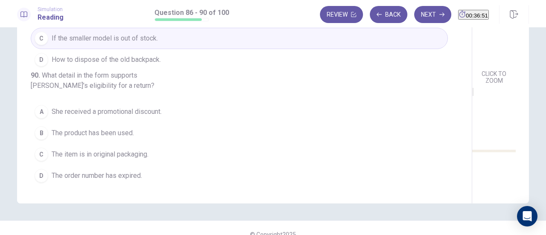
scroll to position [137, 0]
click at [58, 137] on span "The product has been used." at bounding box center [93, 133] width 82 height 10
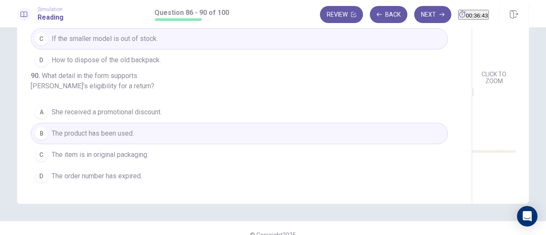
click at [472, 152] on img at bounding box center [493, 171] width 43 height 149
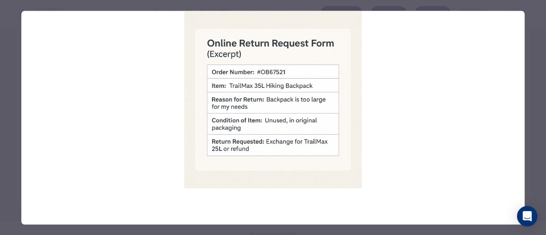
click at [542, 147] on div at bounding box center [273, 117] width 546 height 235
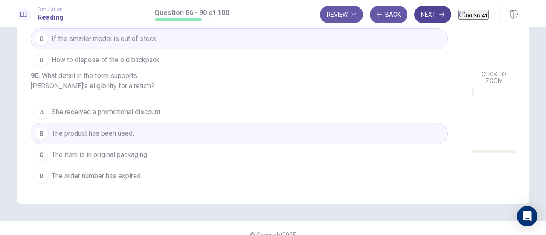
click at [417, 18] on button "Next" at bounding box center [432, 14] width 37 height 17
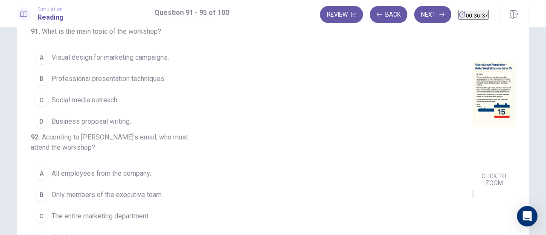
scroll to position [0, 0]
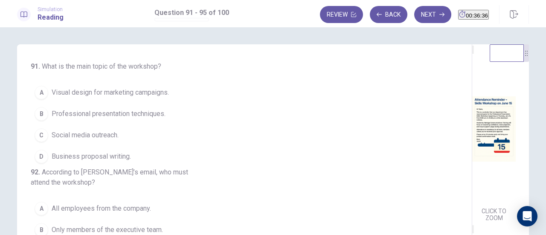
click at [472, 149] on img at bounding box center [493, 129] width 43 height 149
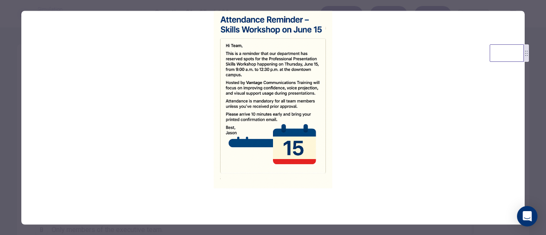
click at [528, 171] on div at bounding box center [273, 117] width 546 height 235
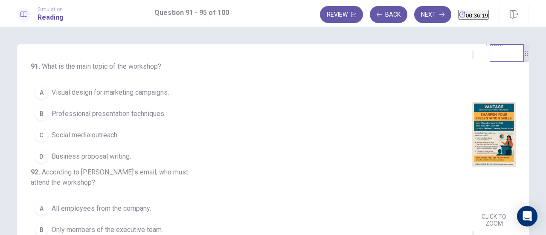
scroll to position [190, 0]
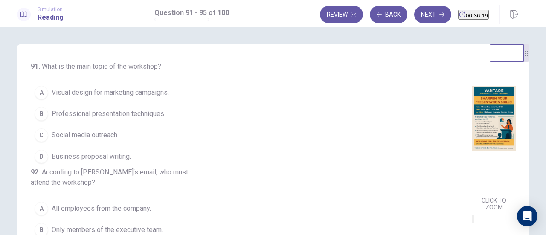
click at [472, 143] on img at bounding box center [493, 118] width 43 height 149
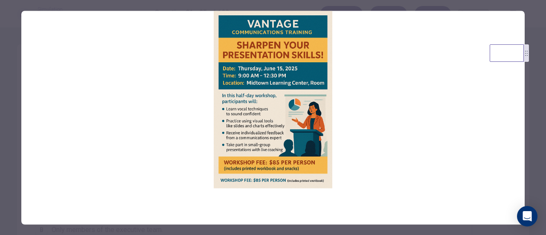
click at [527, 169] on div at bounding box center [273, 117] width 546 height 235
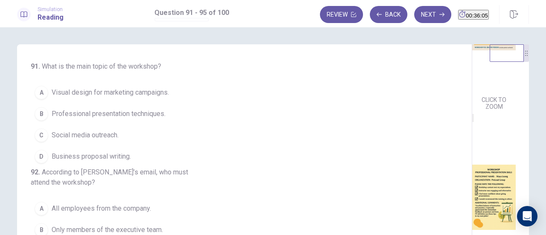
scroll to position [314, 0]
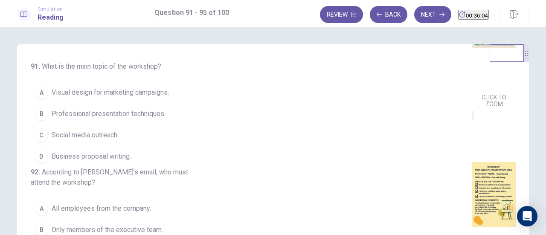
click at [472, 181] on img at bounding box center [493, 194] width 43 height 149
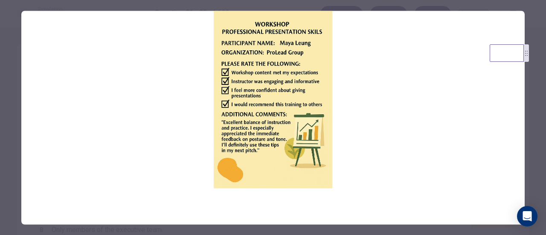
click at [533, 118] on div at bounding box center [273, 117] width 546 height 235
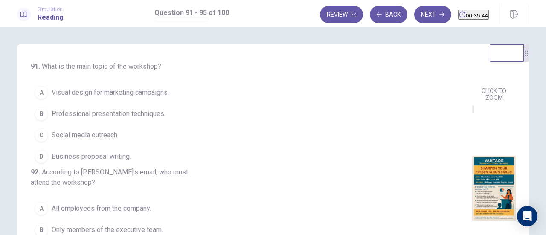
scroll to position [140, 0]
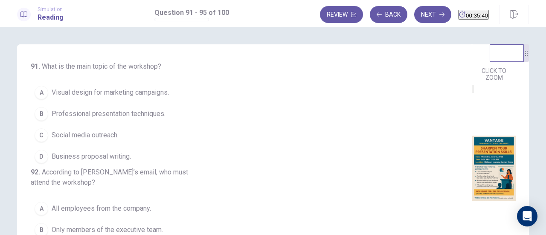
click at [39, 113] on div "B" at bounding box center [42, 114] width 14 height 14
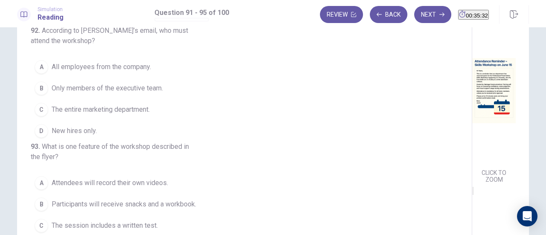
scroll to position [103, 0]
click at [133, 72] on span "All employees from the company." at bounding box center [101, 67] width 99 height 10
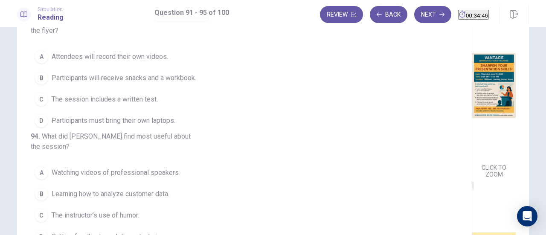
scroll to position [191, 0]
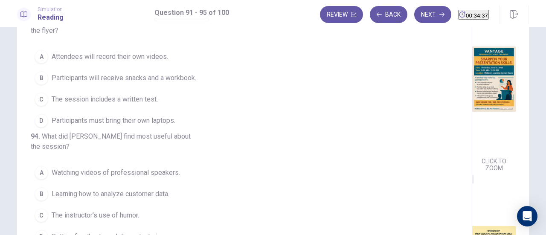
click at [38, 85] on div "B" at bounding box center [42, 78] width 14 height 14
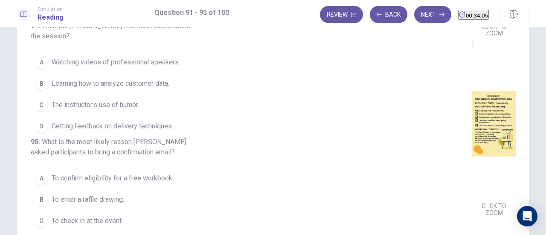
scroll to position [338, 0]
click at [58, 131] on span "Getting feedback on delivery techniques." at bounding box center [113, 126] width 122 height 10
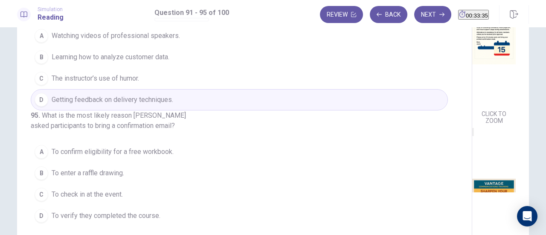
scroll to position [150, 0]
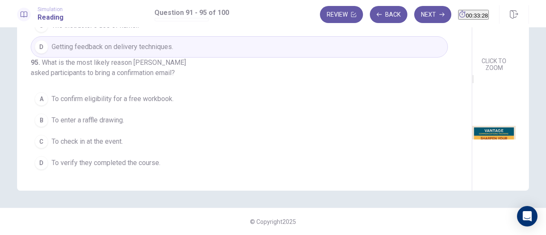
click at [44, 100] on div "A" at bounding box center [42, 99] width 14 height 14
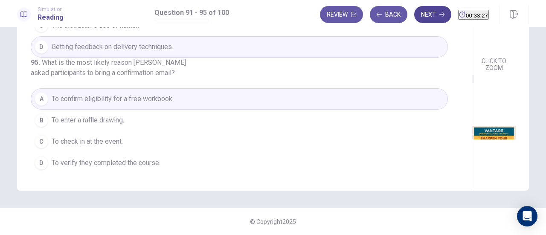
click at [439, 14] on icon "button" at bounding box center [441, 15] width 5 height 4
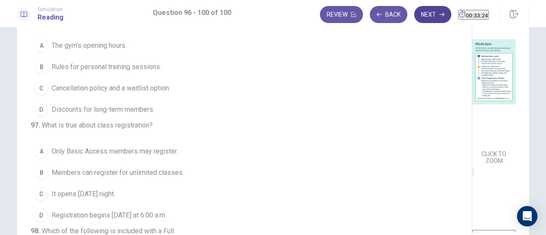
scroll to position [0, 0]
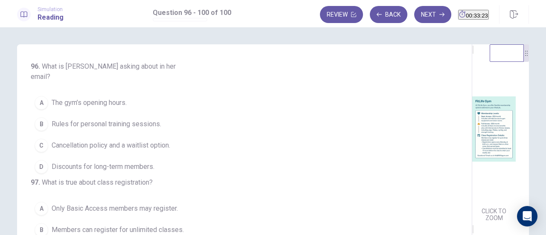
click at [472, 109] on img at bounding box center [493, 129] width 43 height 149
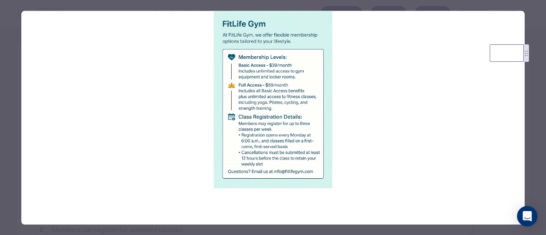
click at [528, 160] on div at bounding box center [273, 117] width 546 height 235
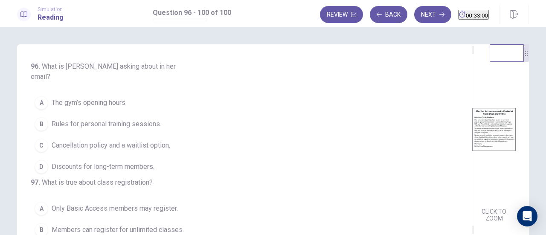
scroll to position [195, 0]
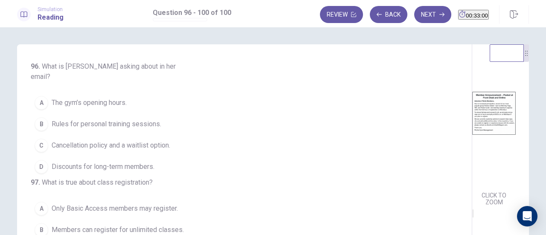
click at [472, 121] on img at bounding box center [493, 113] width 43 height 149
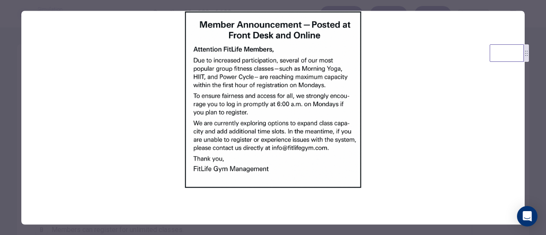
click at [524, 159] on img at bounding box center [272, 99] width 503 height 177
click at [533, 108] on div at bounding box center [273, 117] width 546 height 235
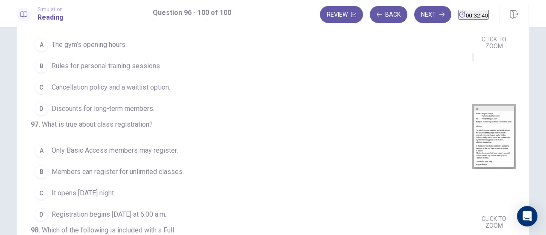
scroll to position [67, 0]
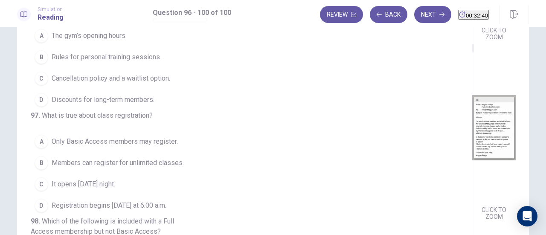
click at [472, 133] on img at bounding box center [493, 127] width 43 height 149
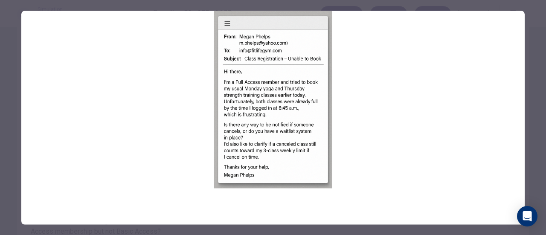
click at [526, 166] on div at bounding box center [273, 117] width 546 height 235
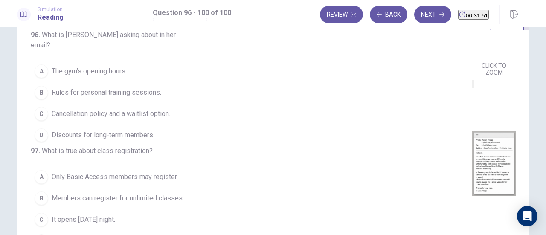
scroll to position [31, 0]
click at [55, 109] on button "C Cancellation policy and a waitlist option." at bounding box center [239, 114] width 417 height 21
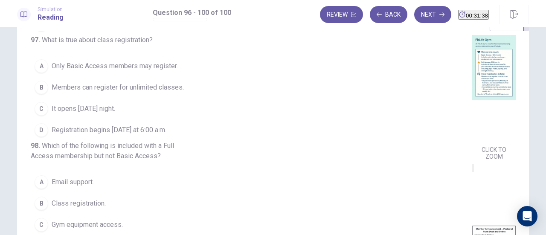
click at [61, 135] on span "Registration begins on Monday at 6:00 a.m.." at bounding box center [110, 130] width 116 height 10
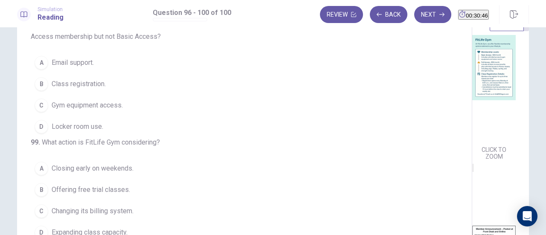
scroll to position [232, 0]
click at [41, 90] on div "B" at bounding box center [42, 83] width 14 height 14
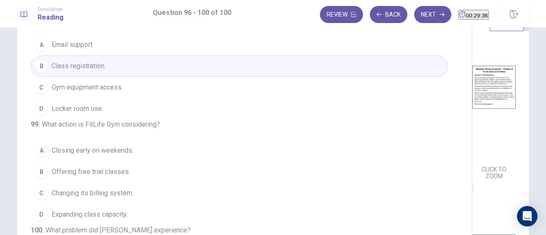
scroll to position [339, 0]
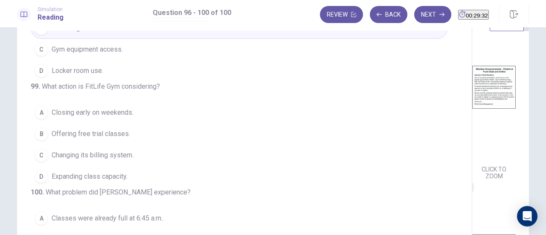
click at [133, 145] on button "C Changing its billing system." at bounding box center [239, 155] width 417 height 21
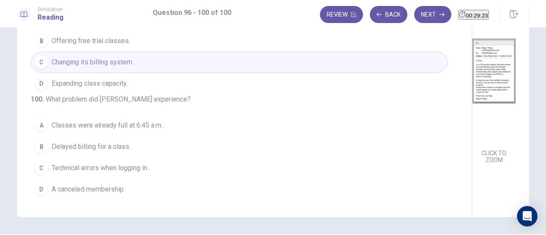
scroll to position [307, 0]
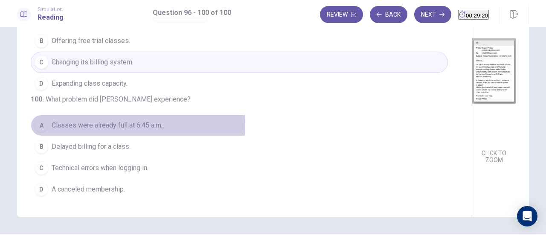
click at [111, 126] on span "Classes were already full at 6:45 a.m.." at bounding box center [108, 125] width 112 height 10
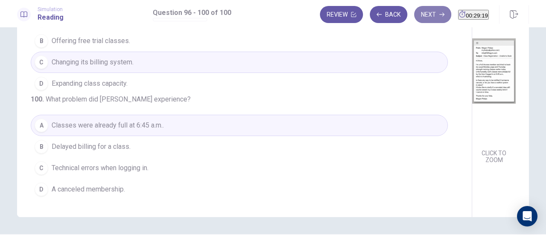
click at [414, 17] on button "Next" at bounding box center [432, 14] width 37 height 17
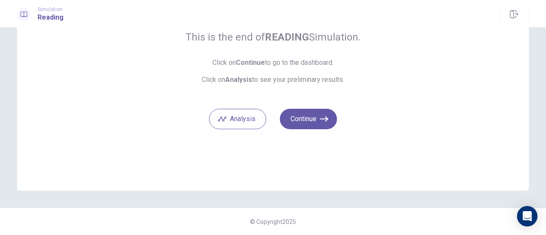
scroll to position [75, 0]
click at [311, 124] on button "Continue" at bounding box center [308, 119] width 57 height 20
